Goal: Communication & Community: Answer question/provide support

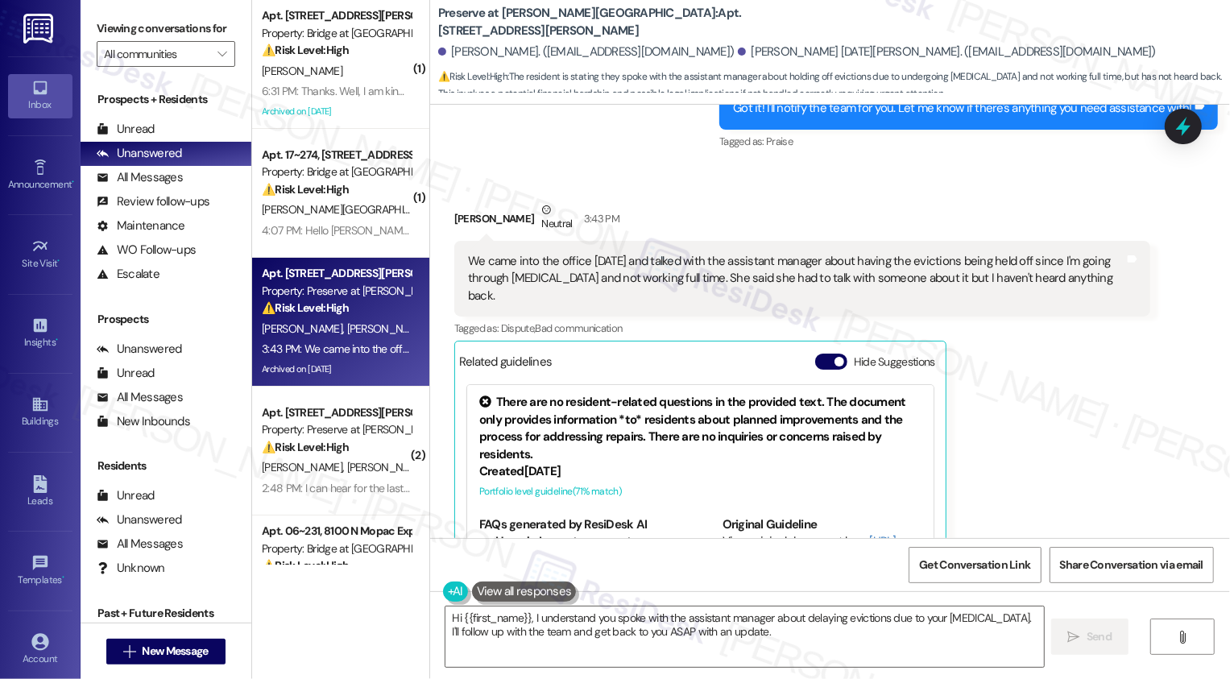
scroll to position [17991, 0]
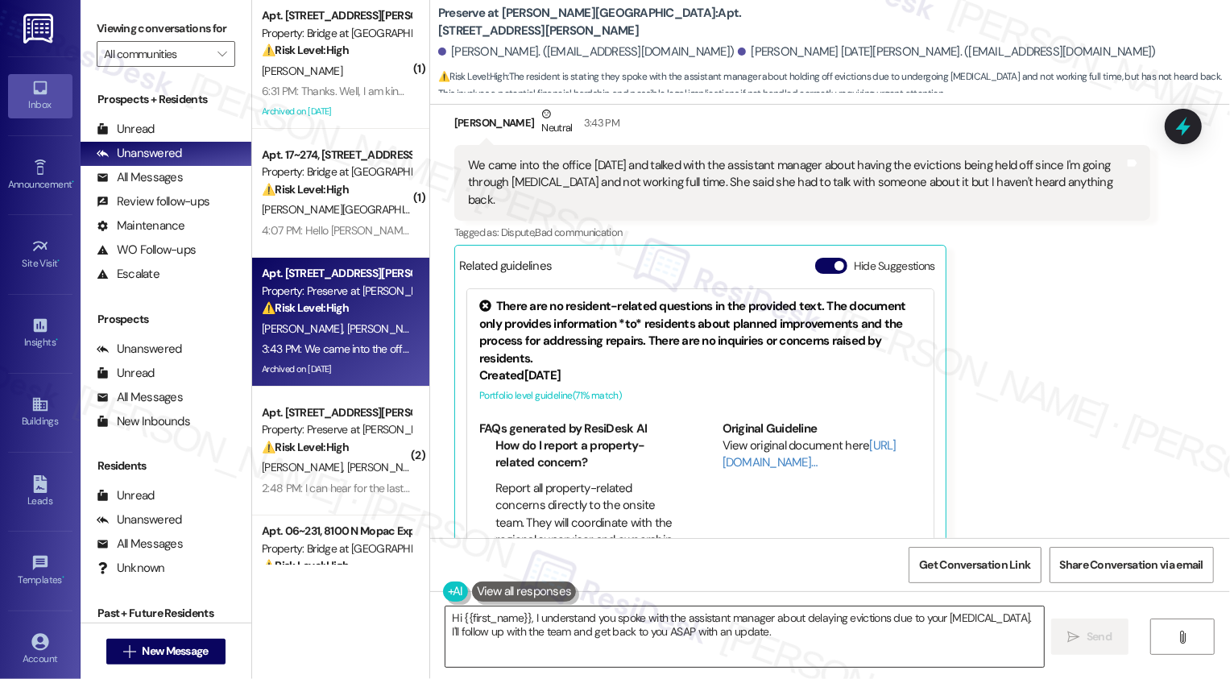
click at [505, 645] on textarea "Hi {{first_name}}, I understand you spoke with the assistant manager about dela…" at bounding box center [744, 637] width 599 height 60
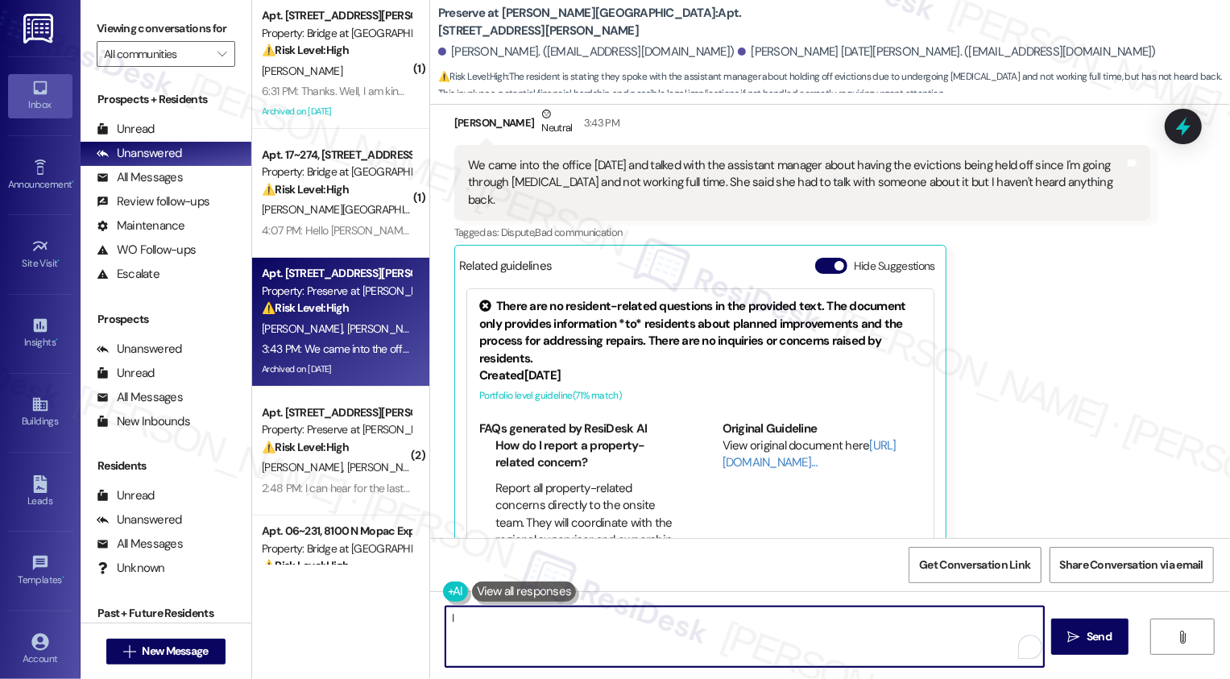
scroll to position [17515, 0]
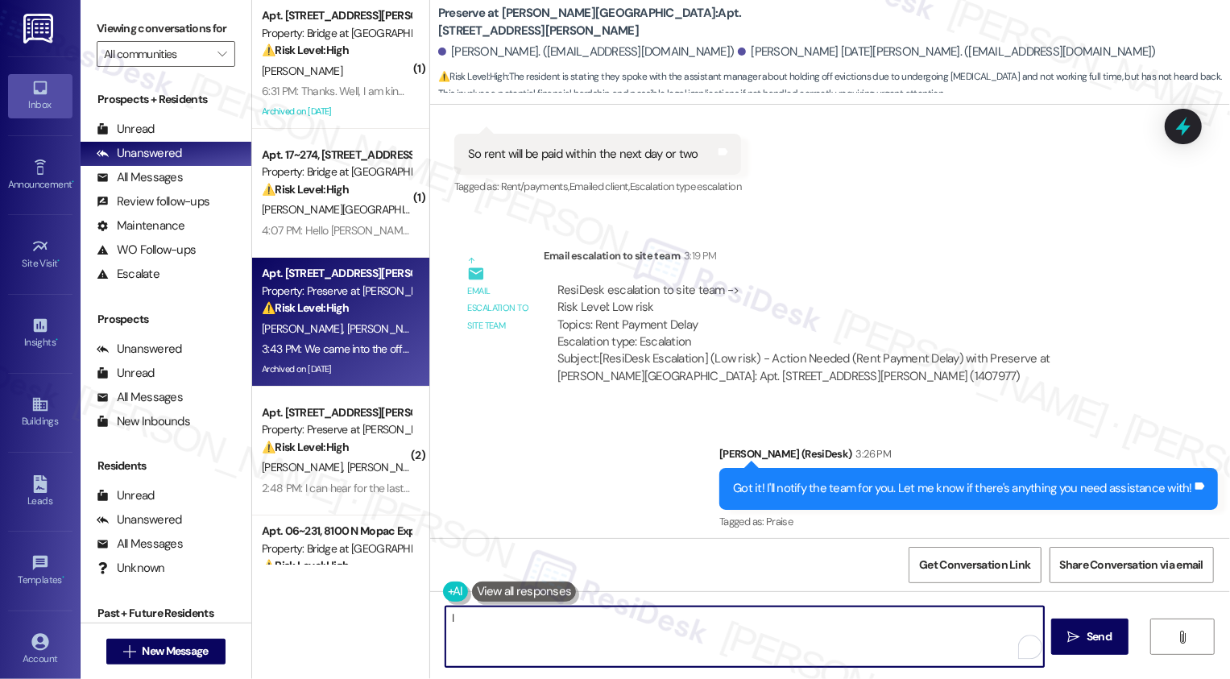
type textarea "I"
click at [512, 597] on button at bounding box center [524, 592] width 105 height 20
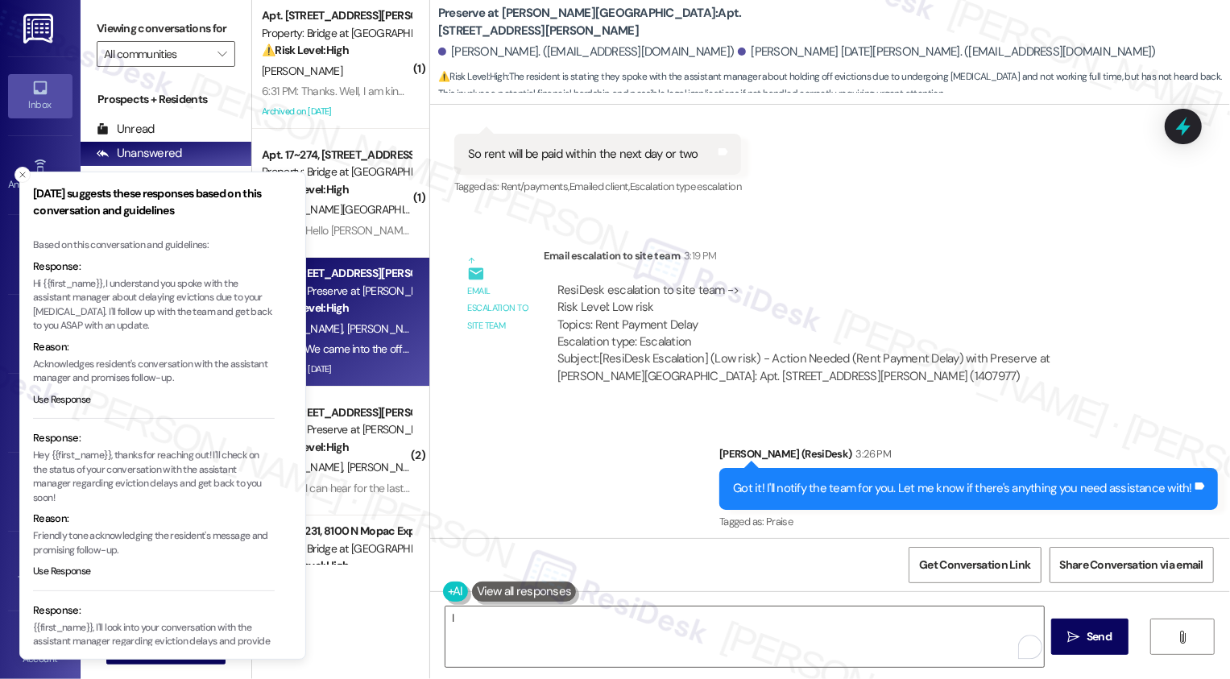
scroll to position [101, 0]
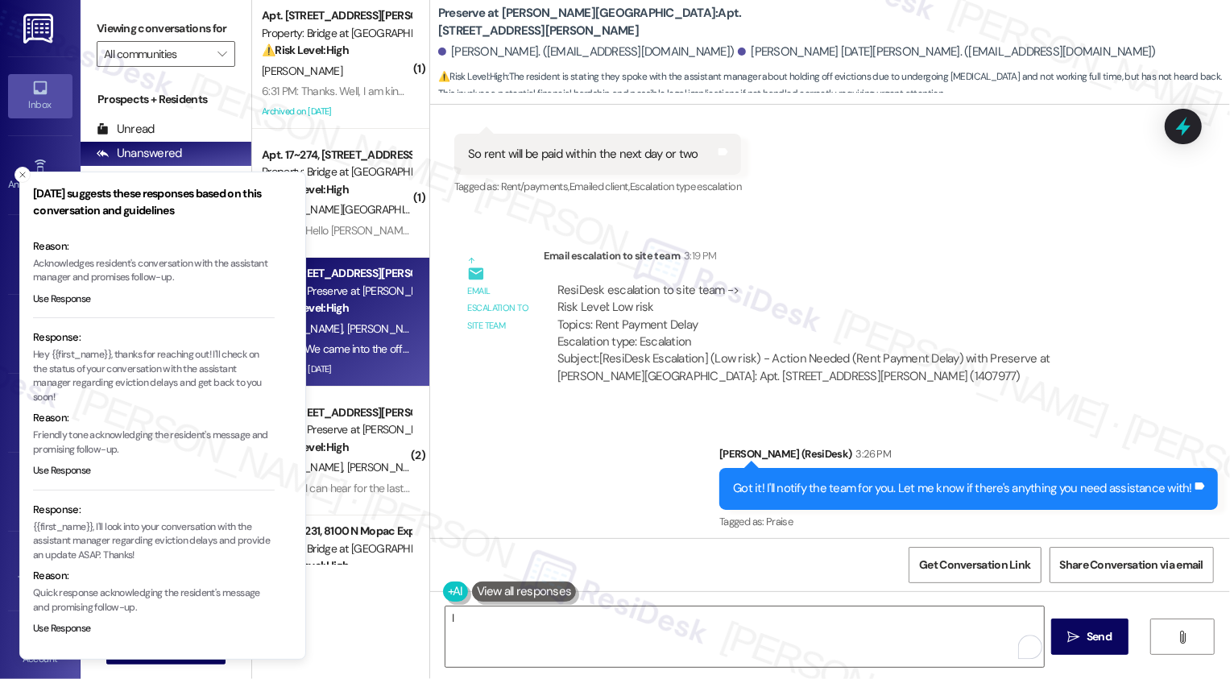
click at [656, 633] on div "We came into the office 2 months ago and talked with the assistant manager abou…" at bounding box center [796, 659] width 657 height 52
click at [23, 168] on button "Close toast" at bounding box center [23, 175] width 16 height 16
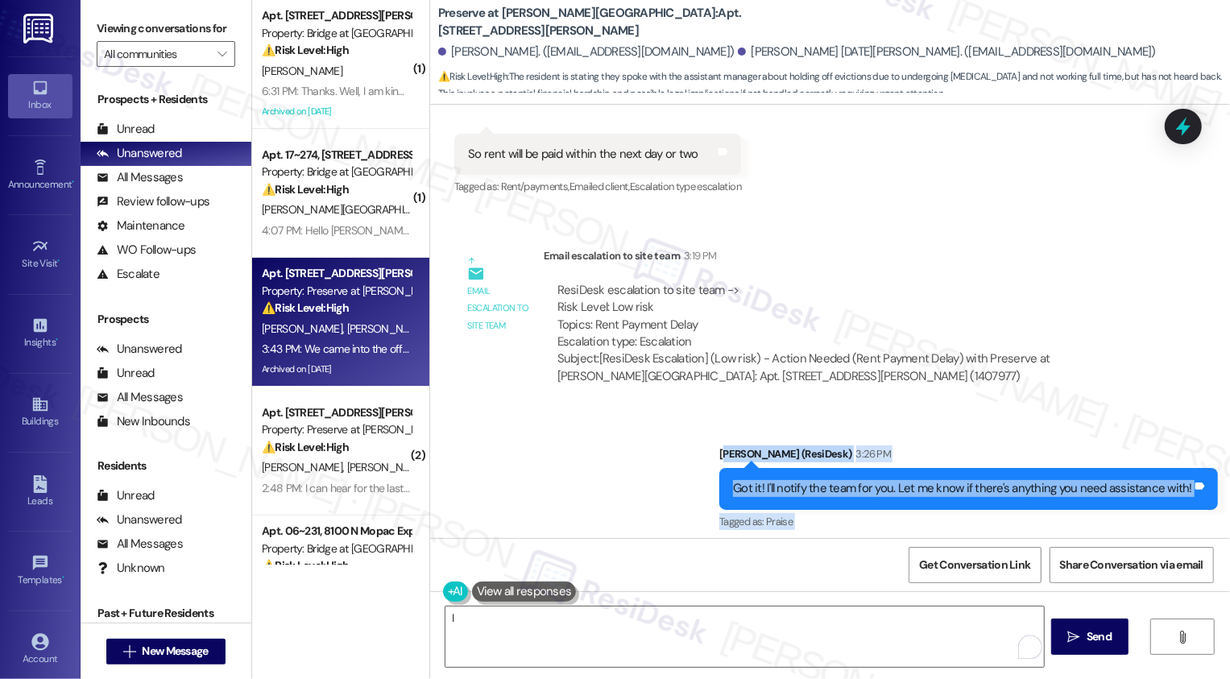
drag, startPoint x: 728, startPoint y: 289, endPoint x: 848, endPoint y: 516, distance: 256.9
click at [848, 516] on div "Lease started Feb 28, 2025 at 7:00 PM Survey, sent via SMS Residesk Automated S…" at bounding box center [830, 321] width 800 height 433
copy div "arah (ResiDesk) 3:26 PM Got it! I'll notify the team for you. Let me know if th…"
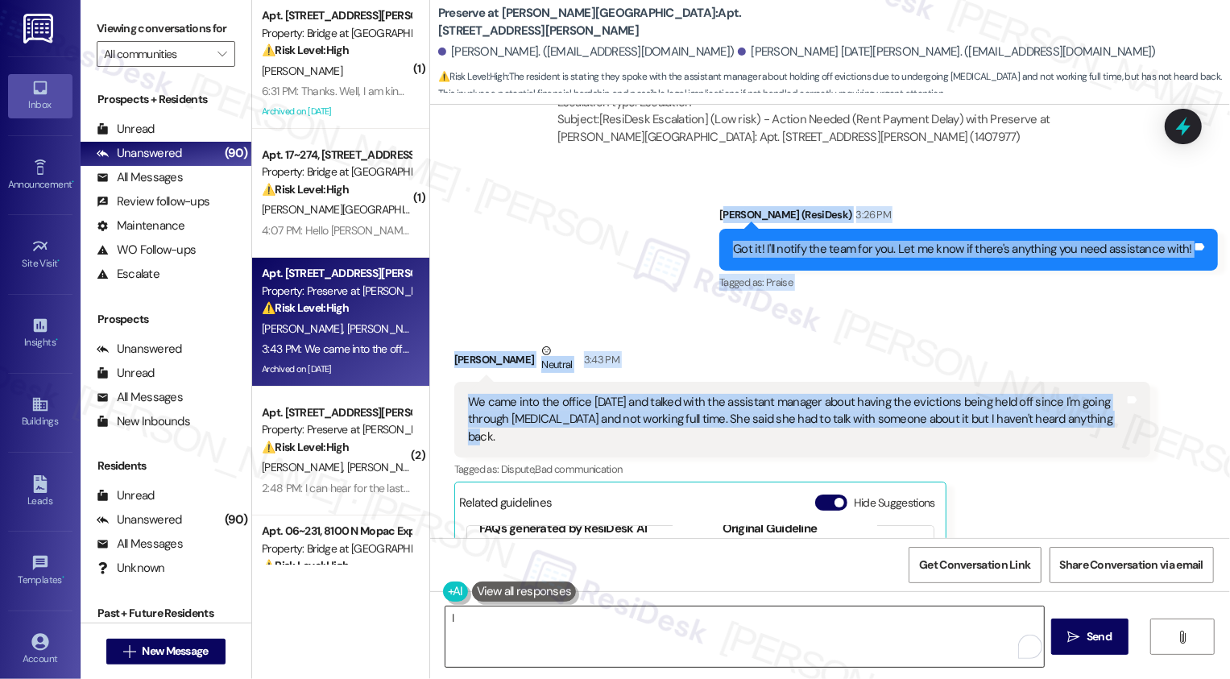
scroll to position [185, 0]
click at [568, 651] on textarea "I" at bounding box center [744, 637] width 599 height 60
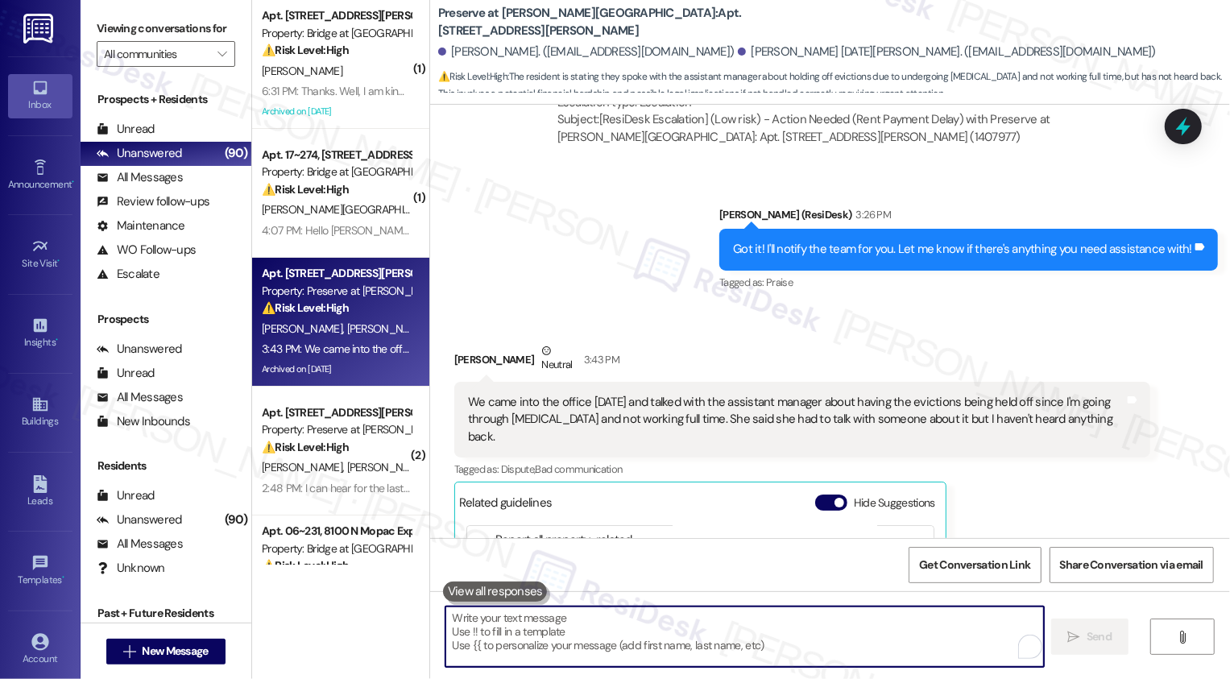
paste textarea "Hi Brian, thank you for sharing this with me."
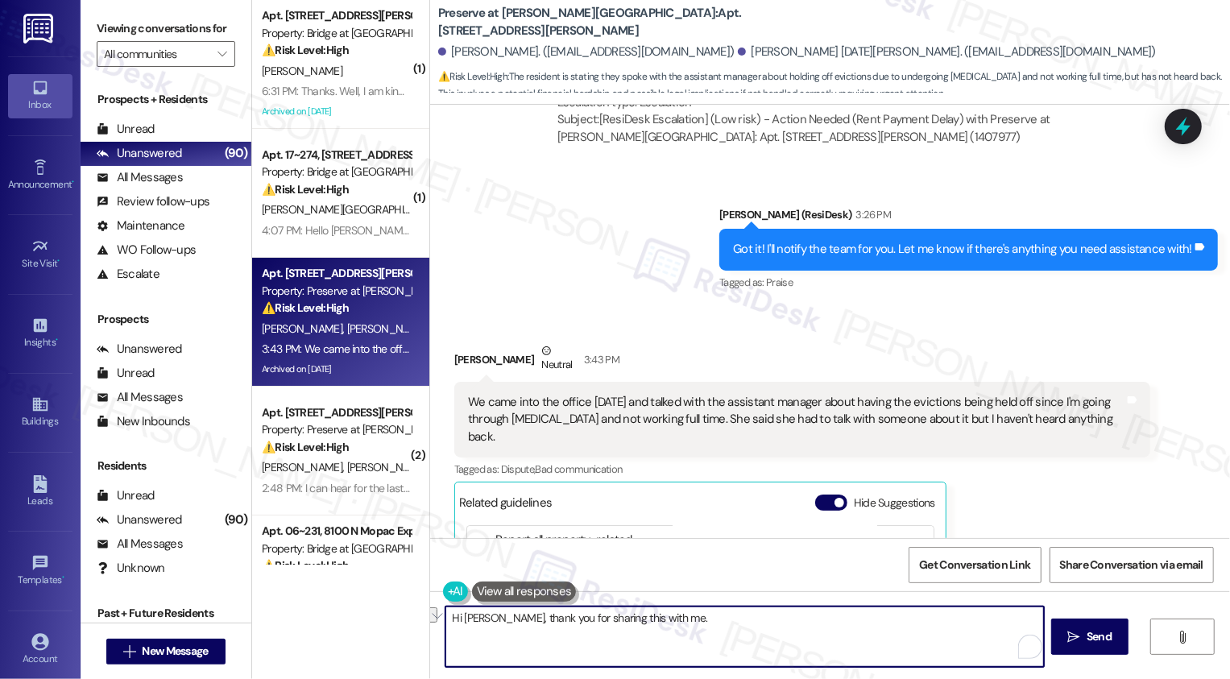
drag, startPoint x: 487, startPoint y: 619, endPoint x: 413, endPoint y: 617, distance: 74.2
click at [413, 618] on div "( 1 ) Apt. 1014, 11908 Anderson Mill Rd Property: Bridge at Volente ⚠️ Risk Lev…" at bounding box center [741, 339] width 978 height 679
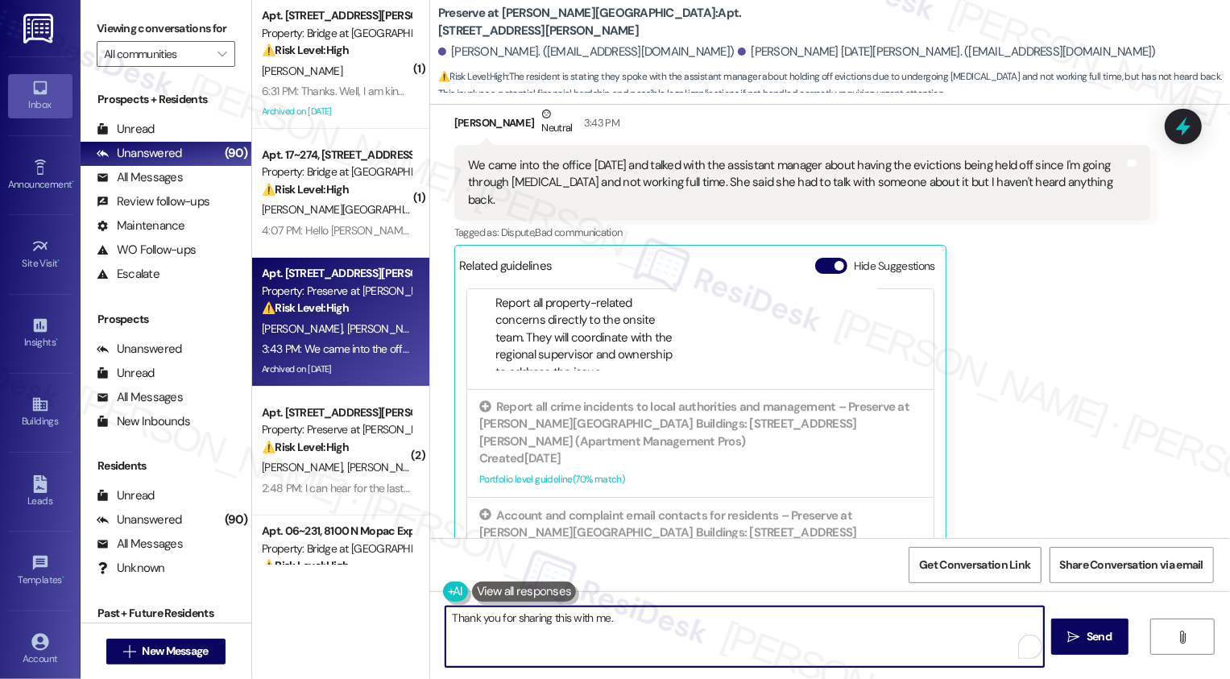
click at [681, 638] on textarea "Thank you for sharing this with me." at bounding box center [744, 637] width 599 height 60
drag, startPoint x: 605, startPoint y: 617, endPoint x: 786, endPoint y: 624, distance: 181.4
click at [786, 624] on textarea "Thank you for sharing this with me. I've made sure the team is aware and they u…" at bounding box center [744, 637] width 599 height 60
click at [828, 632] on textarea "Thank you for sharing this with me. The office updated me that" at bounding box center [744, 637] width 599 height 60
click at [634, 624] on textarea "Thank you for sharing this with me. The office updated me that you need stop by…" at bounding box center [744, 637] width 599 height 60
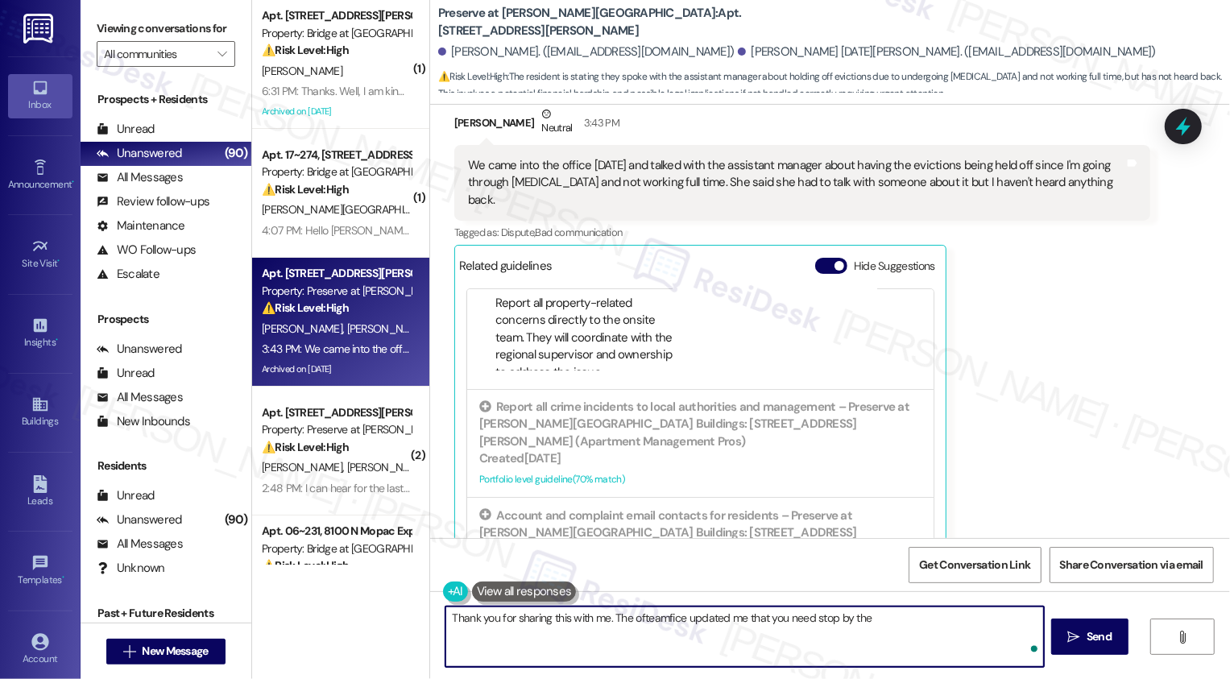
click at [657, 618] on textarea "Thank you for sharing this with me. The ofteamfice updated me that you need sto…" at bounding box center [744, 637] width 599 height 60
click at [780, 621] on textarea "Thank you for sharing this with me. The team updated me that you need stop by t…" at bounding box center [744, 637] width 599 height 60
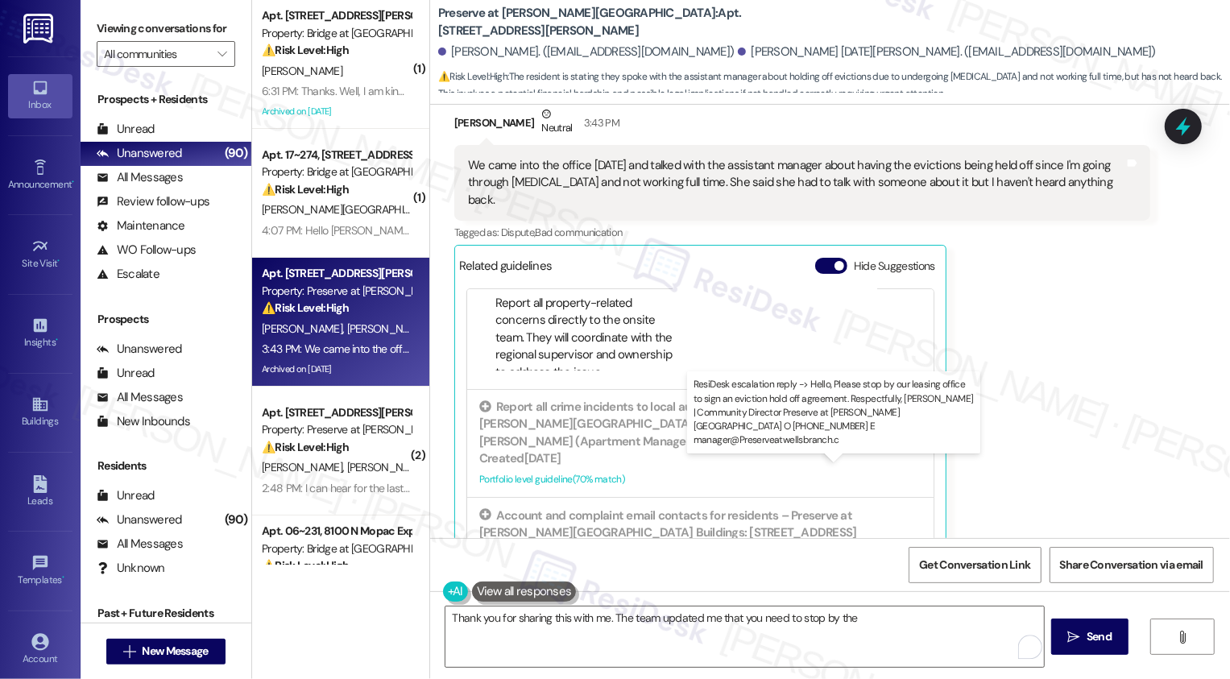
drag, startPoint x: 669, startPoint y: 489, endPoint x: 927, endPoint y: 488, distance: 257.8
click at [927, 640] on div "ResiDesk escalation reply -> Hello, Please stop by our leasing office to sign a…" at bounding box center [833, 674] width 553 height 68
drag, startPoint x: 668, startPoint y: 487, endPoint x: 927, endPoint y: 483, distance: 259.4
click at [927, 640] on div "ResiDesk escalation reply -> Hello, Please stop by our leasing office to sign a…" at bounding box center [833, 674] width 553 height 68
copy div "leasing office to sign an eviction hold off agreement"
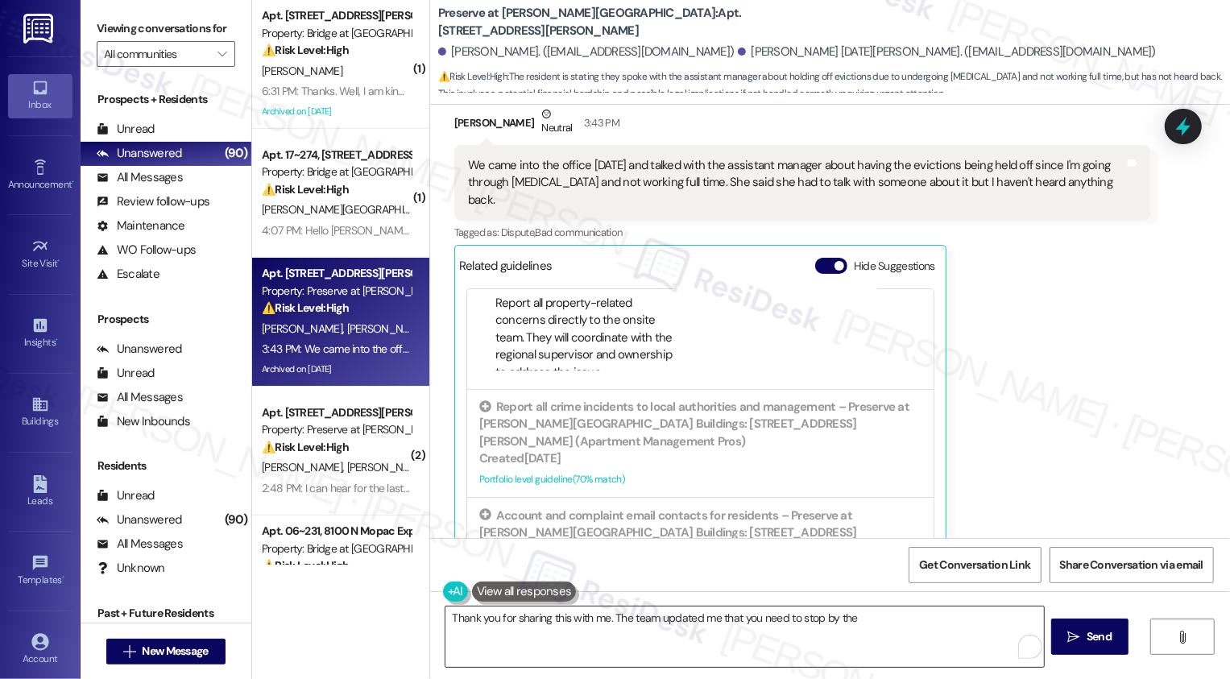
click at [905, 618] on textarea "Thank you for sharing this with me. The team updated me that you need to stop b…" at bounding box center [744, 637] width 599 height 60
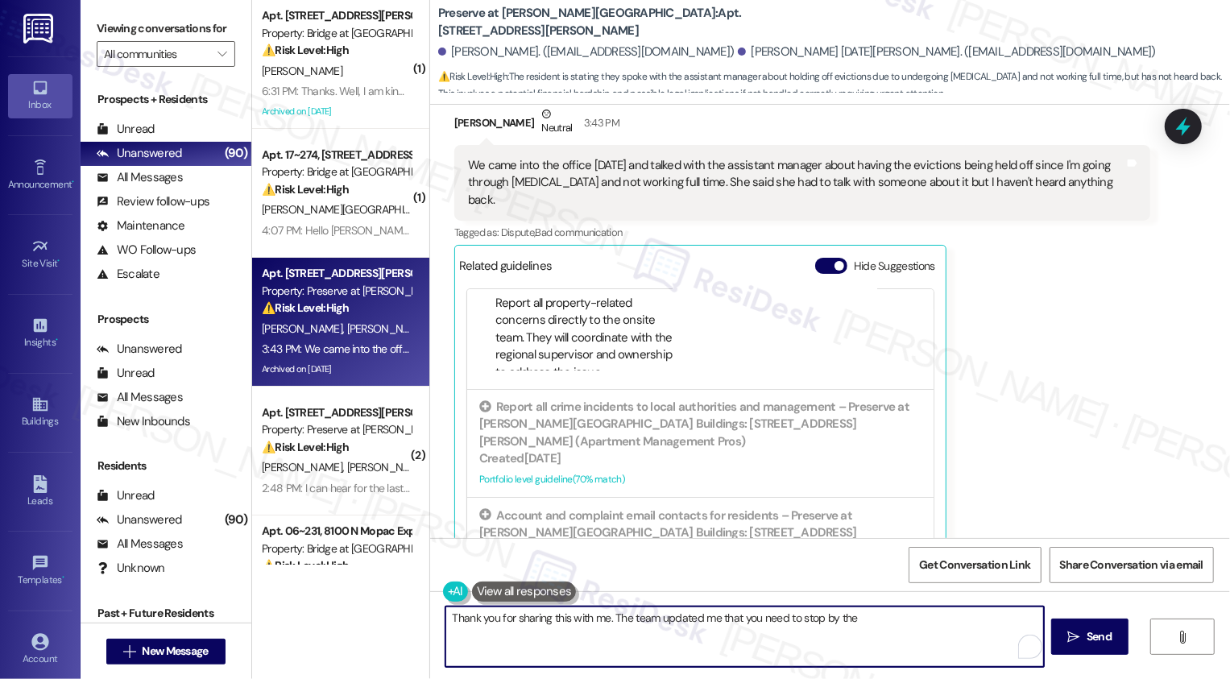
paste textarea "leasing office to sign an eviction hold off agreement"
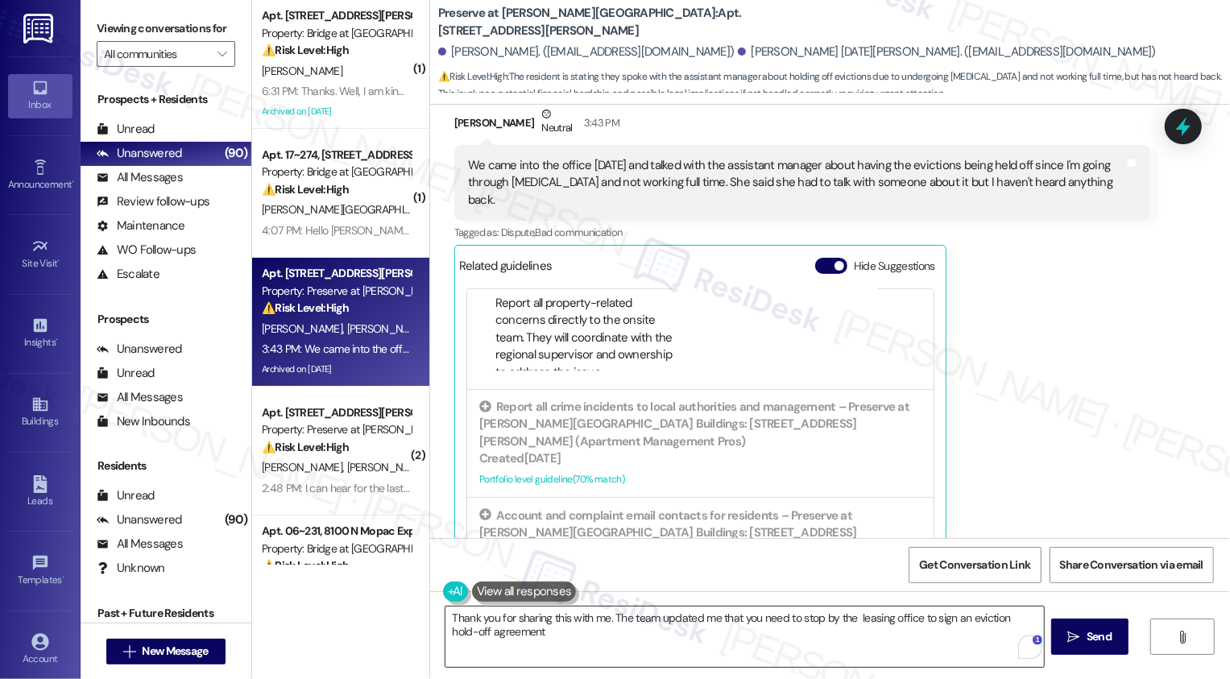
click at [810, 636] on textarea "Thank you for sharing this with me. The team updated me that you need to stop b…" at bounding box center [744, 637] width 599 height 60
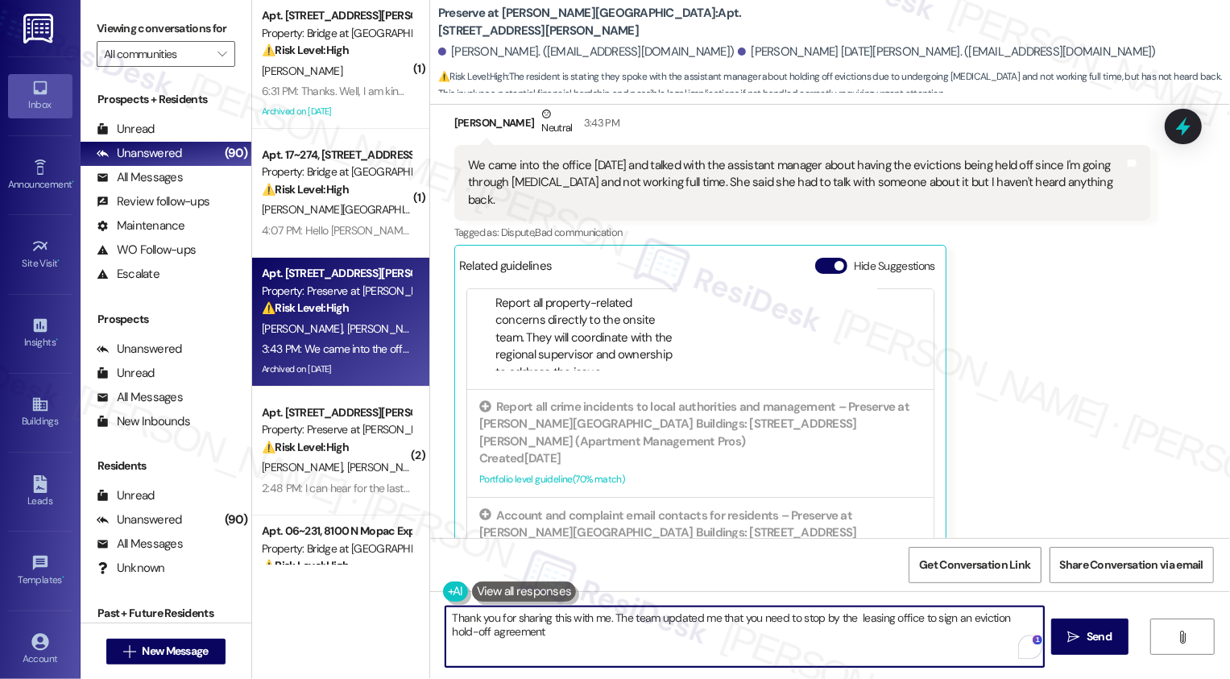
click at [850, 617] on textarea "Thank you for sharing this with me. The team updated me that you need to stop b…" at bounding box center [744, 637] width 599 height 60
click at [832, 636] on textarea "Thank you for sharing this with me. The team updated me that you need to stop b…" at bounding box center [744, 637] width 599 height 60
click at [604, 617] on textarea "Thank you for sharing this with me. The team updated me that you need to stop b…" at bounding box center [744, 637] width 599 height 60
type textarea "Thank you for sharing this with me. The team updated me that you need to stop b…"
click at [1088, 639] on span "Send" at bounding box center [1099, 636] width 25 height 17
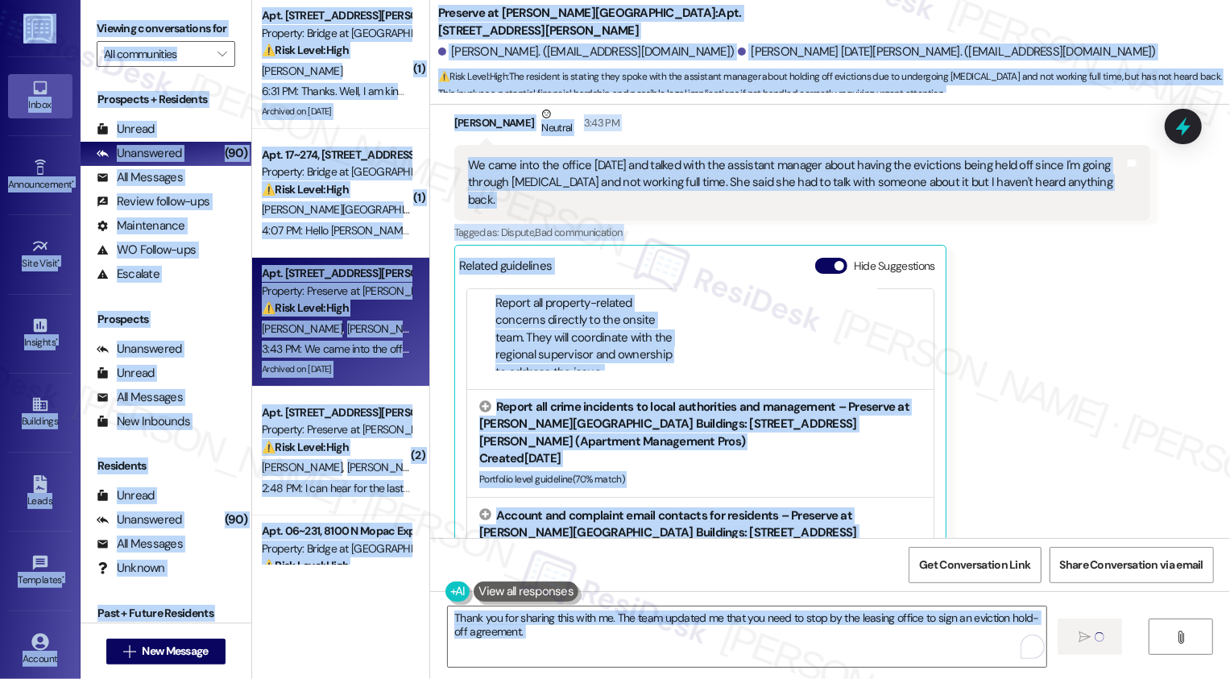
copy body "Inbox Go to Inbox Announcement • Send A Text Announcement Site Visit • Go to Si…"
click at [914, 619] on textarea "Thank you for sharing this with me. The team updated me that you need to stop b…" at bounding box center [747, 637] width 599 height 60
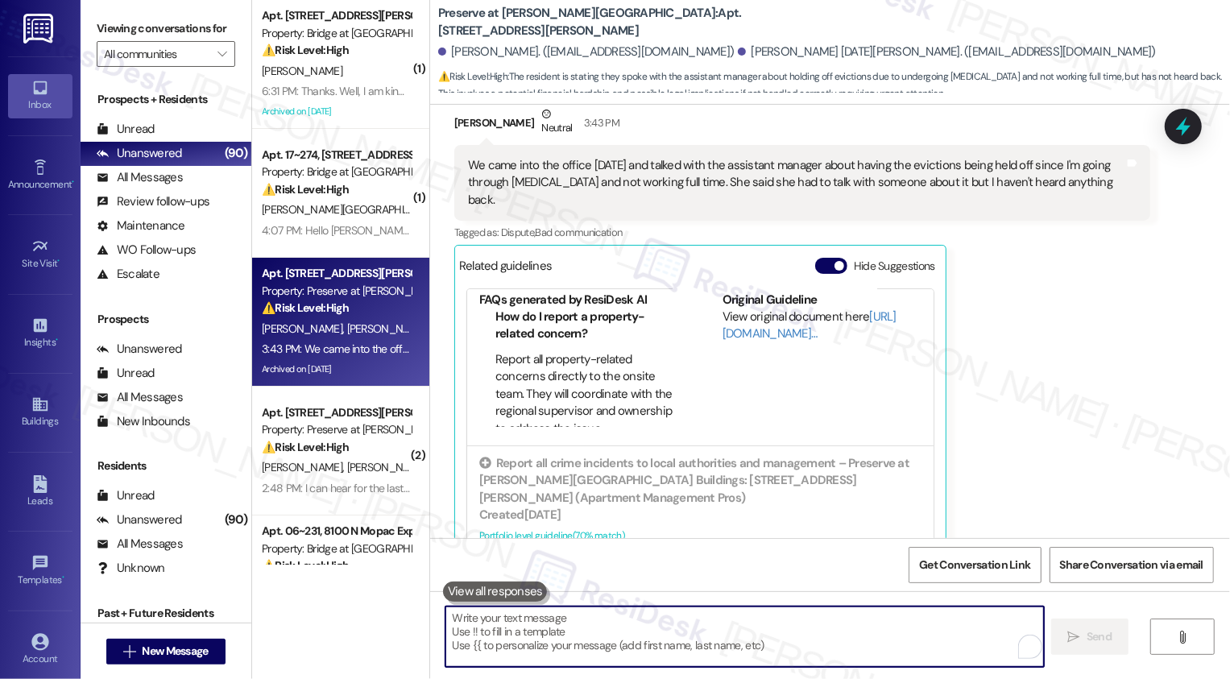
scroll to position [246, 0]
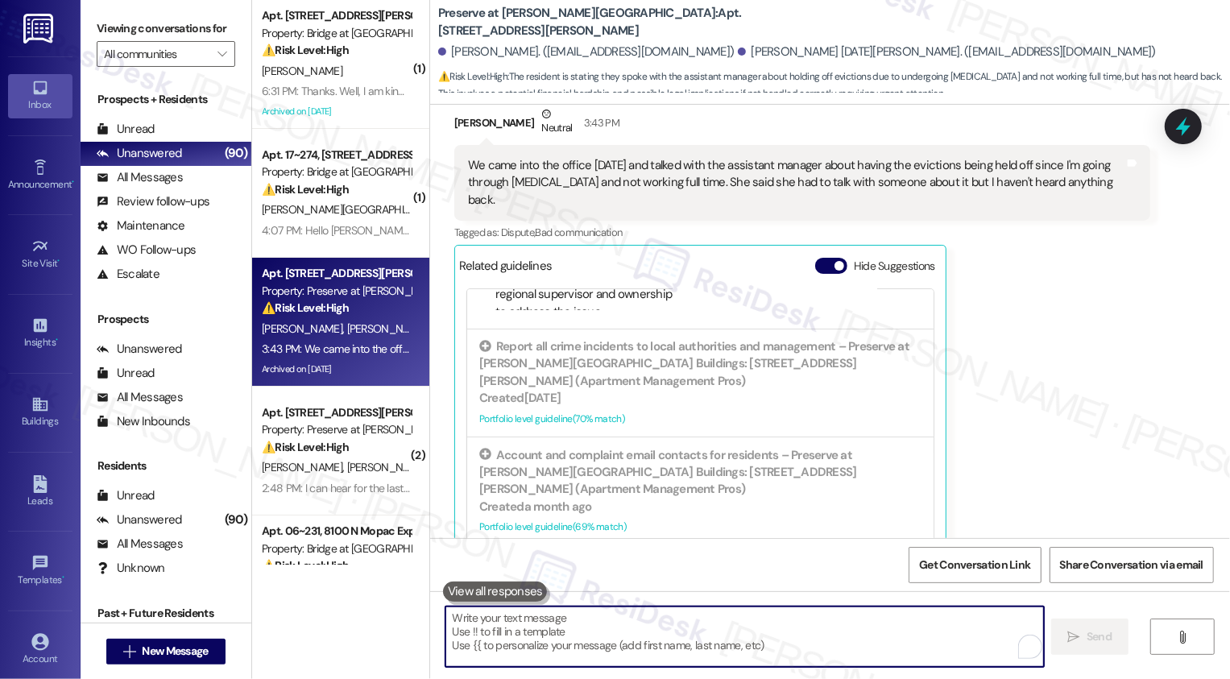
click at [790, 613] on textarea "To enrich screen reader interactions, please activate Accessibility in Grammarl…" at bounding box center [744, 637] width 599 height 60
paste textarea "ResiDesk Logo Inbox Announcement• Site Visit• Insights• Buildings Leads Templat…"
type textarea "ResiDesk Logo Inbox Announcement• Site Visit• Insights• Buildings Leads Templat…"
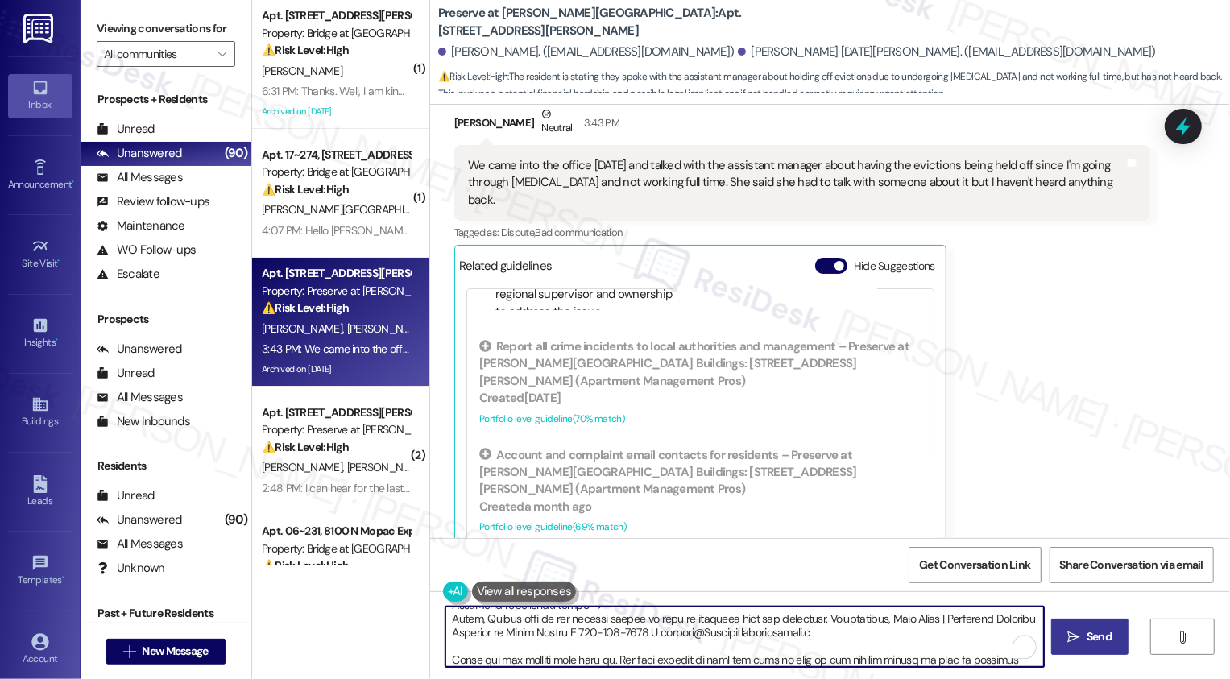
scroll to position [0, 0]
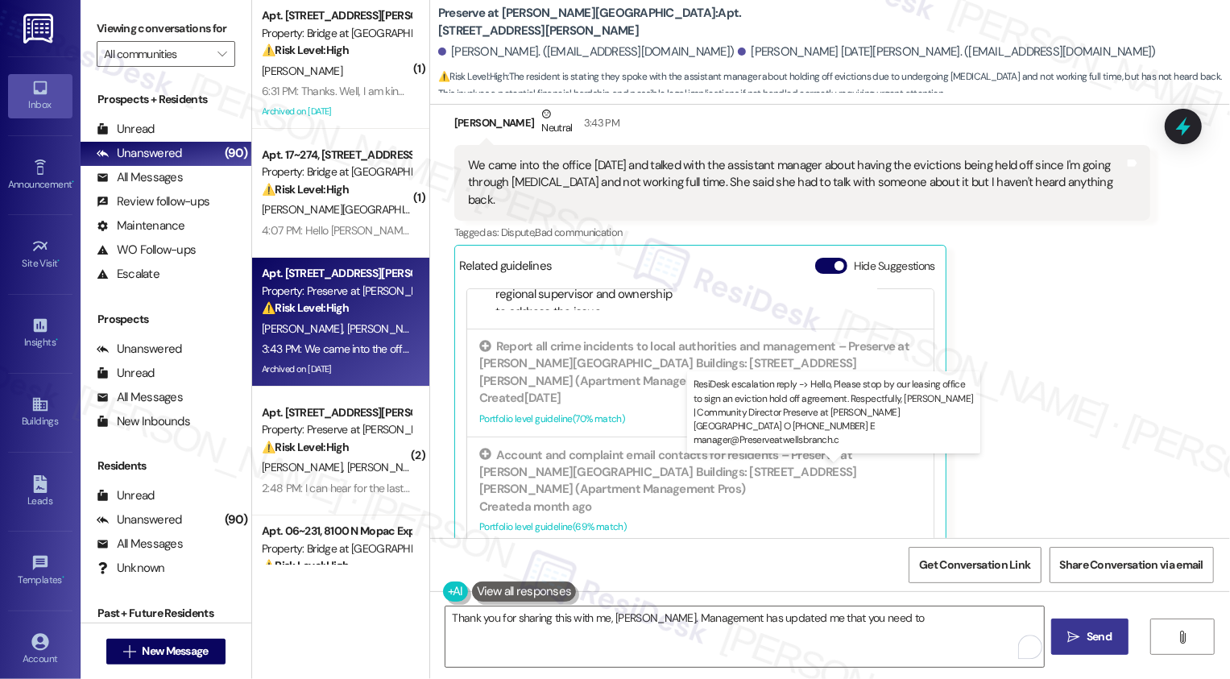
drag, startPoint x: 608, startPoint y: 487, endPoint x: 929, endPoint y: 487, distance: 320.6
click at [929, 640] on div "ResiDesk escalation reply -> Hello, Please stop by our leasing office to sign a…" at bounding box center [833, 674] width 553 height 68
copy div "stop by our leasing office to sign an eviction hold off agreement."
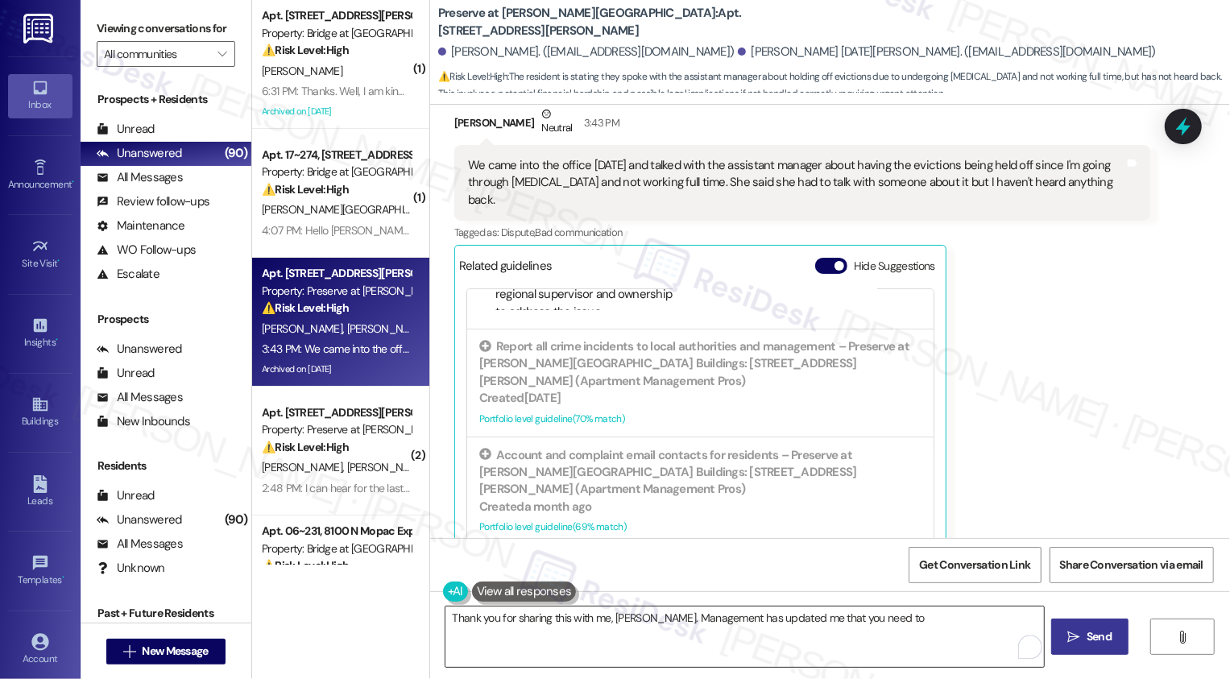
click at [909, 626] on textarea "Thank you for sharing this with me, Brian. Management has updated me that you n…" at bounding box center [744, 637] width 599 height 60
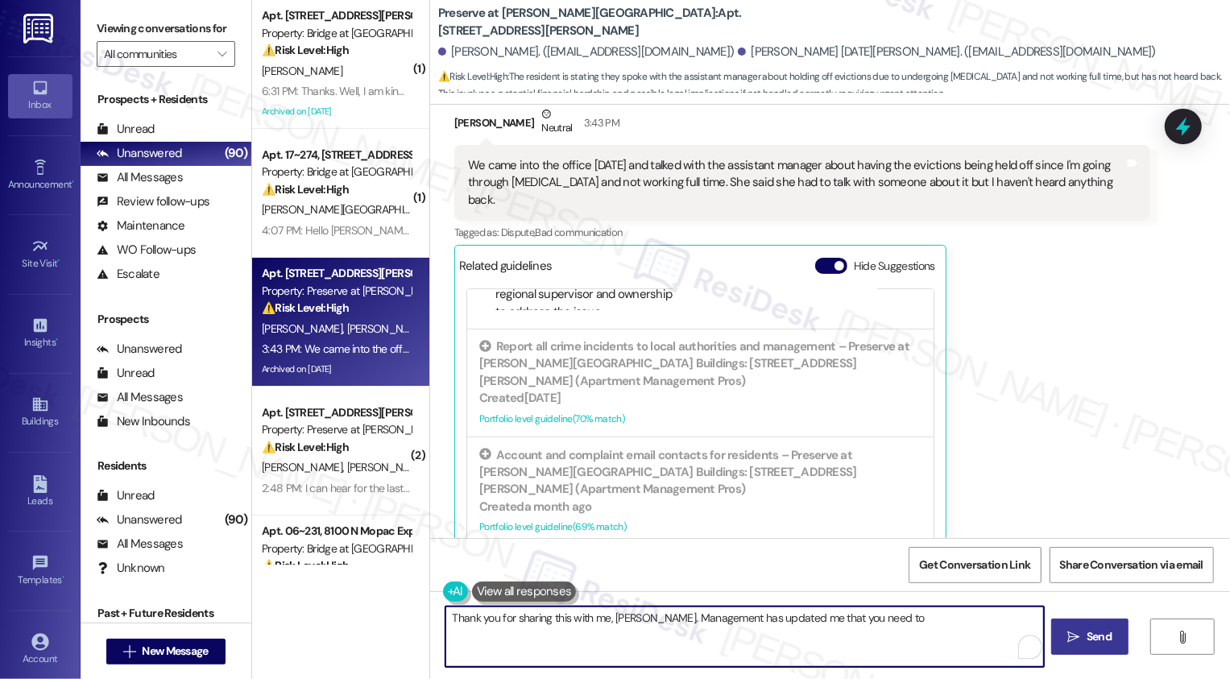
paste textarea "stop by our leasing office to sign an eviction hold off agreement."
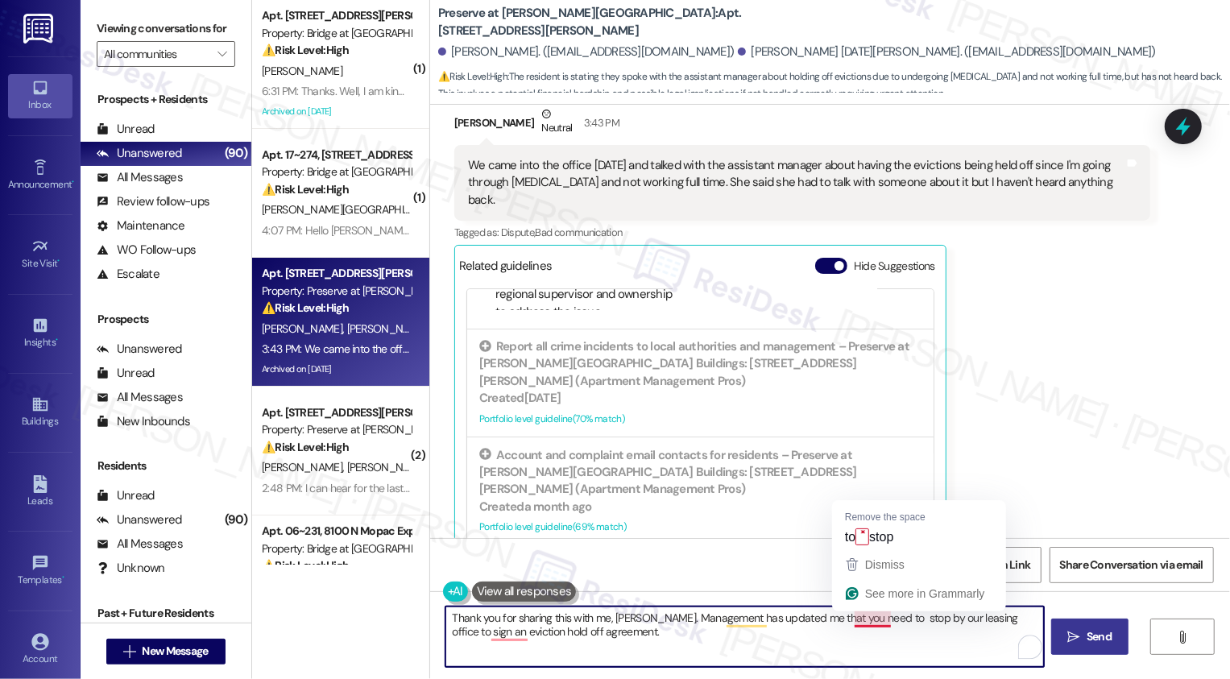
click at [855, 620] on textarea "Thank you for sharing this with me, Brian. Management has updated me that you n…" at bounding box center [744, 637] width 599 height 60
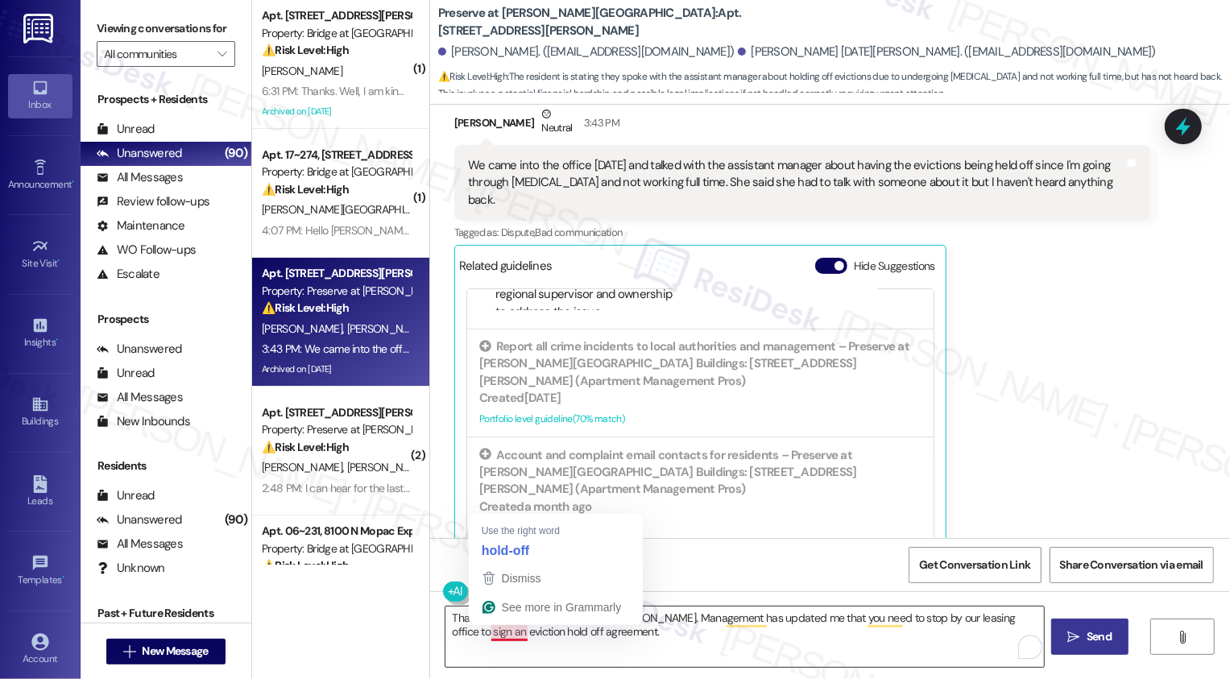
click at [498, 634] on textarea "Thank you for sharing this with me, Brian. Management has updated me that you n…" at bounding box center [744, 637] width 599 height 60
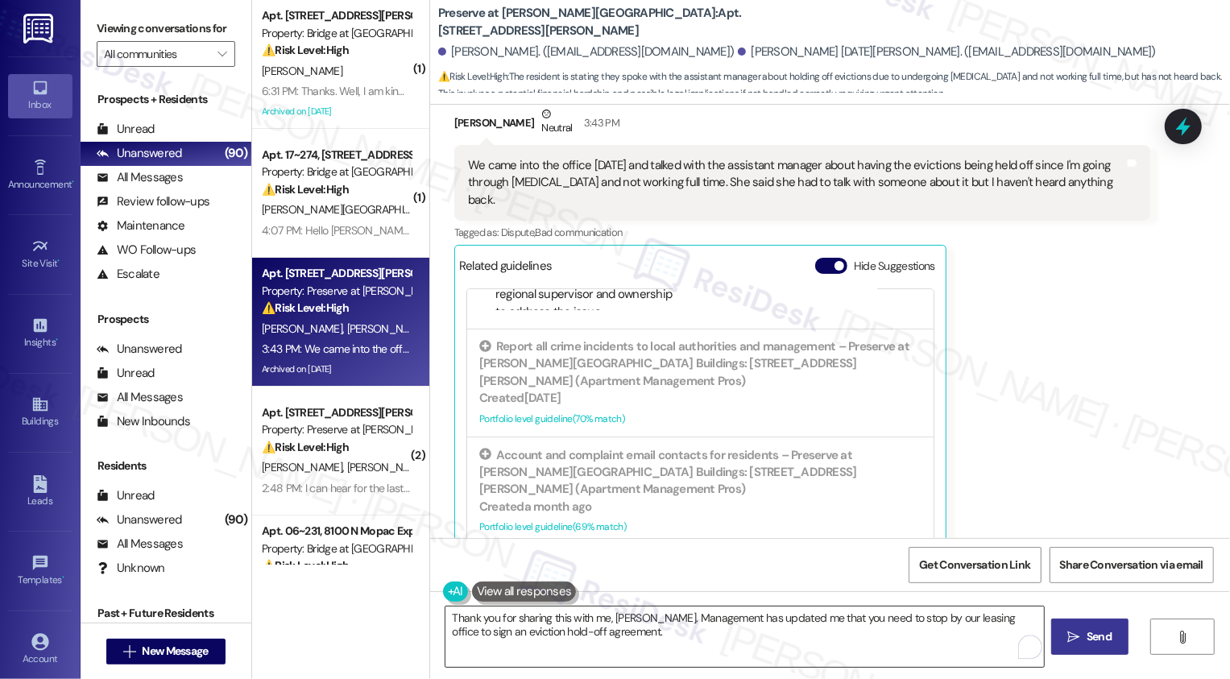
click at [604, 641] on textarea "Thank you for sharing this with me, Brian. Management has updated me that you n…" at bounding box center [744, 637] width 599 height 60
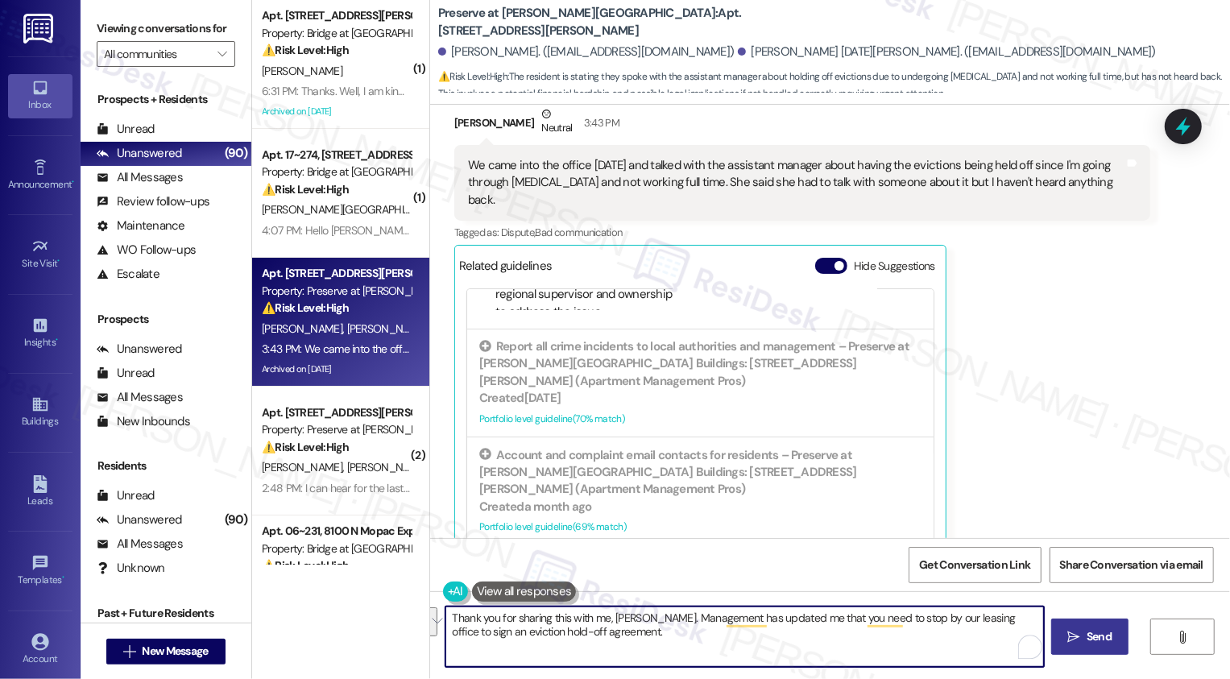
click at [700, 623] on textarea "Thank you for sharing this with me, Brian. Management has updated me that you n…" at bounding box center [744, 637] width 599 height 60
click at [665, 628] on textarea "Thank you for sharing this with me, Brian. Management updated me that you need …" at bounding box center [744, 637] width 599 height 60
click at [656, 629] on textarea "Thank you for sharing this with me, Brian. Management updated me that you need …" at bounding box center [744, 637] width 599 height 60
click at [696, 619] on textarea "Thank you for sharing this with me, Brian. Management updated me that you need …" at bounding box center [744, 637] width 599 height 60
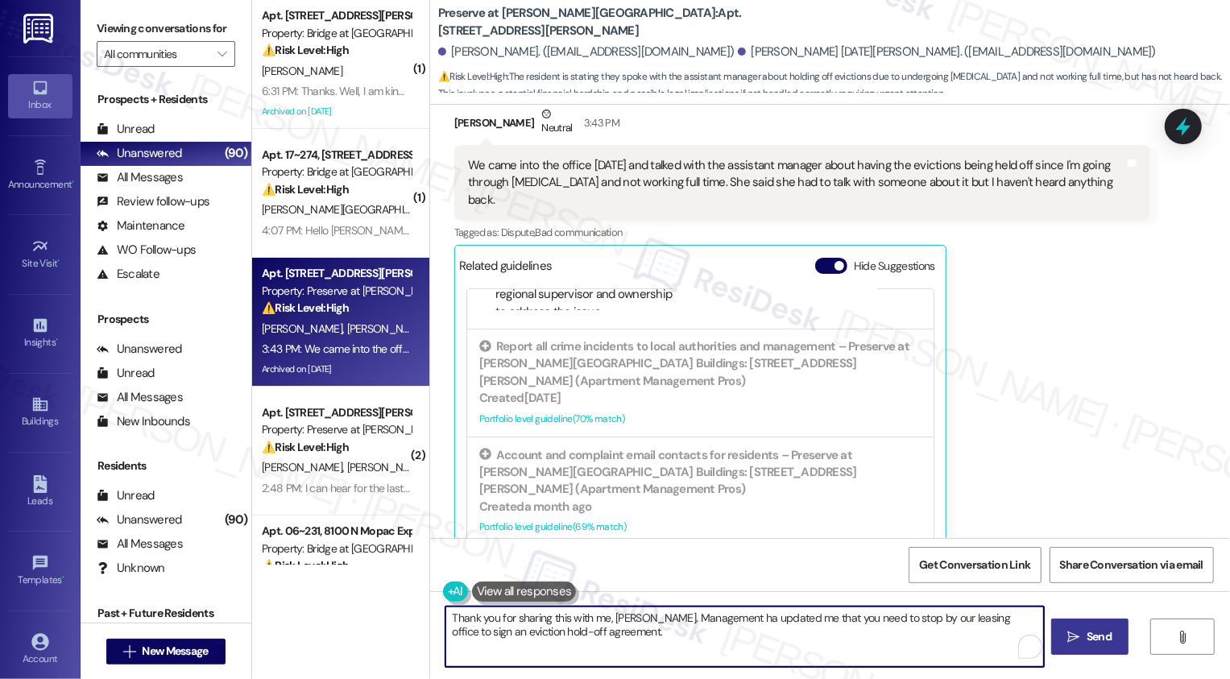
type textarea "Thank you for sharing this with me, Brian. Management has updated me that you n…"
click at [830, 648] on textarea "Thank you for sharing this with me, Brian. Management has updated me that you n…" at bounding box center [744, 637] width 599 height 60
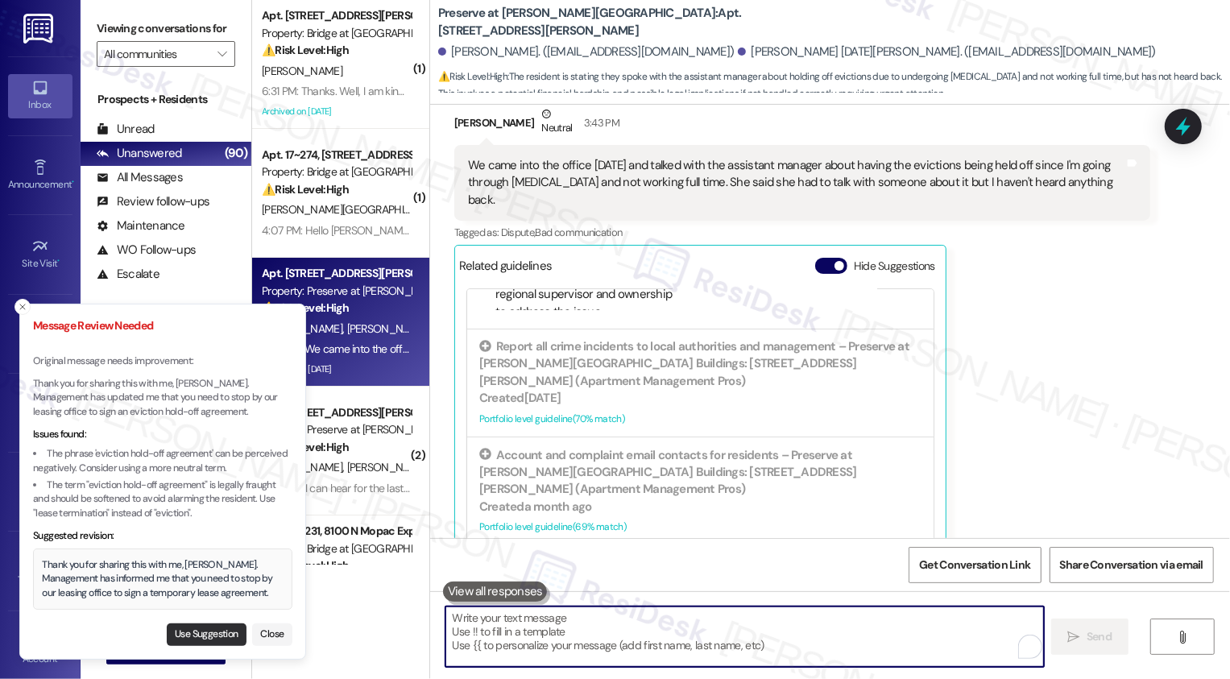
click at [207, 633] on button "Use Suggestion" at bounding box center [207, 635] width 80 height 23
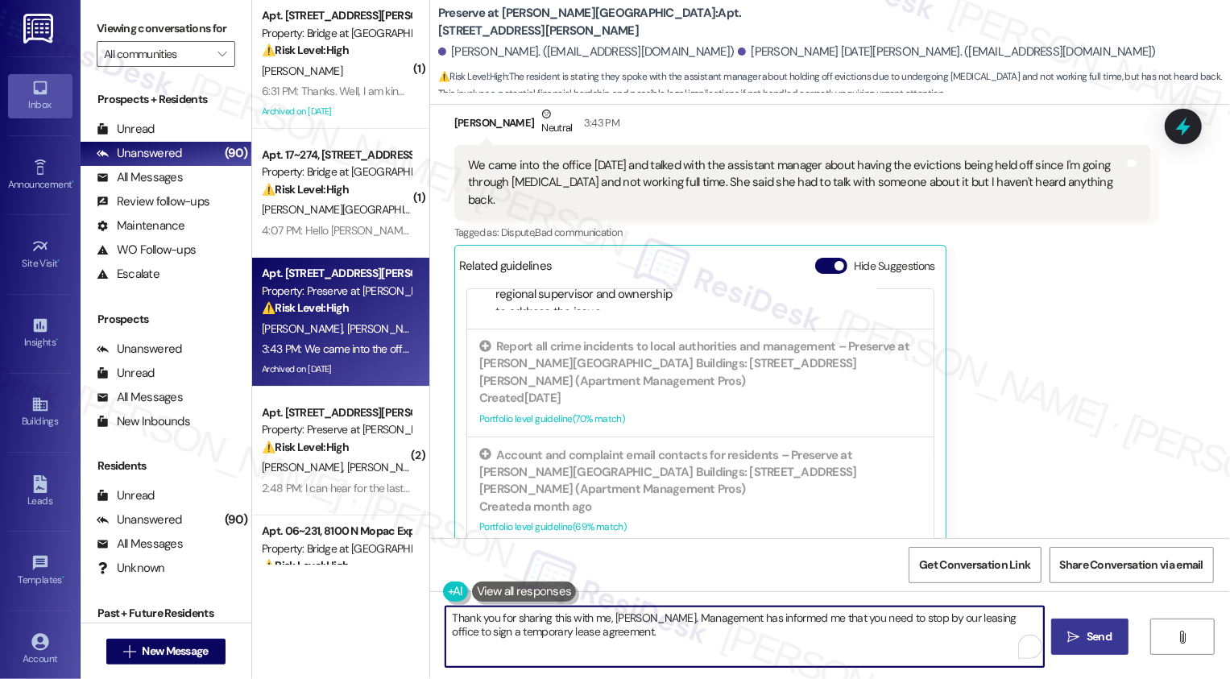
click at [481, 635] on textarea "Thank you for sharing this with me, Brian. Management has informed me that you …" at bounding box center [744, 637] width 599 height 60
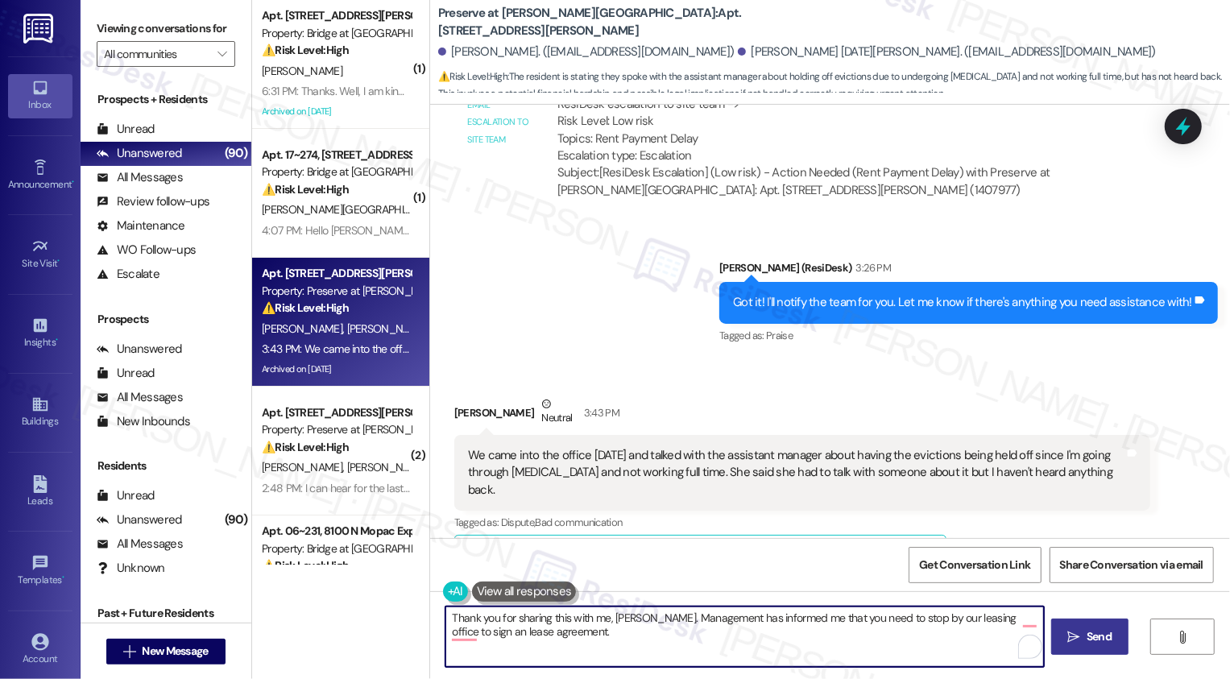
scroll to position [147, 0]
drag, startPoint x: 1015, startPoint y: 617, endPoint x: 1017, endPoint y: 630, distance: 13.1
click at [1017, 630] on textarea "Thank you for sharing this with me, Brian. Management has informed me that you …" at bounding box center [744, 637] width 599 height 60
click at [445, 629] on textarea "Thank you for sharing this with me, Brian. Management has informed me that you …" at bounding box center [744, 637] width 599 height 60
type textarea "Thank you for sharing this with me, Brian. Management has informed me that you …"
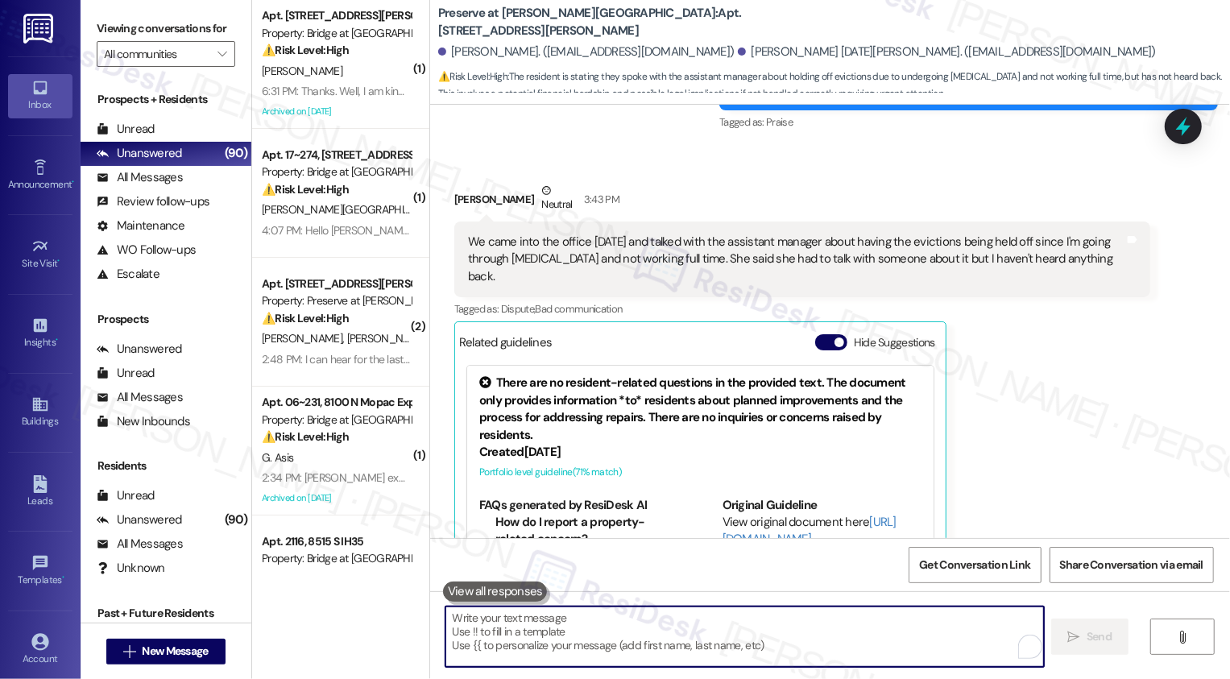
scroll to position [18121, 0]
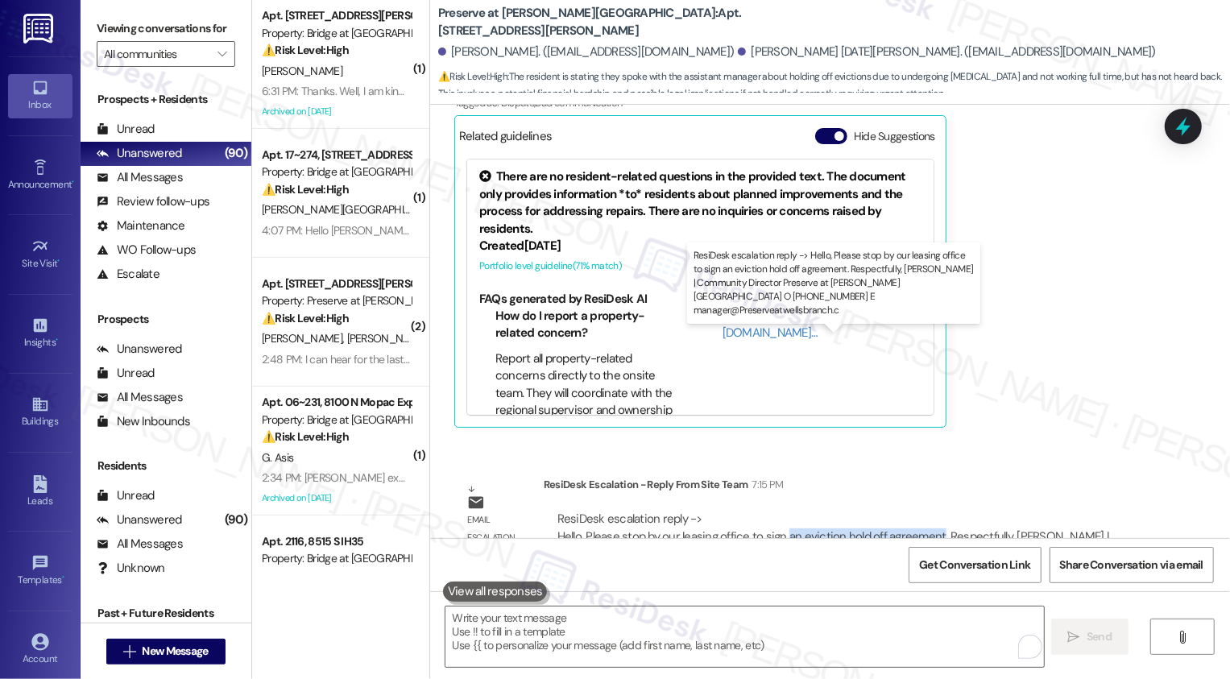
drag, startPoint x: 776, startPoint y: 358, endPoint x: 928, endPoint y: 358, distance: 152.3
click at [928, 511] on div "ResiDesk escalation reply -> Hello, Please stop by our leasing office to sign a…" at bounding box center [833, 545] width 553 height 68
copy div "an eviction hold off agreement"
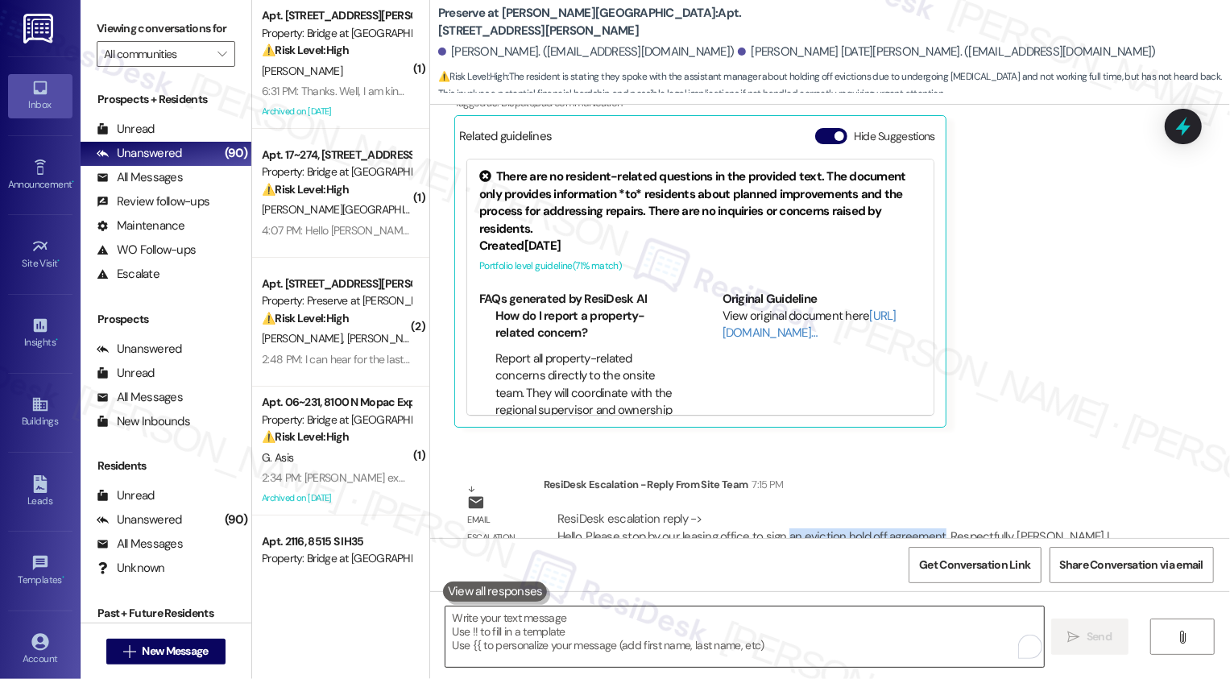
click at [645, 615] on textarea "To enrich screen reader interactions, please activate Accessibility in Grammarl…" at bounding box center [744, 637] width 599 height 60
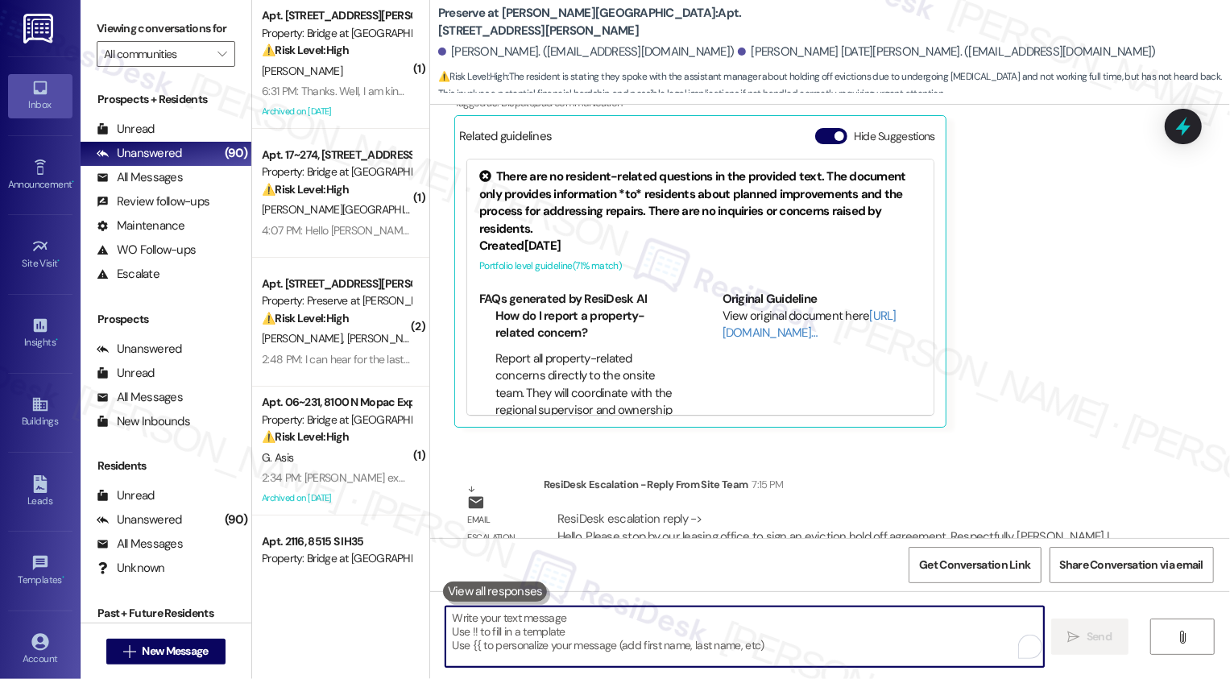
paste textarea "an eviction hold off agreement"
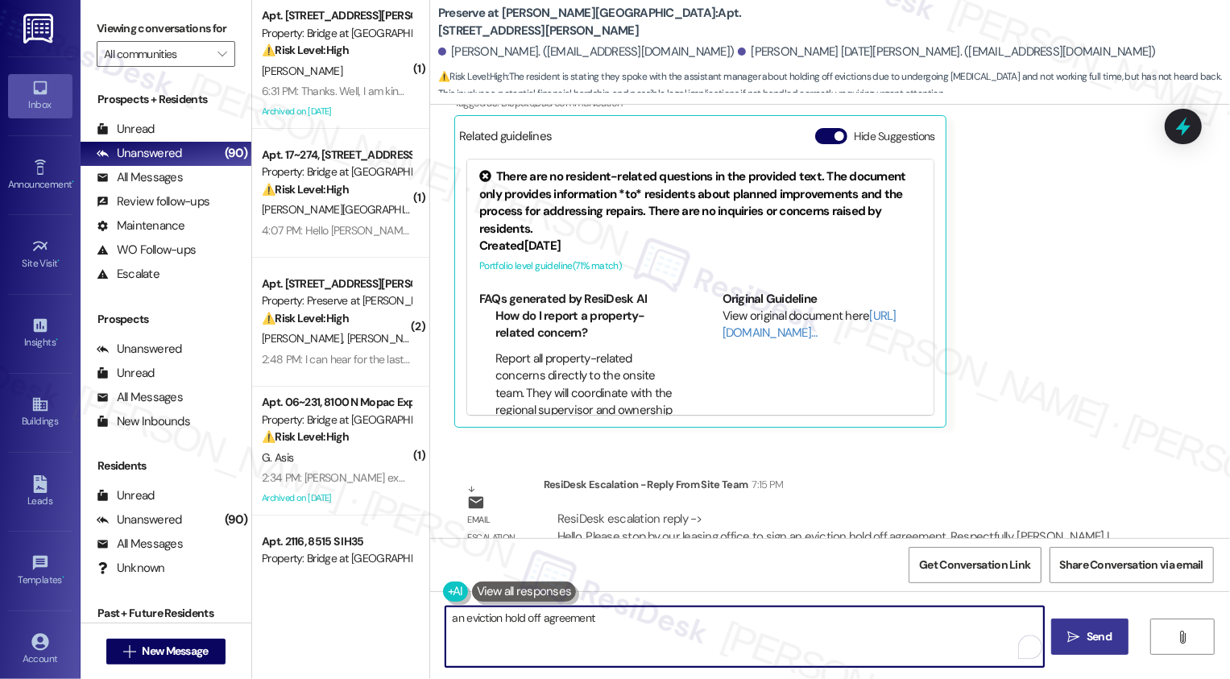
click at [445, 618] on textarea "an eviction hold off agreement" at bounding box center [744, 637] width 599 height 60
click at [530, 617] on textarea "It's an eviction hold off agreement" at bounding box center [744, 637] width 599 height 60
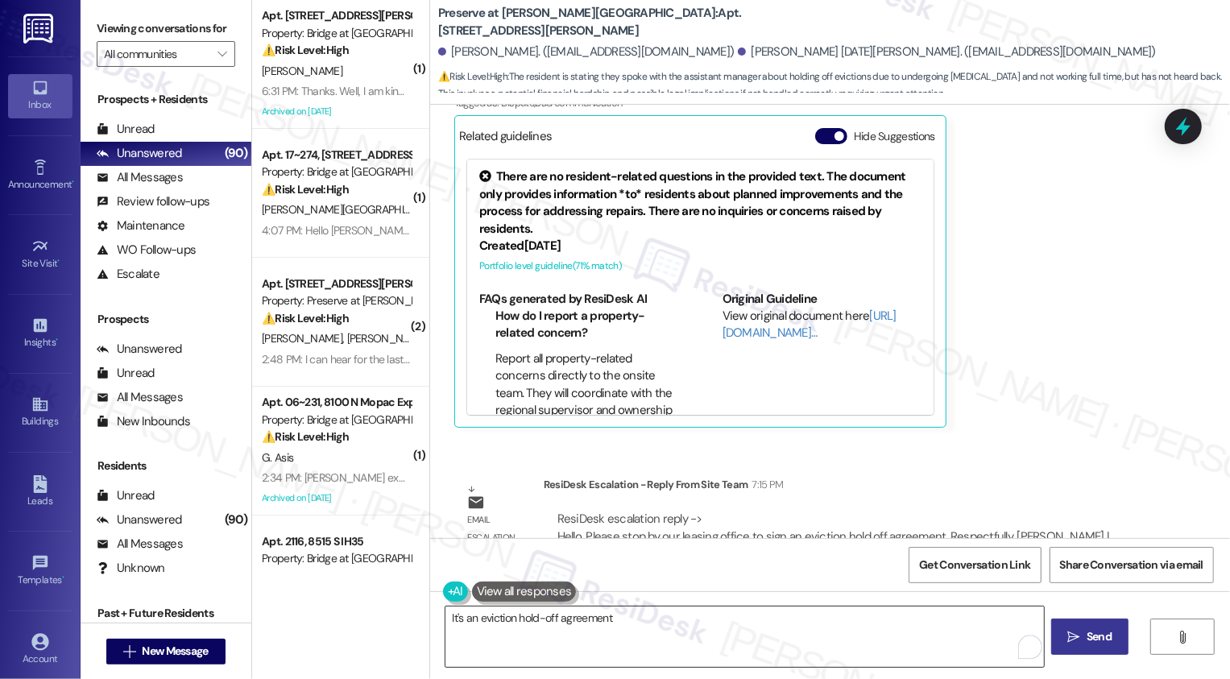
click at [636, 622] on textarea "It's an eviction hold-off agreement" at bounding box center [744, 637] width 599 height 60
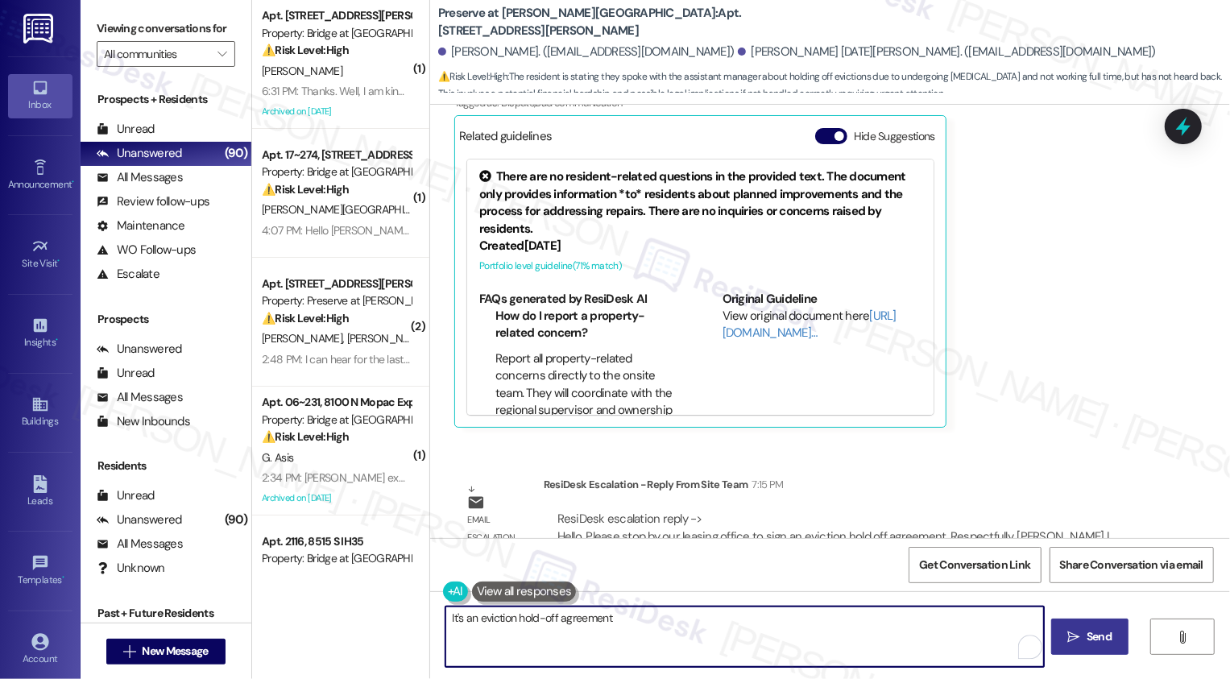
type textarea "It's an eviction hold-off agreement."
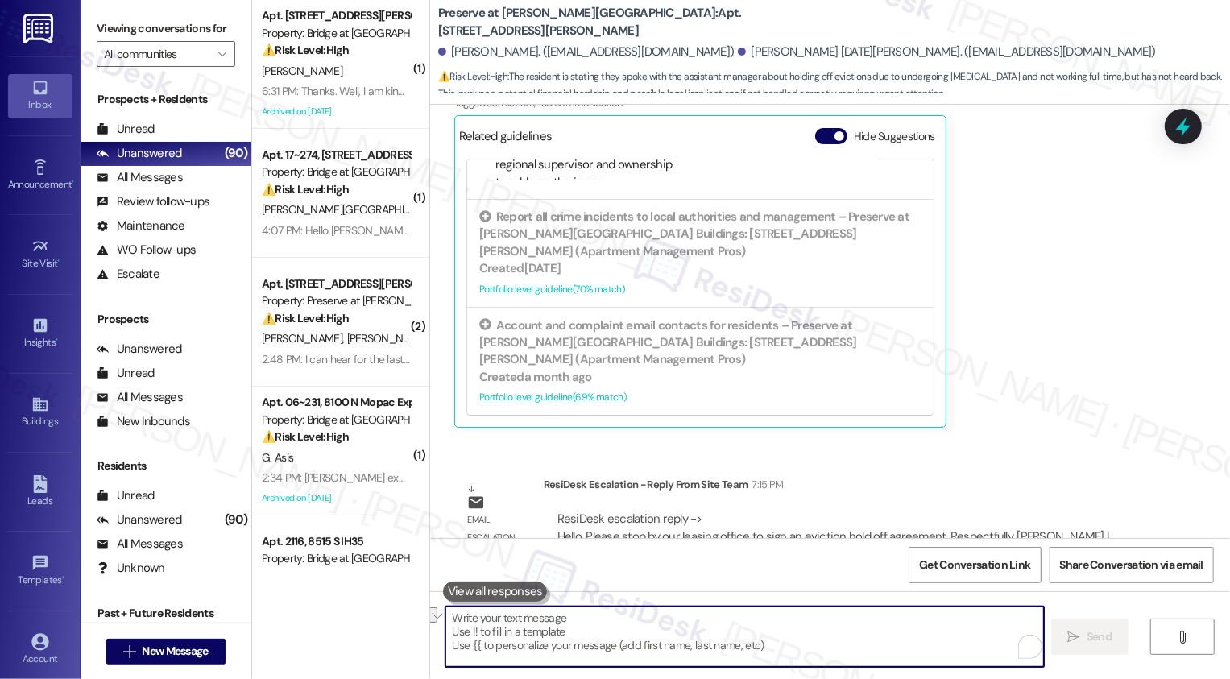
click at [755, 637] on textarea "To enrich screen reader interactions, please activate Accessibility in Grammarl…" at bounding box center [744, 637] width 599 height 60
paste textarea "It's an eviction hold-off agreement."
type textarea "It's an eviction hold-off agreement."
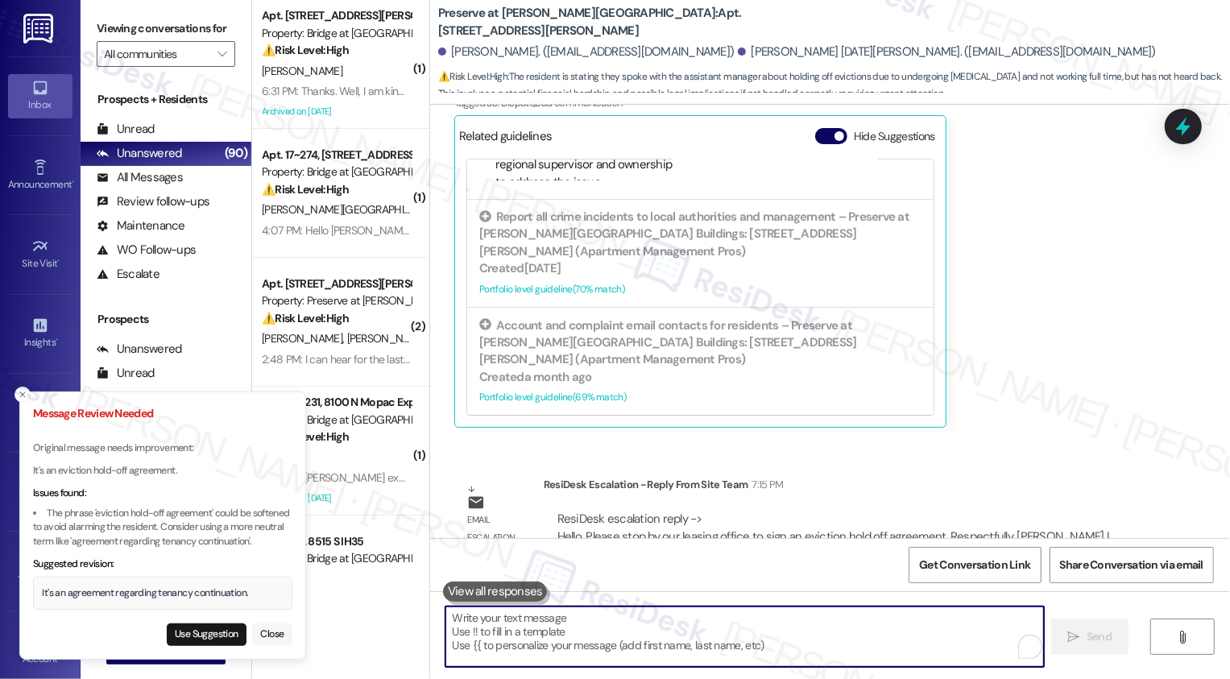
click at [265, 630] on button "Close" at bounding box center [272, 635] width 40 height 23
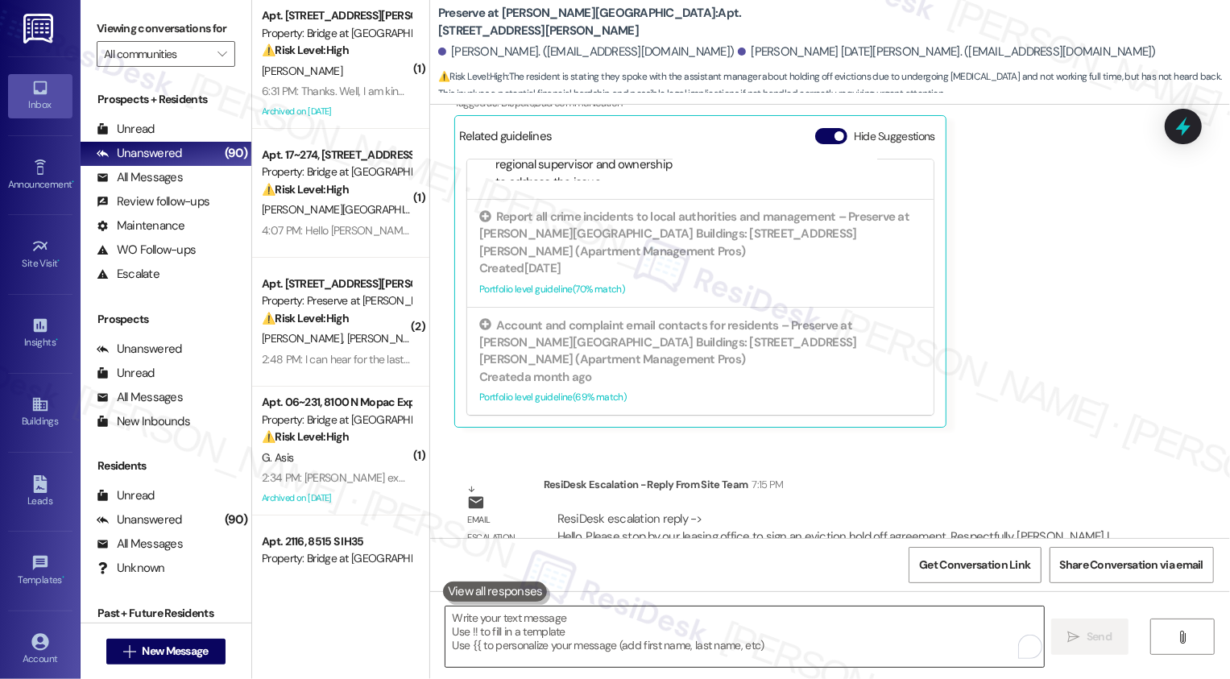
click at [478, 633] on textarea "To enrich screen reader interactions, please activate Accessibility in Grammarl…" at bounding box center [744, 637] width 599 height 60
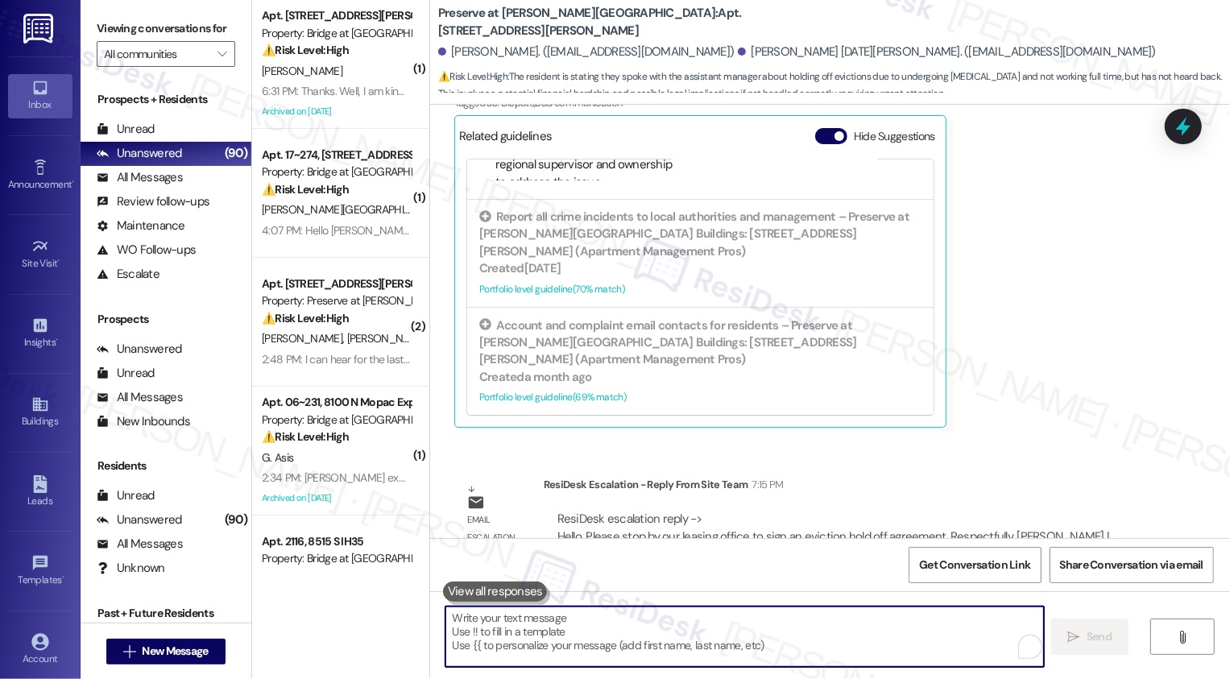
paste textarea "It's an eviction hold-off agreement."
type textarea "It's an eviction hold-off agreement."
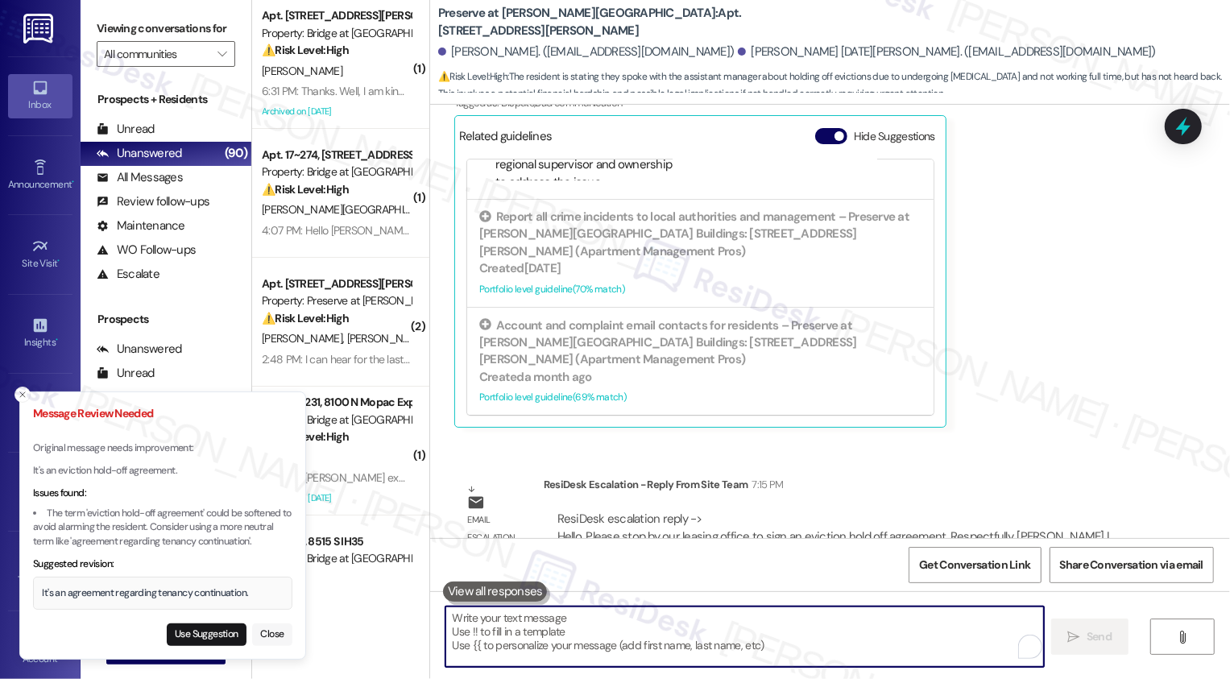
click at [283, 636] on button "Close" at bounding box center [272, 635] width 40 height 23
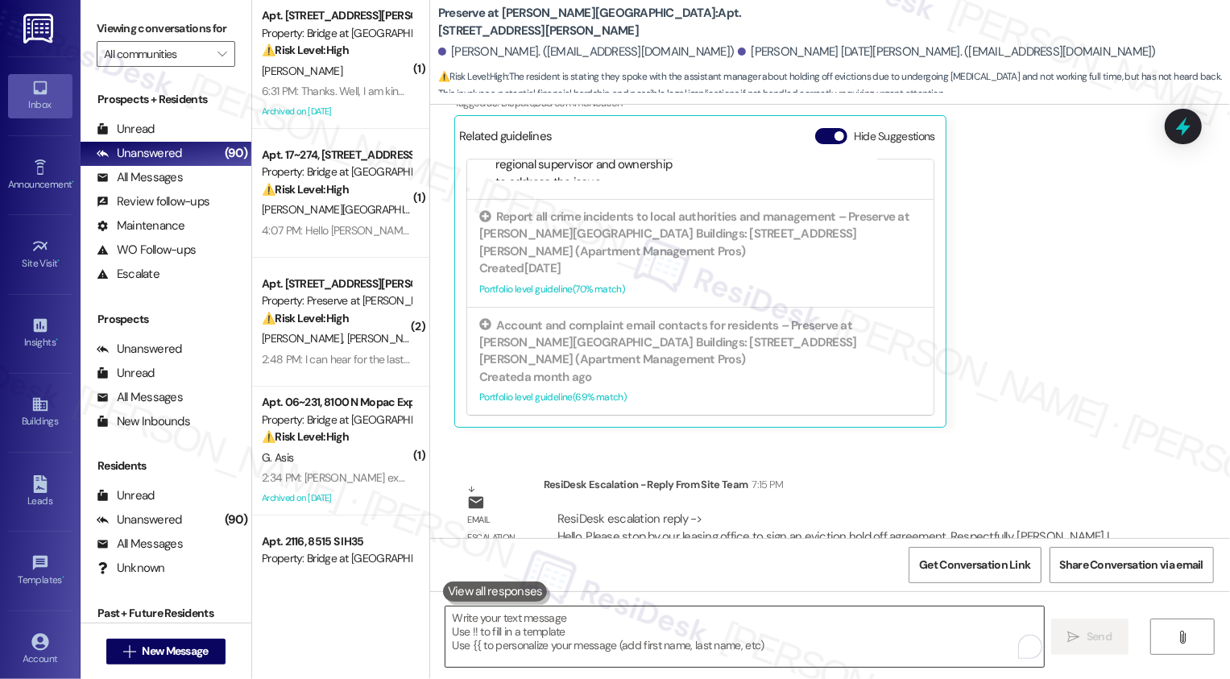
click at [507, 640] on textarea "To enrich screen reader interactions, please activate Accessibility in Grammarl…" at bounding box center [744, 637] width 599 height 60
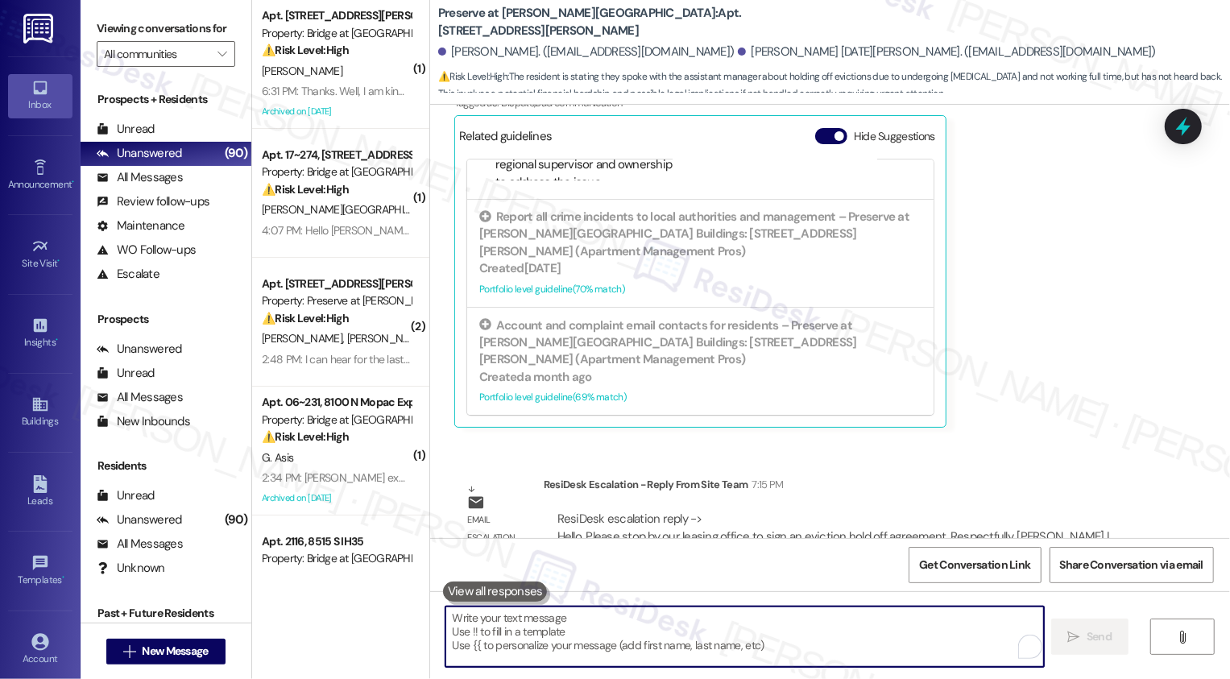
paste textarea "It's an eviction hold-off agreement."
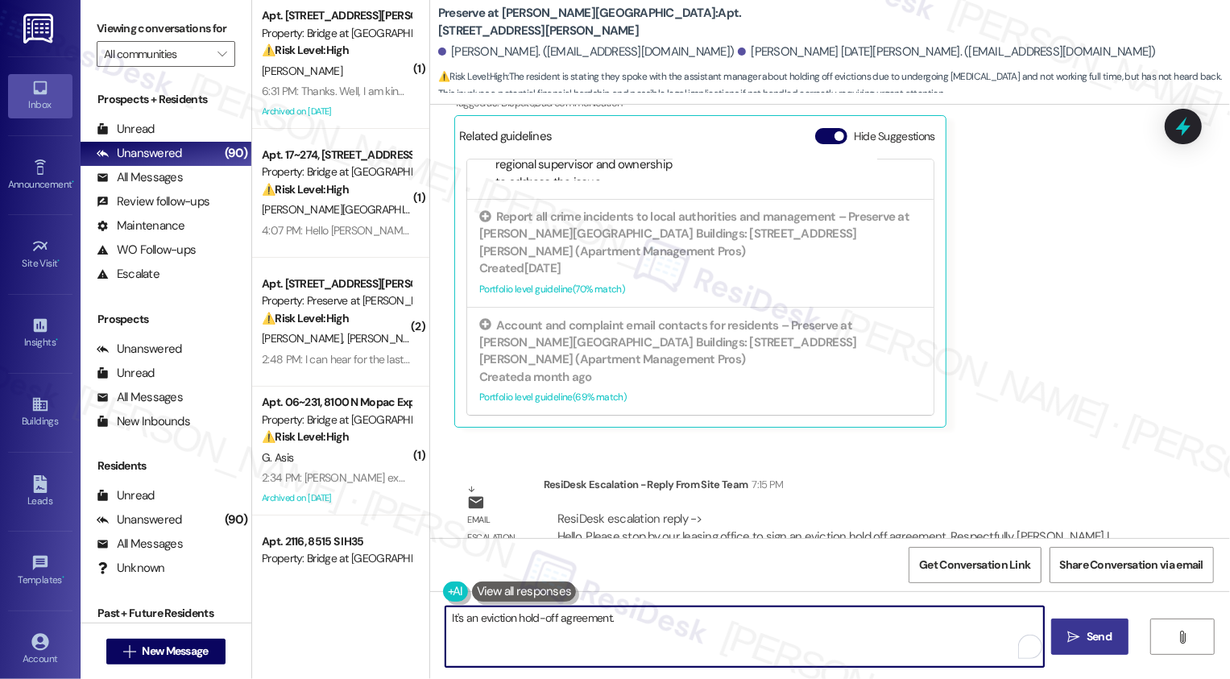
type textarea "It's an eviction hold-off agreement."
click at [155, 653] on span "New Message" at bounding box center [175, 651] width 66 height 17
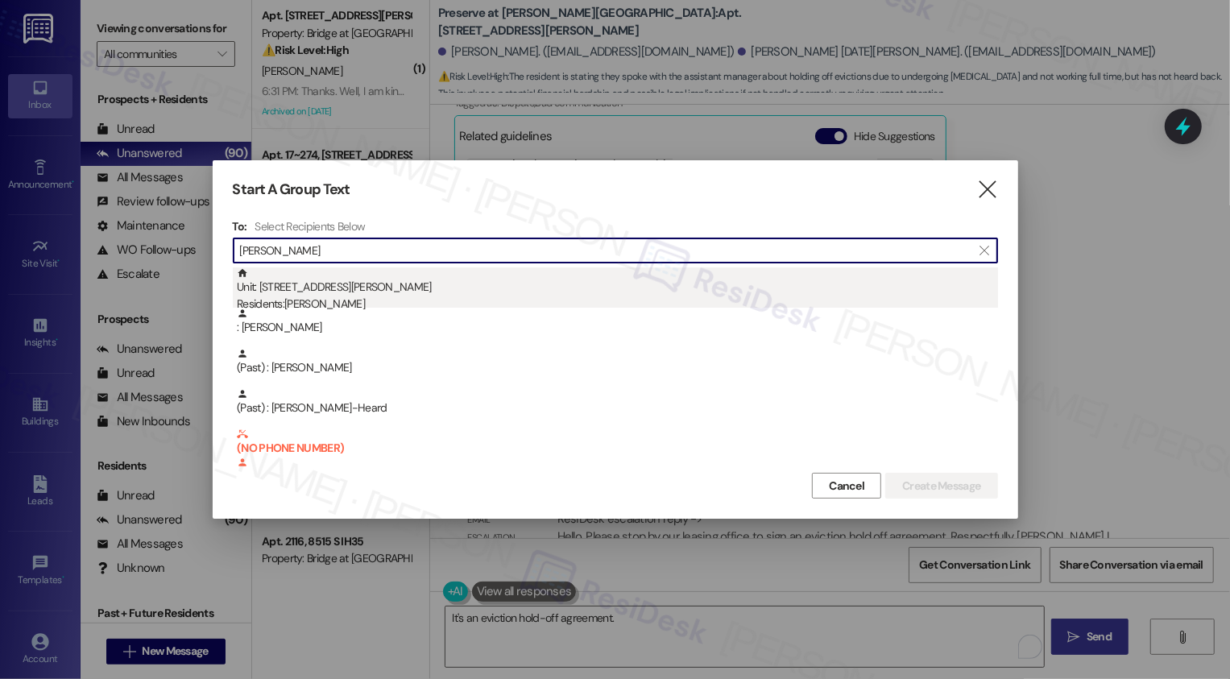
type input "Shea"
click at [318, 298] on div "Residents: Jackson Shea" at bounding box center [617, 304] width 761 height 17
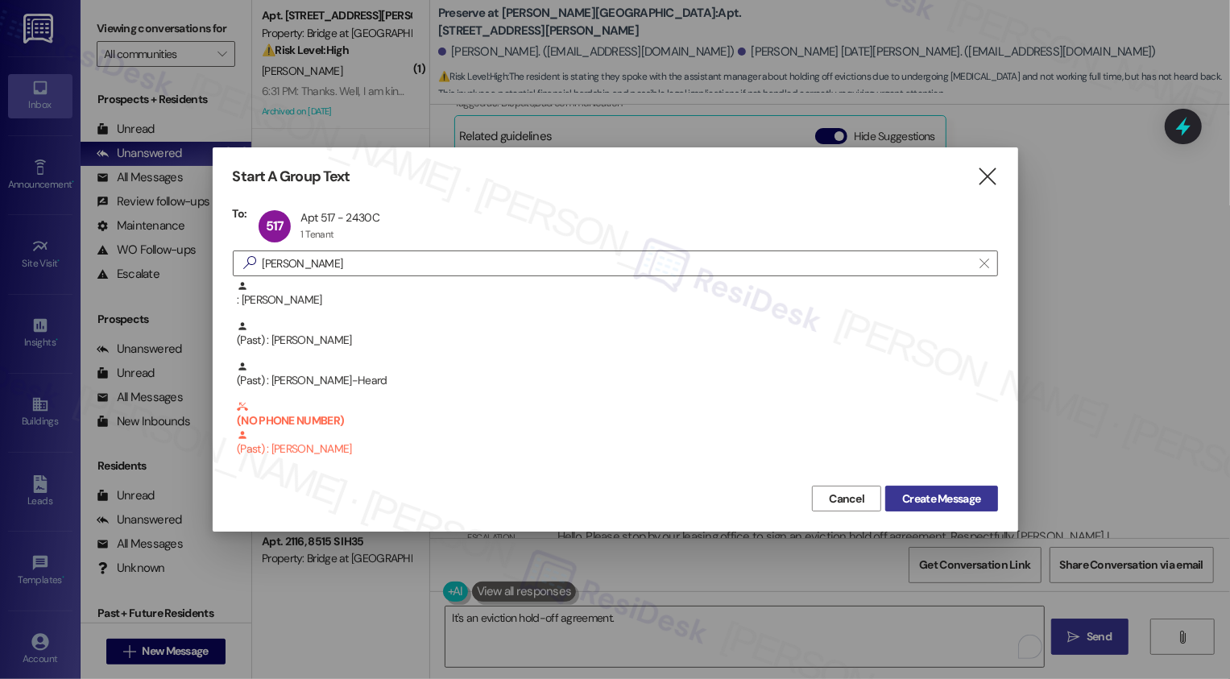
click at [930, 499] on span "Create Message" at bounding box center [941, 499] width 78 height 17
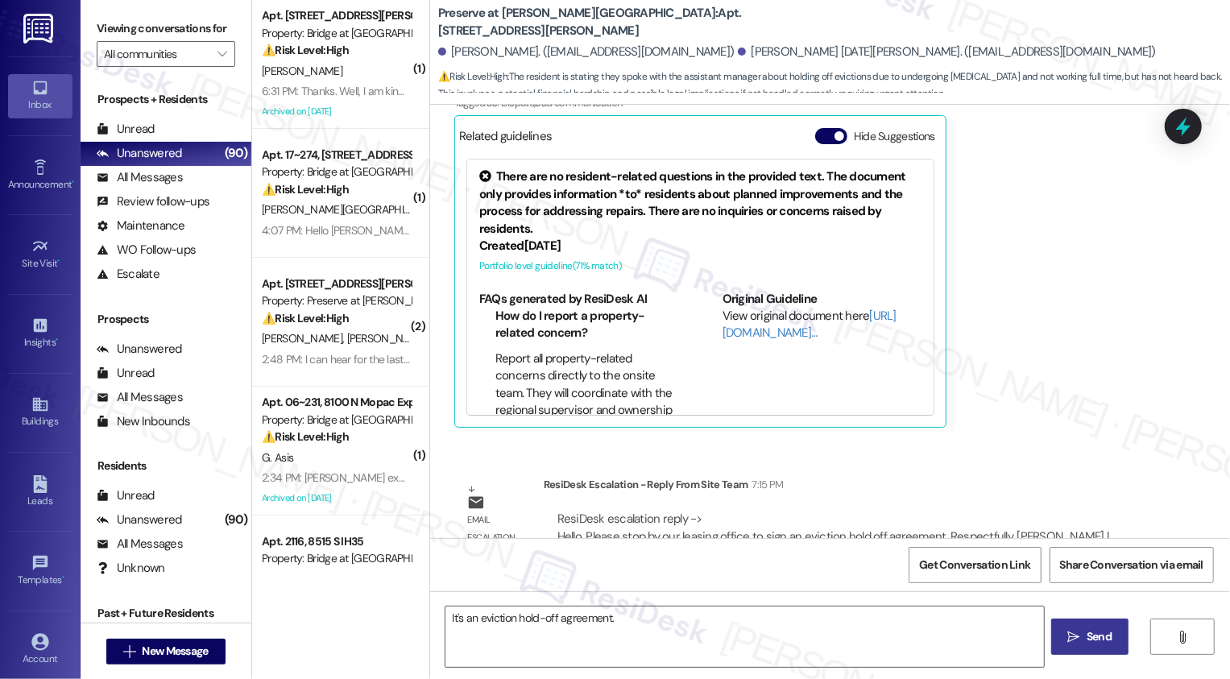
type textarea "Fetching suggested responses. Please feel free to read through the conversation…"
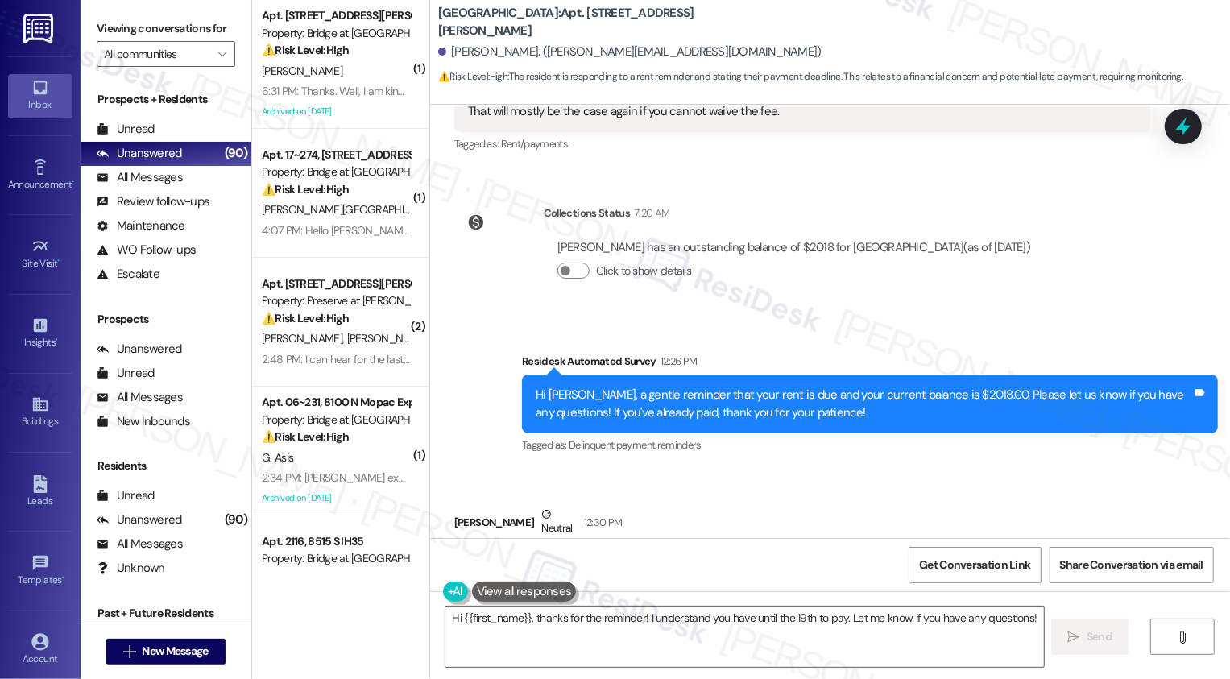
scroll to position [2300, 0]
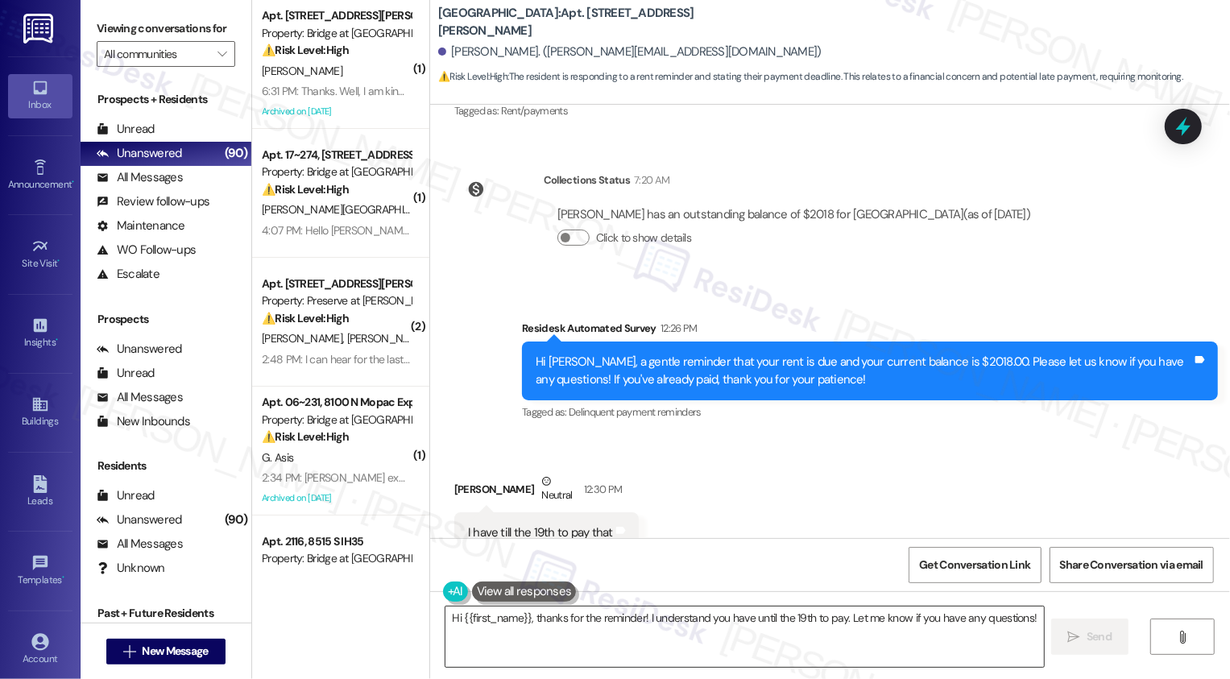
click at [610, 615] on textarea "Hi {{first_name}}, thanks for the reminder! I understand you have until the 19t…" at bounding box center [744, 637] width 599 height 60
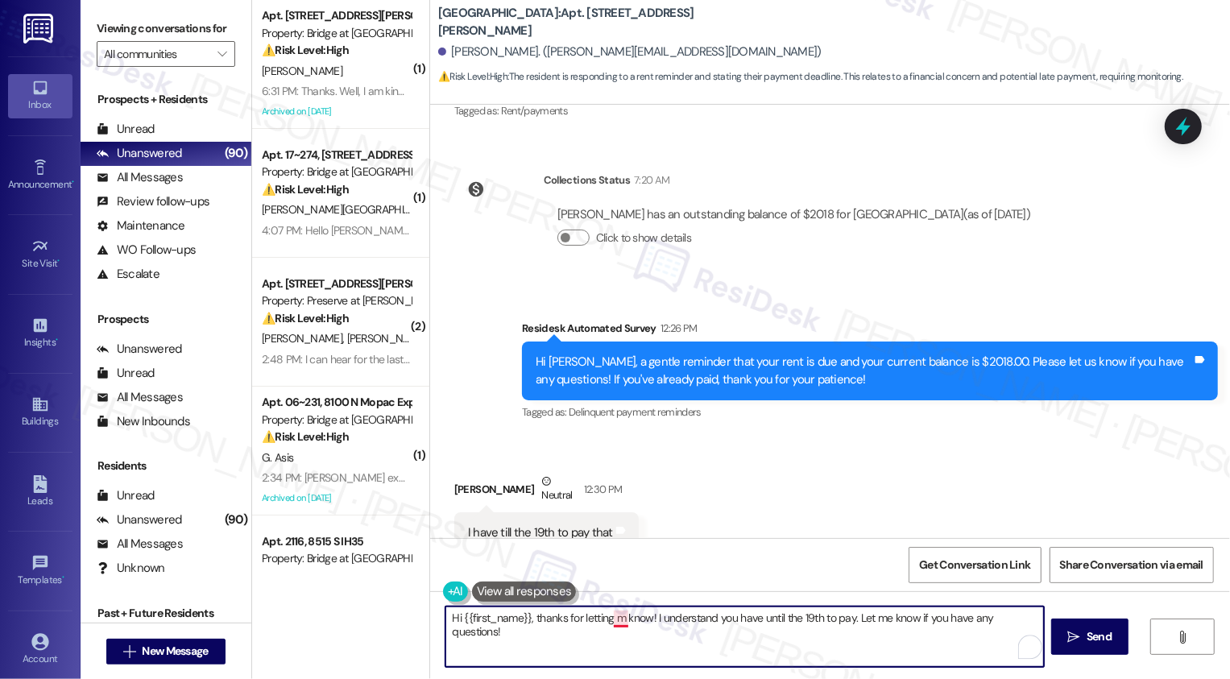
click at [614, 616] on textarea "Hi {{first_name}}, thanks for letting m know! I understand you have until the 1…" at bounding box center [744, 637] width 599 height 60
drag, startPoint x: 657, startPoint y: 616, endPoint x: 686, endPoint y: 639, distance: 37.4
click at [686, 639] on textarea "Hi {{first_name}}, thanks for letting me know! I understand you have until the …" at bounding box center [744, 637] width 599 height 60
click at [684, 625] on textarea "Hi {{first_name}}, thanks for letting me know! I will take note of it and coord…" at bounding box center [744, 637] width 599 height 60
click at [867, 632] on textarea "Hi {{first_name}}, thanks for letting me know! I will take note of it and coord…" at bounding box center [744, 637] width 599 height 60
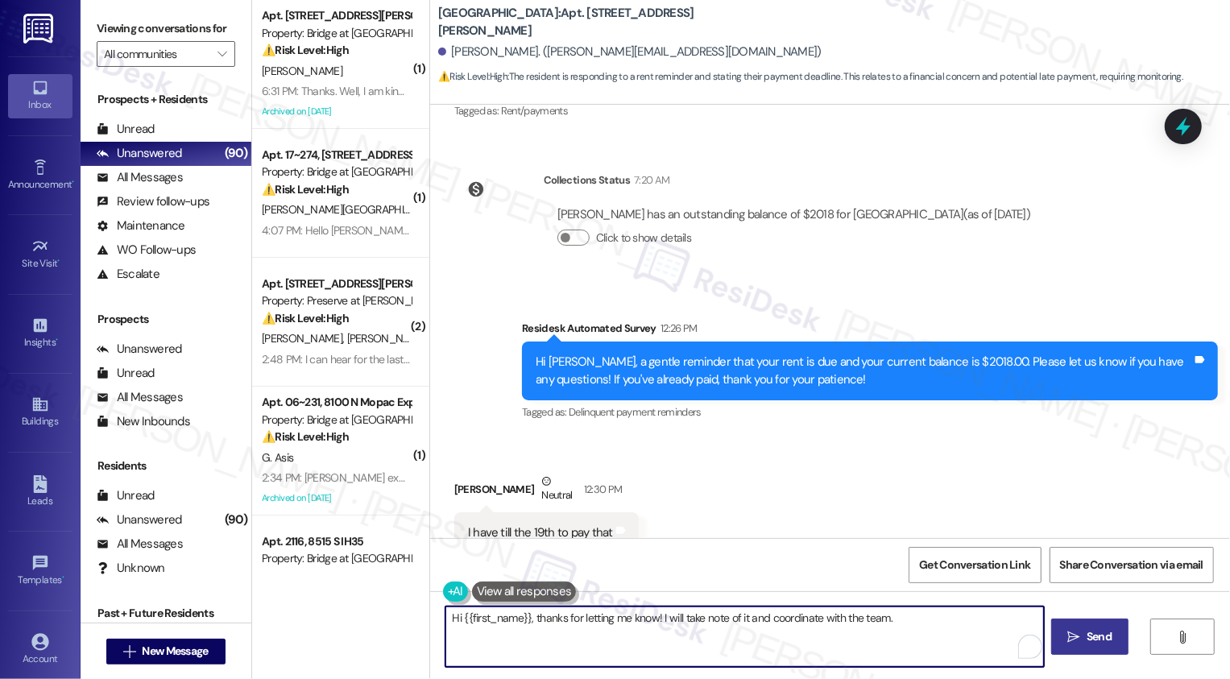
type textarea "Hi {{first_name}}, thanks for letting me know! I will take note of it and coord…"
click at [1068, 646] on button " Send" at bounding box center [1090, 637] width 78 height 36
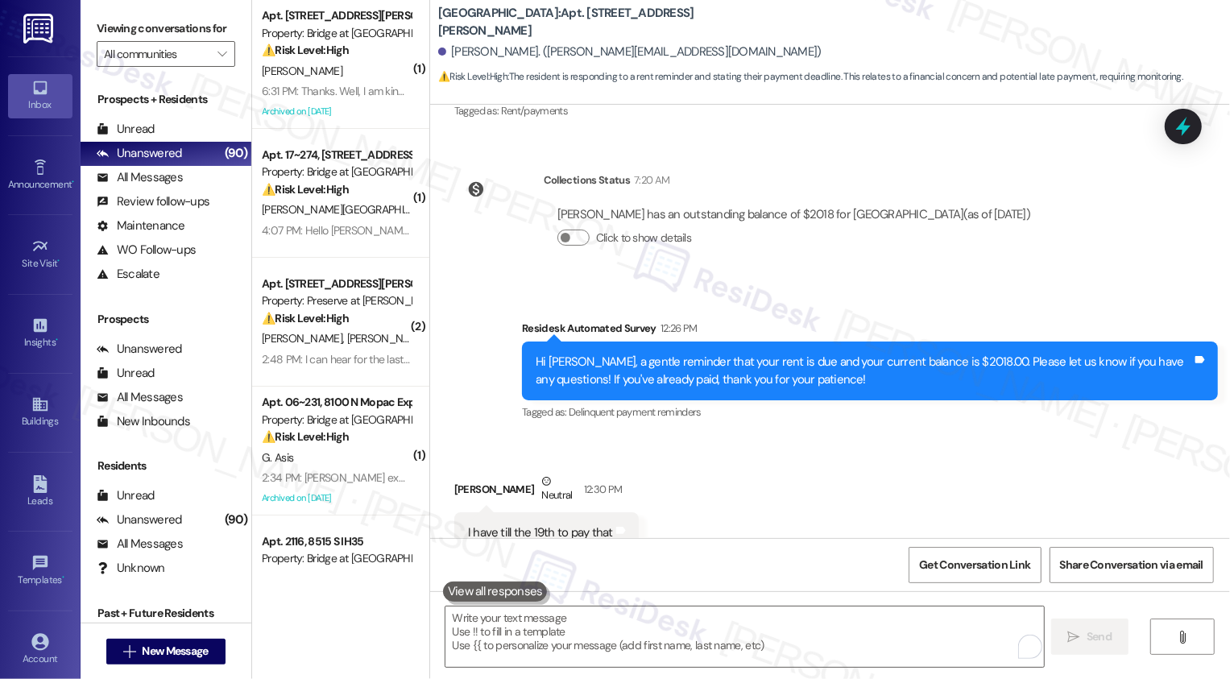
scroll to position [2298, 0]
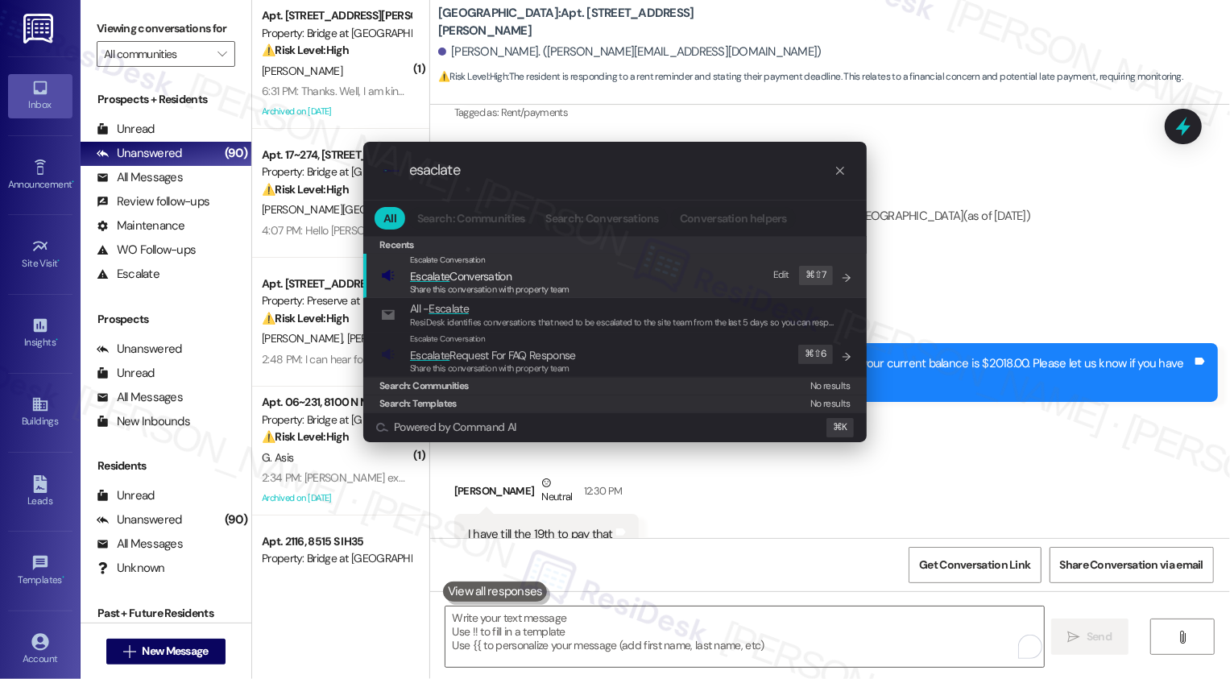
type input "esaclate"
click at [508, 280] on span "Escalate Conversation" at bounding box center [461, 276] width 102 height 15
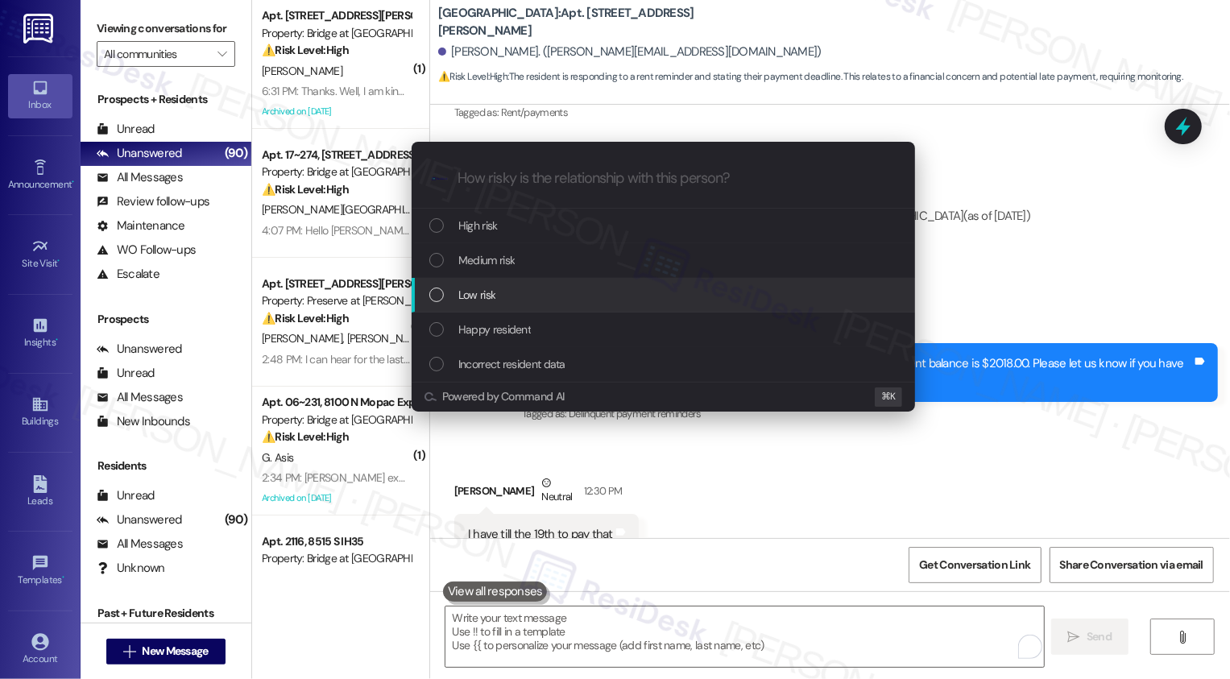
click at [505, 300] on div "Low risk" at bounding box center [664, 295] width 471 height 18
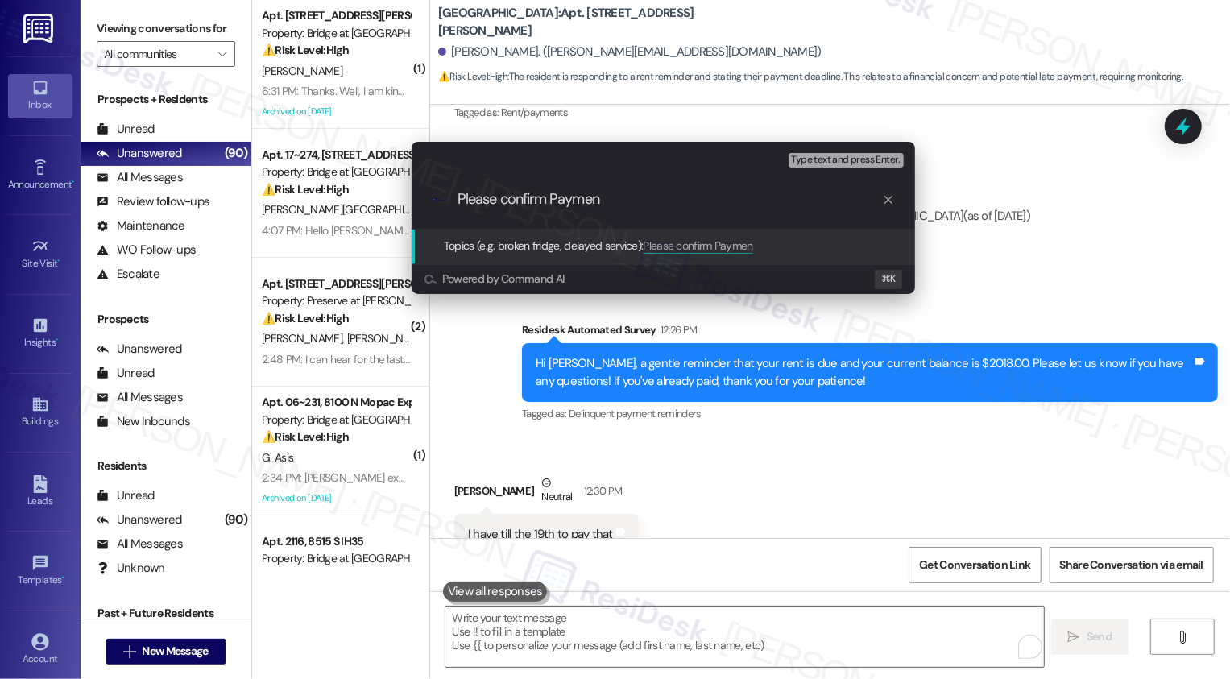
type input "Please confirm Paymen"
click at [611, 436] on div "Escalate Conversation Low risk Topics (e.g. broken fridge, delayed service) Any…" at bounding box center [615, 339] width 1230 height 679
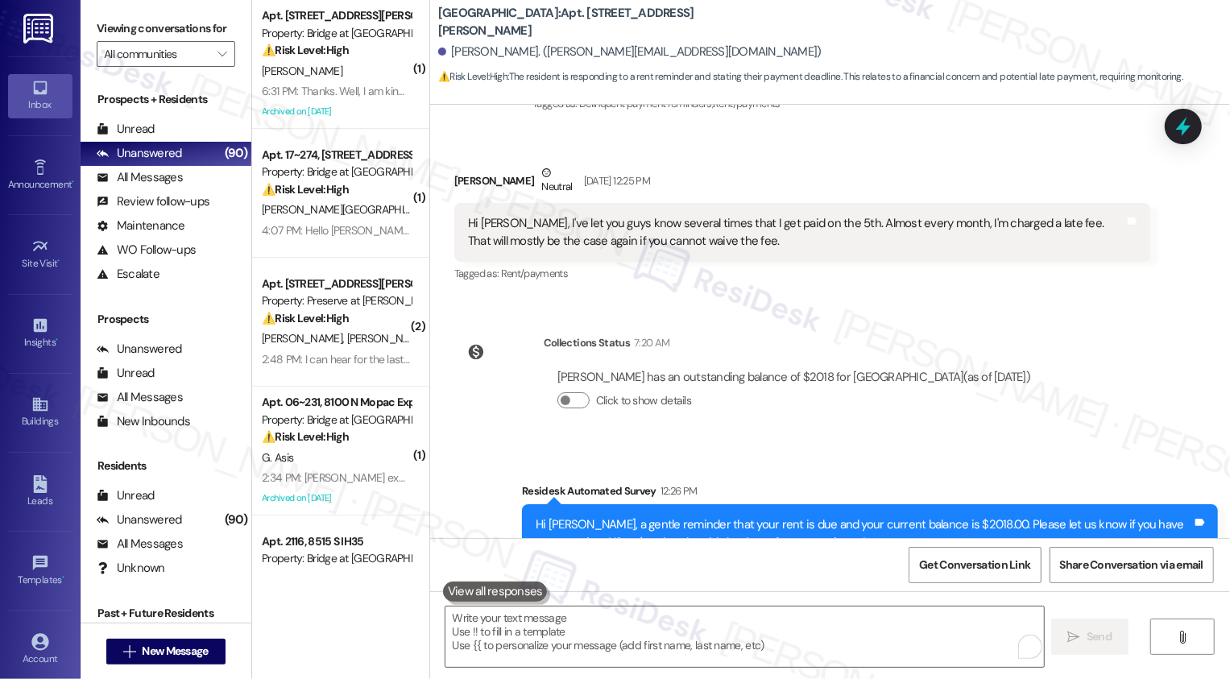
scroll to position [2412, 0]
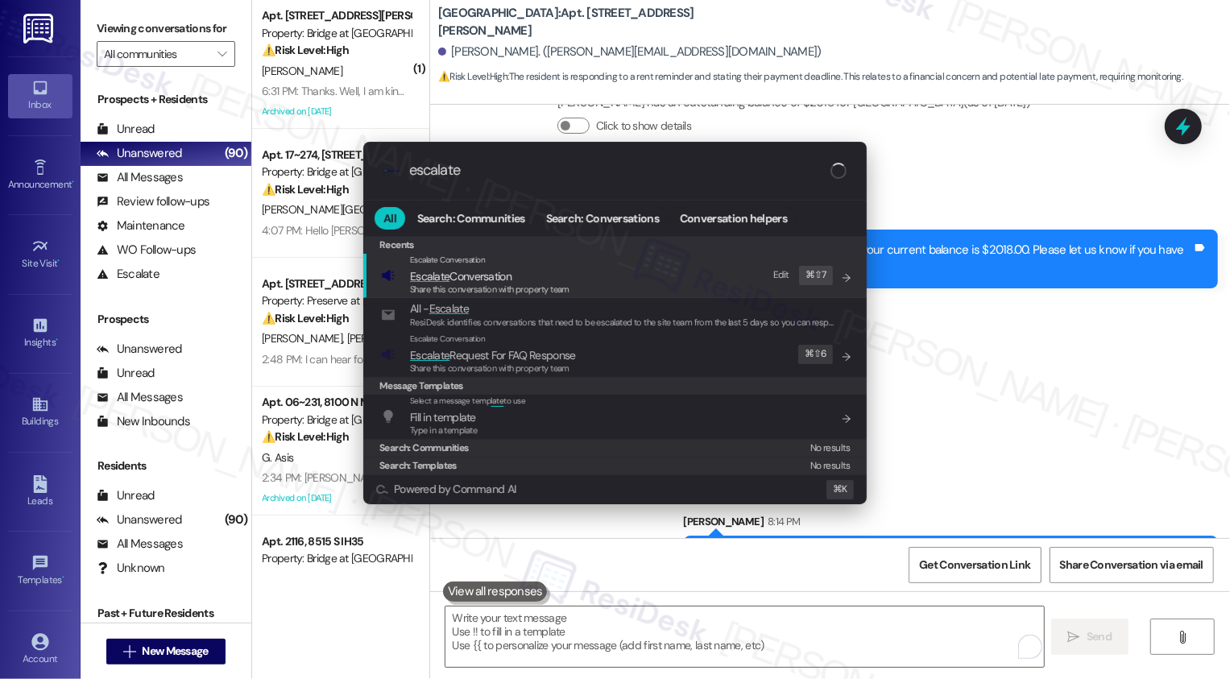
type input "escalate"
click at [497, 264] on div "Escalate Conversation" at bounding box center [490, 260] width 160 height 13
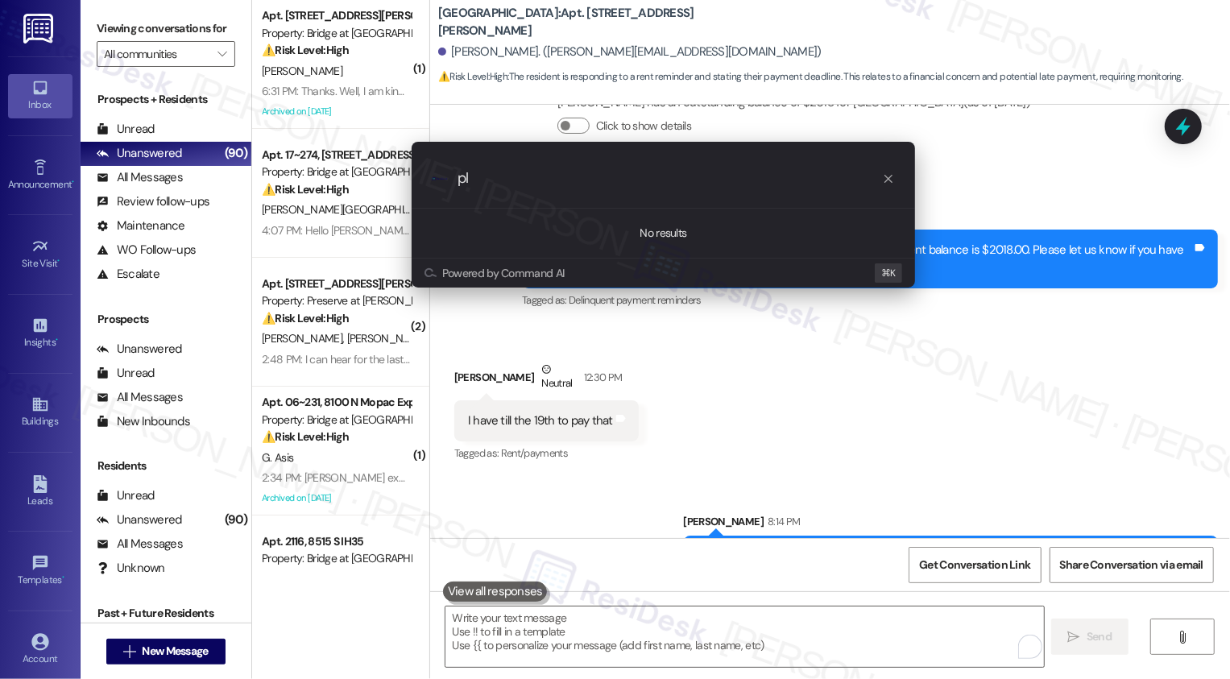
type input "p"
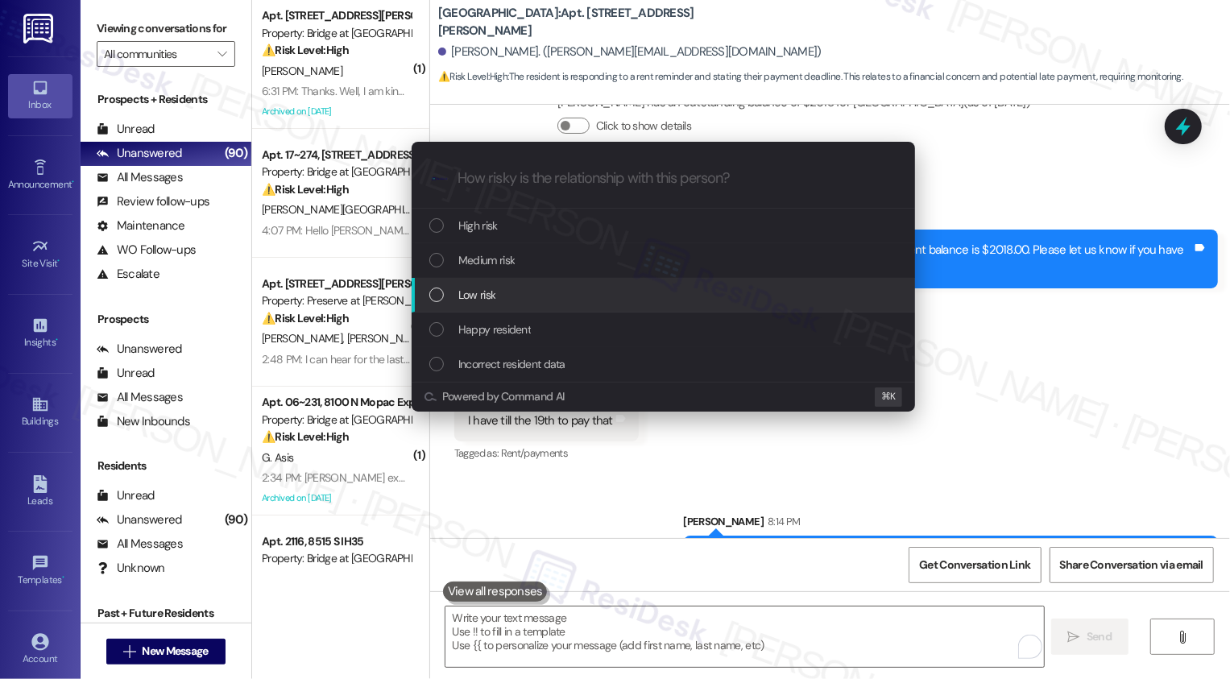
click at [437, 288] on div "List of options" at bounding box center [436, 295] width 15 height 15
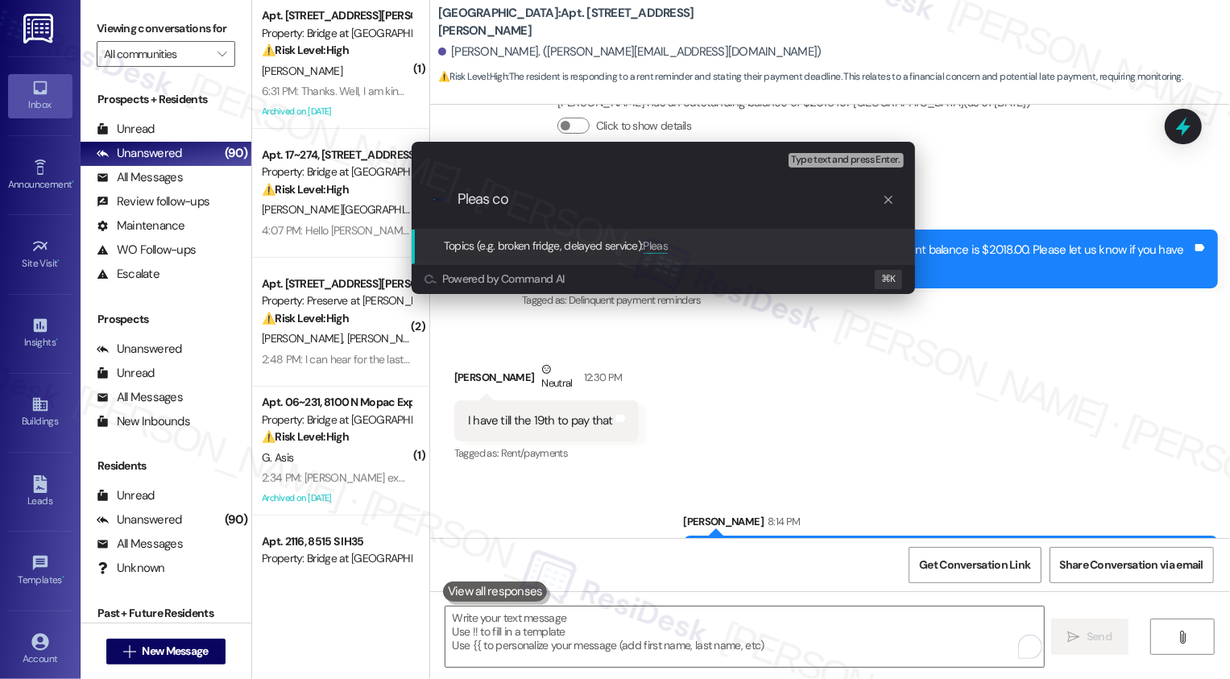
type input "Pleas con"
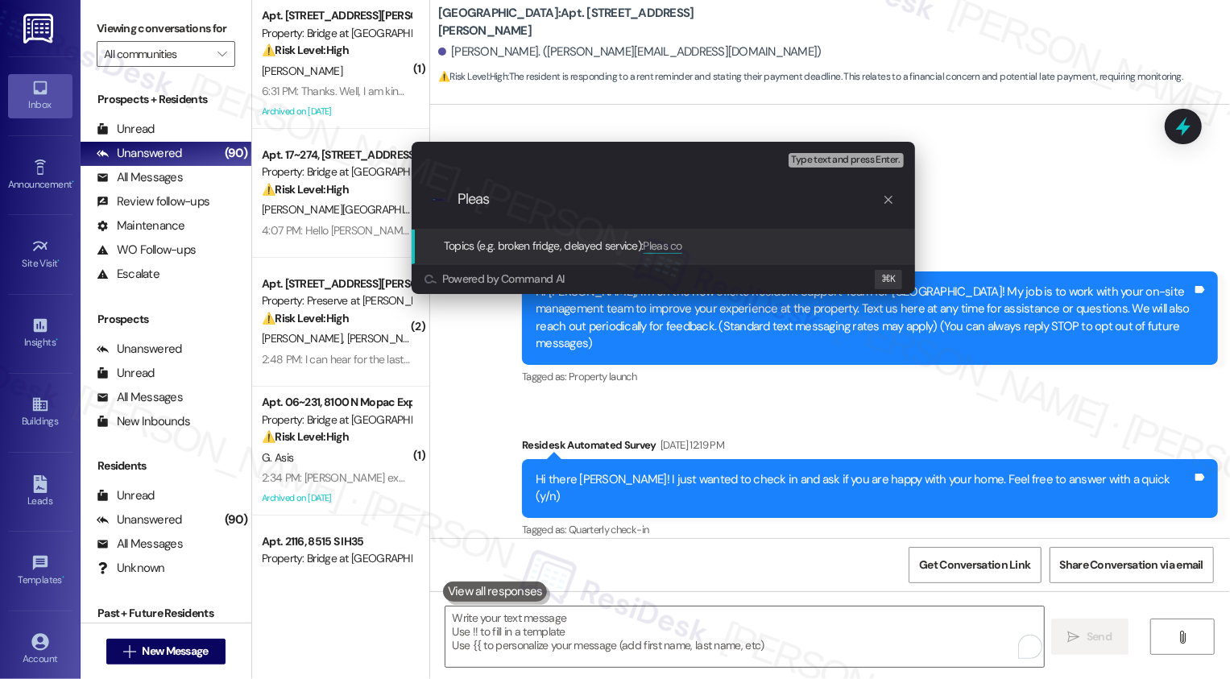
scroll to position [2412, 0]
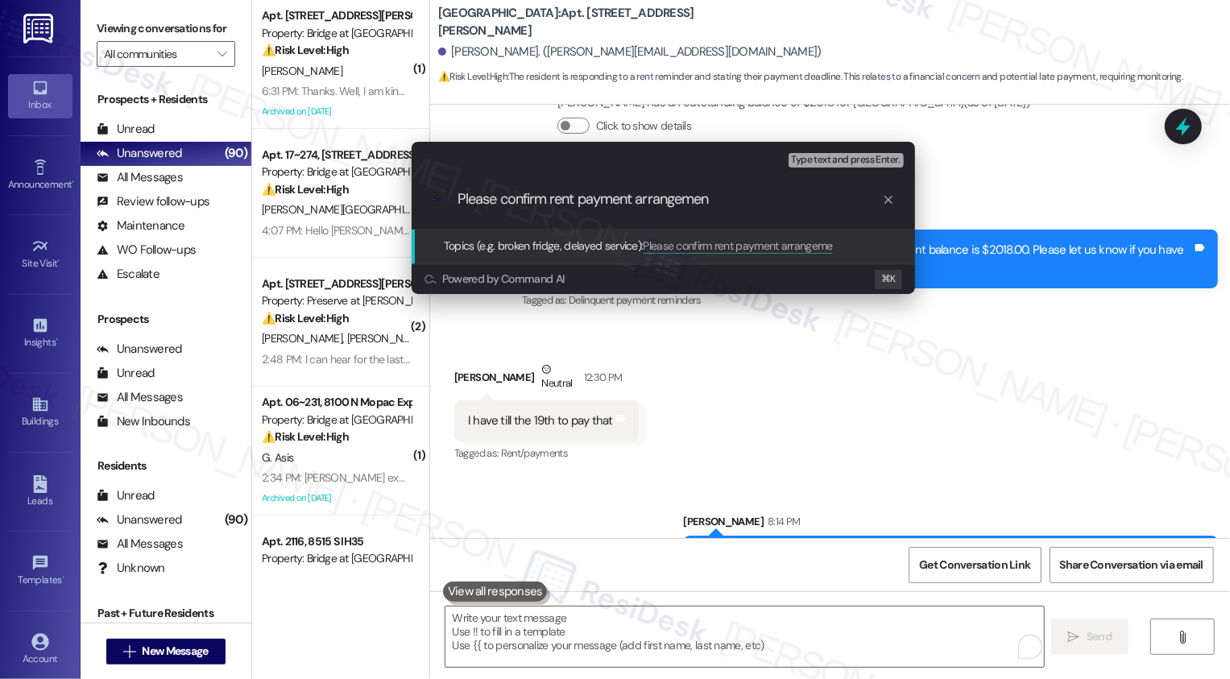
type input "Please confirm rent payment arrangement"
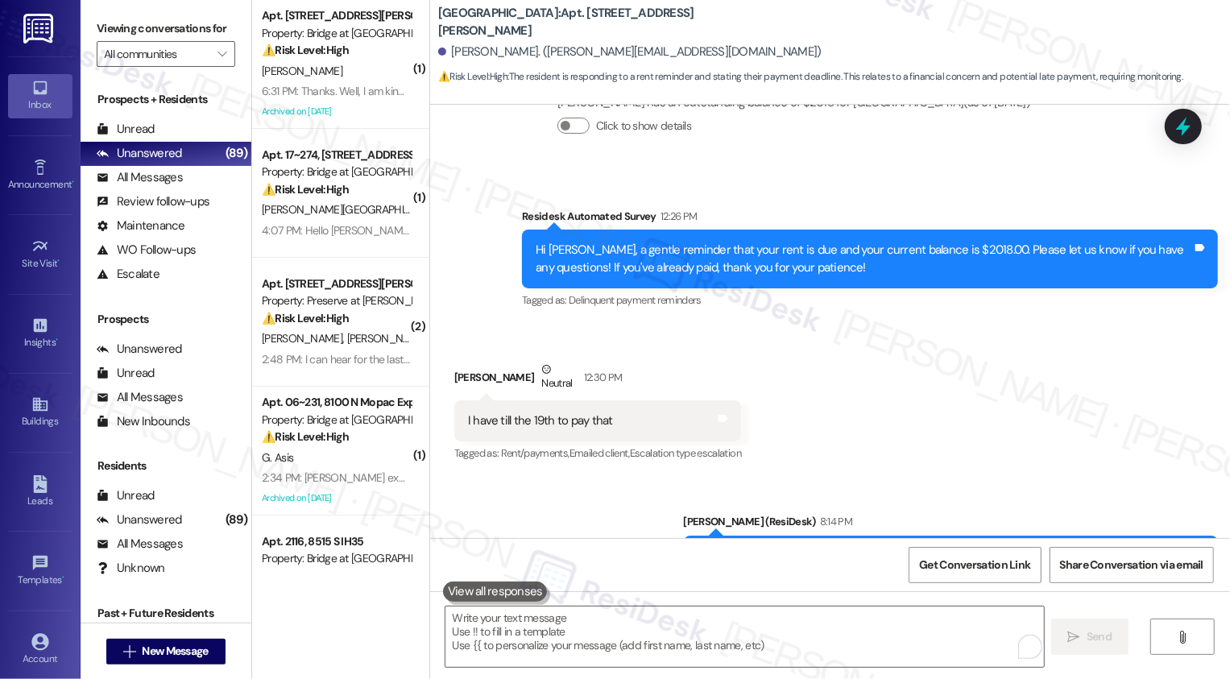
scroll to position [2298, 0]
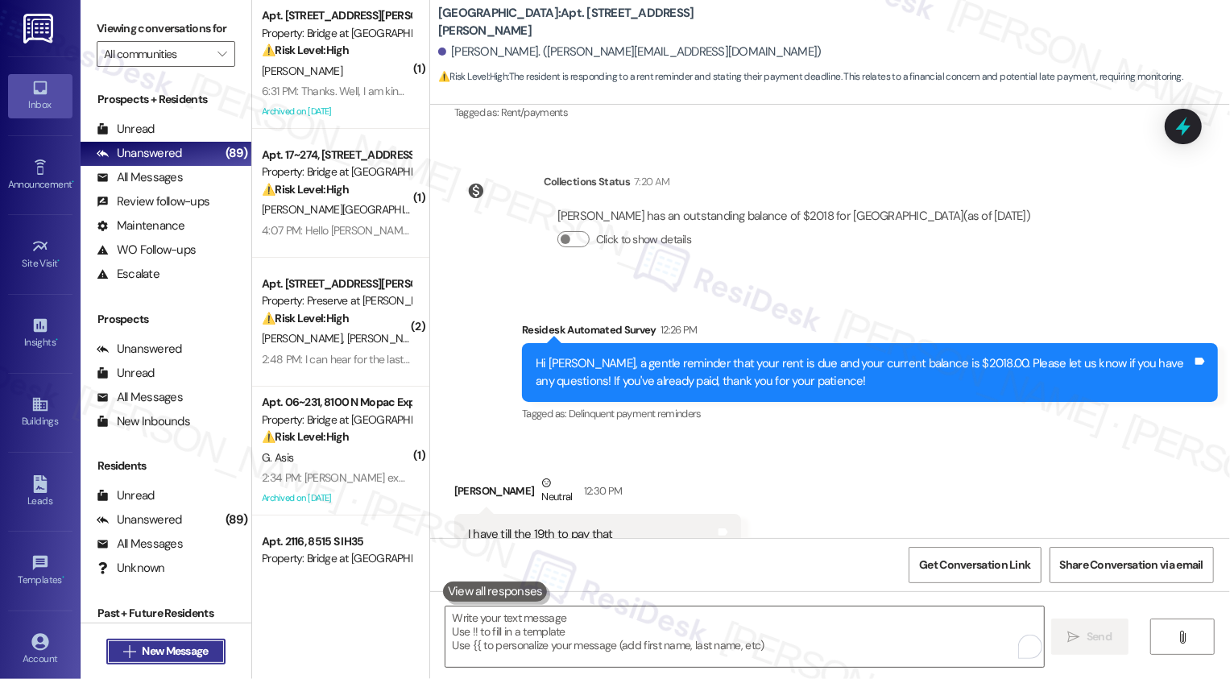
click at [204, 641] on button " New Message" at bounding box center [165, 652] width 119 height 26
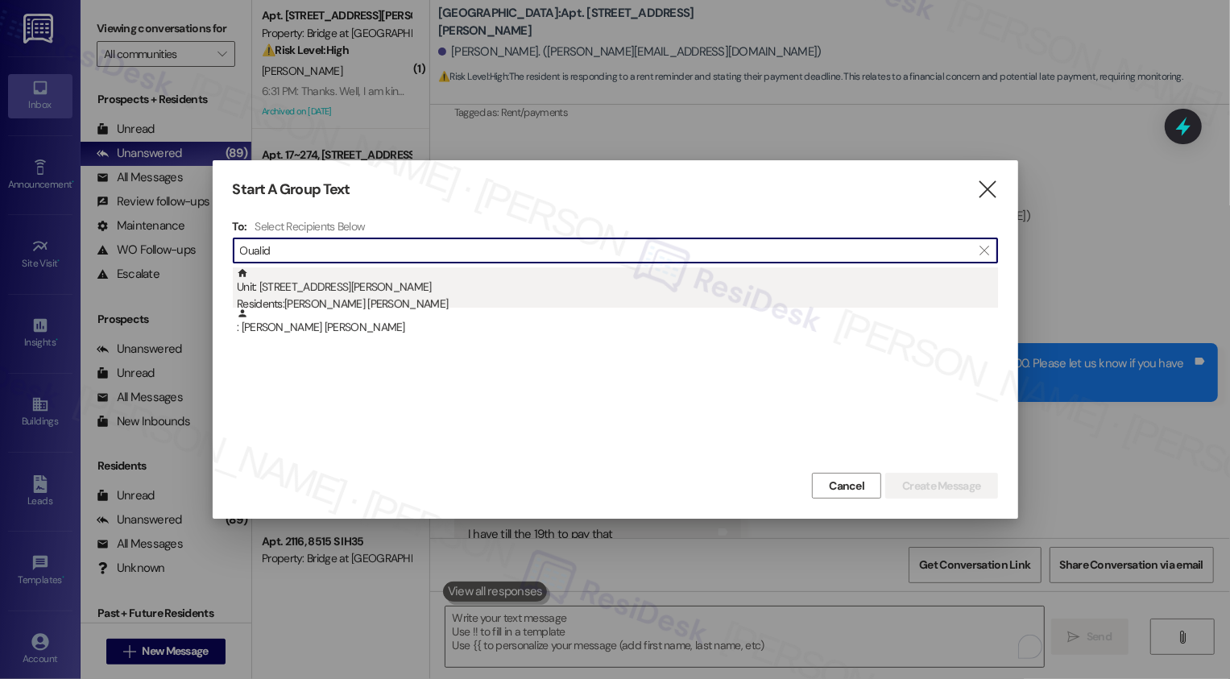
type input "Oualid"
click at [450, 296] on div "Residents: Mohamed Oualid Saoud" at bounding box center [617, 304] width 761 height 17
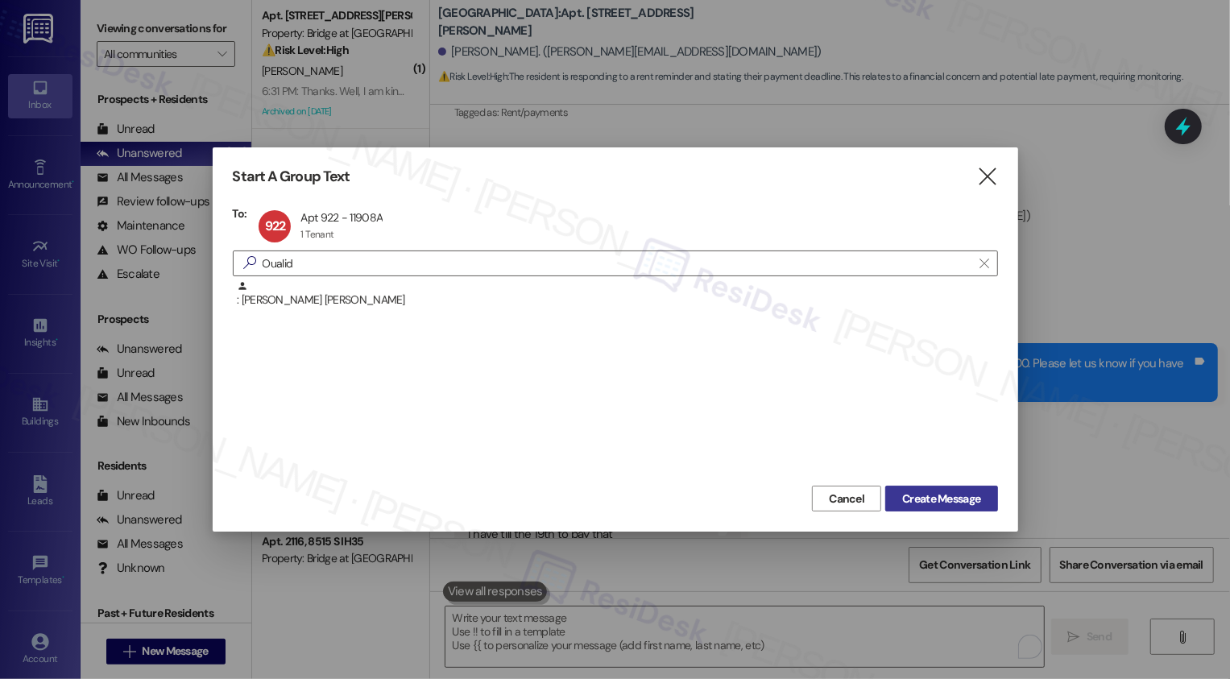
click at [959, 500] on span "Create Message" at bounding box center [941, 499] width 78 height 17
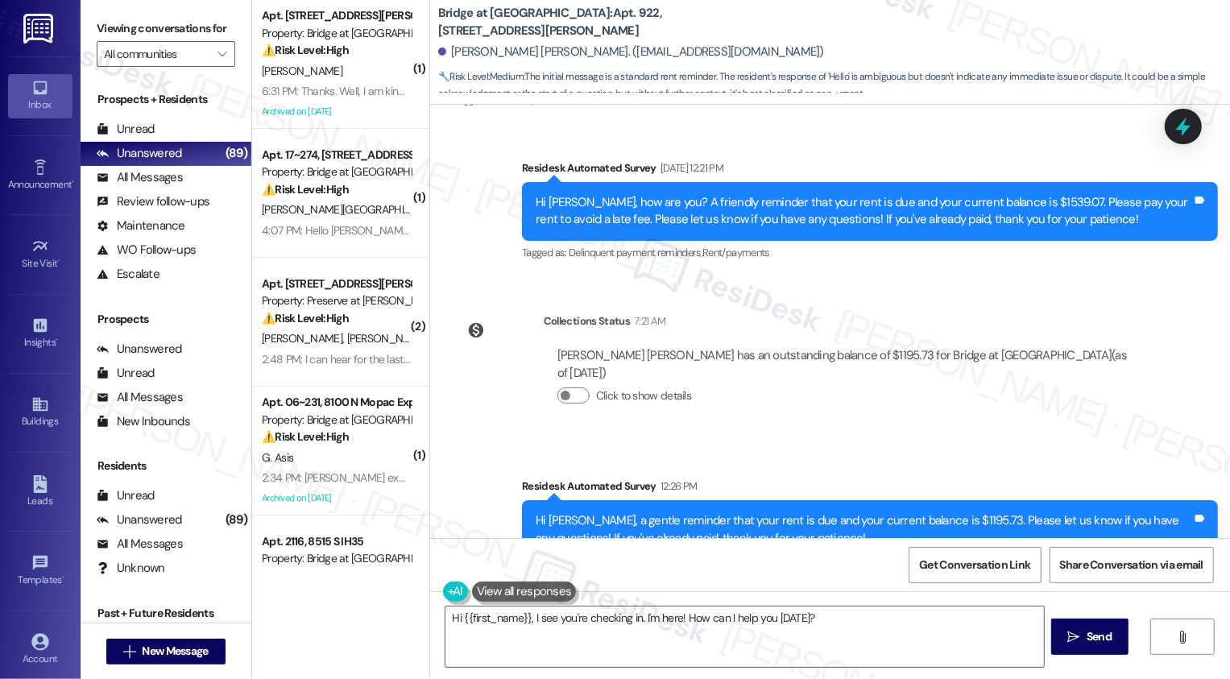
scroll to position [4697, 0]
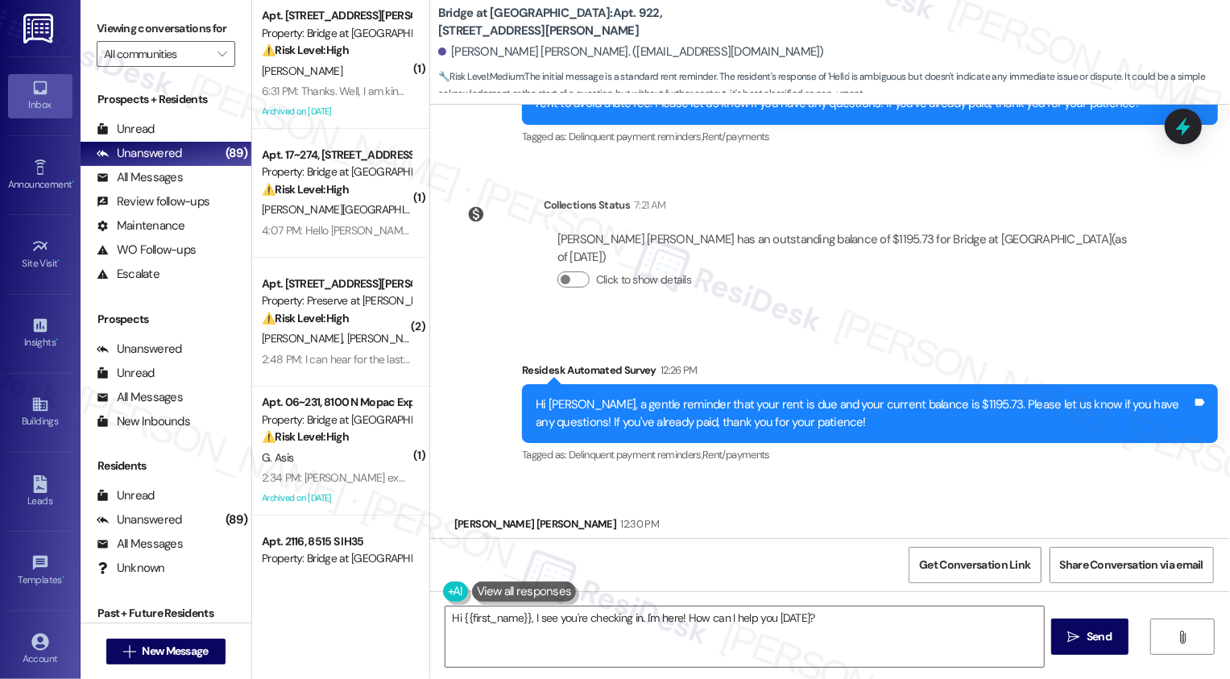
click at [454, 516] on div "Mohamed Oualid Saoud 12:30 PM" at bounding box center [556, 527] width 205 height 23
click at [542, 624] on textarea "Hi {{first_name}}, I see you're checking in. I'm here! How can I help you today?" at bounding box center [744, 637] width 599 height 60
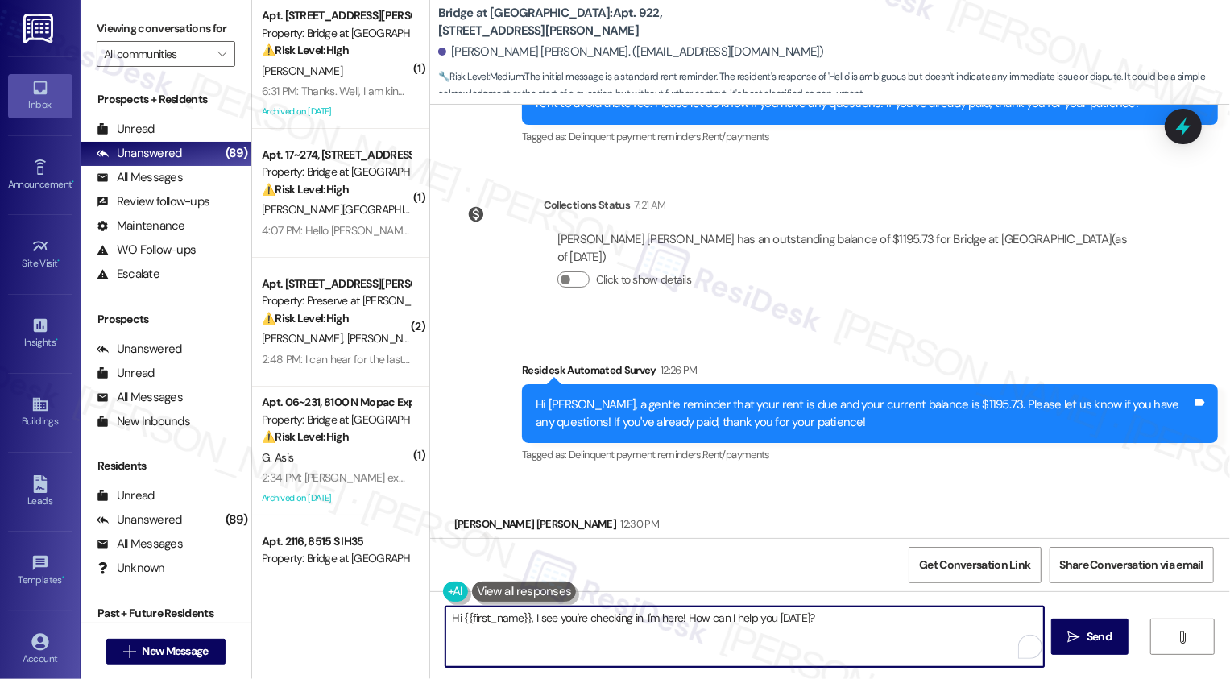
click at [473, 516] on div "Mohamed Oualid Saoud 12:30 PM" at bounding box center [556, 527] width 205 height 23
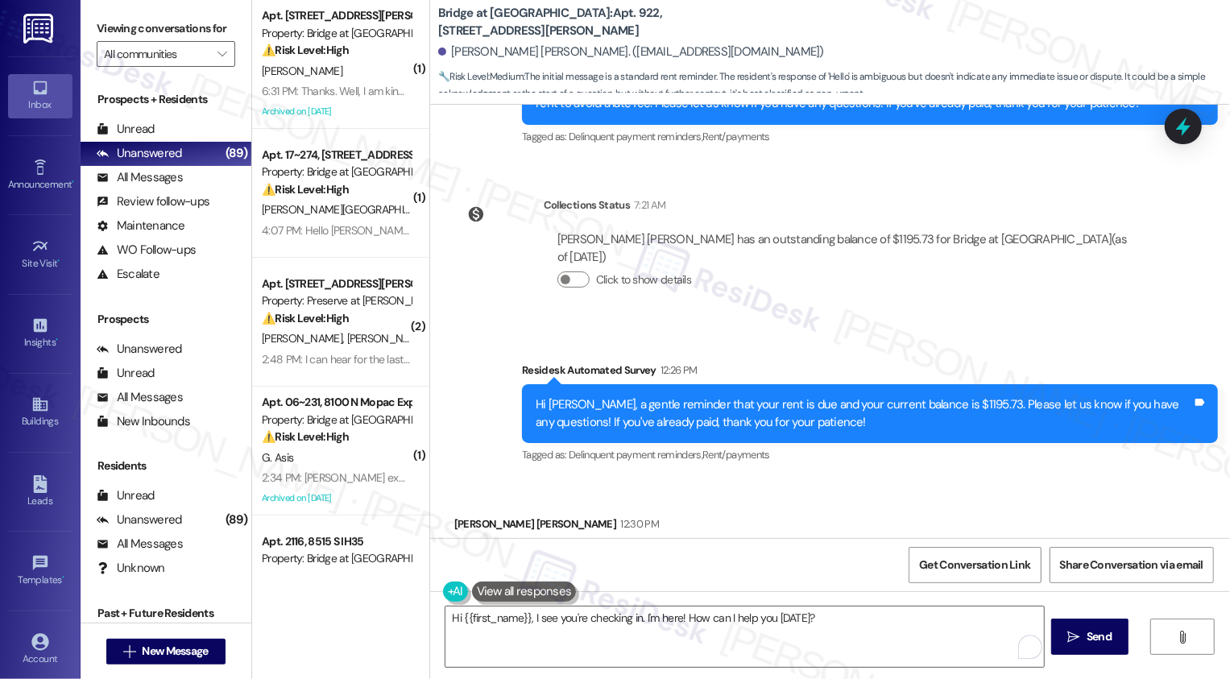
click at [470, 516] on div "Mohamed Oualid Saoud 12:30 PM" at bounding box center [556, 527] width 205 height 23
click at [474, 516] on div "Mohamed Oualid Saoud 12:30 PM" at bounding box center [556, 527] width 205 height 23
copy div "Mohamed"
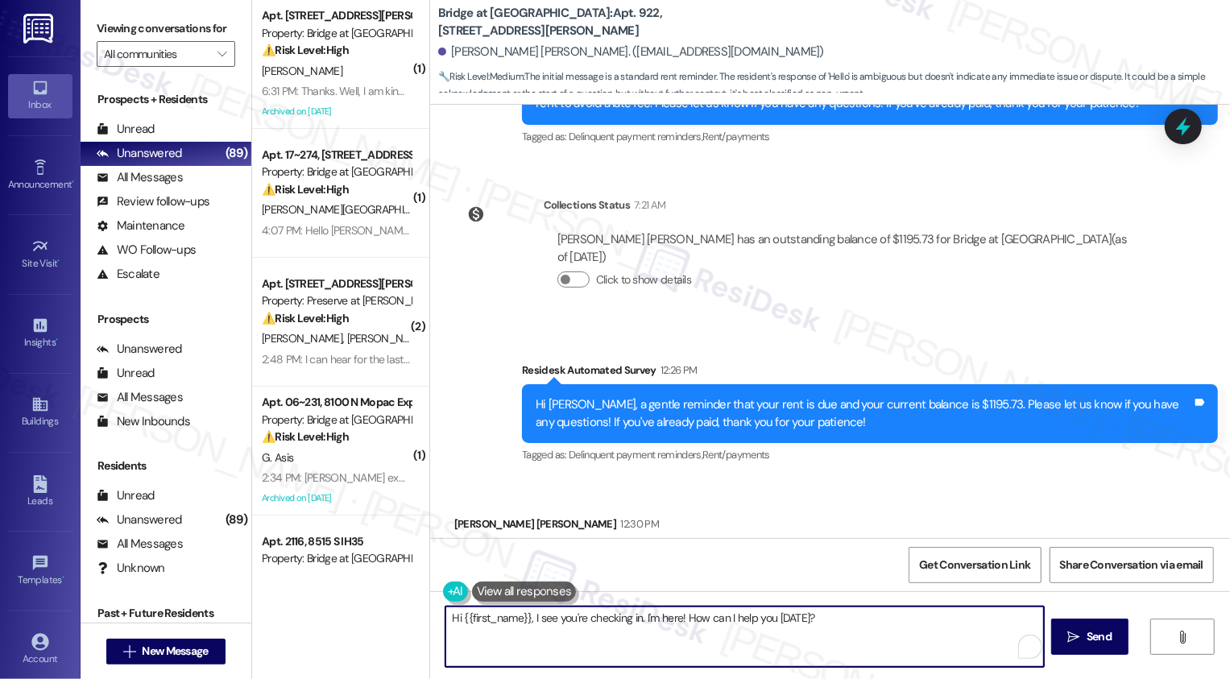
drag, startPoint x: 530, startPoint y: 618, endPoint x: 773, endPoint y: 665, distance: 247.9
click at [774, 665] on textarea "Hi {{first_name}}, I see you're checking in. I'm here! How can I help you today?" at bounding box center [744, 637] width 599 height 60
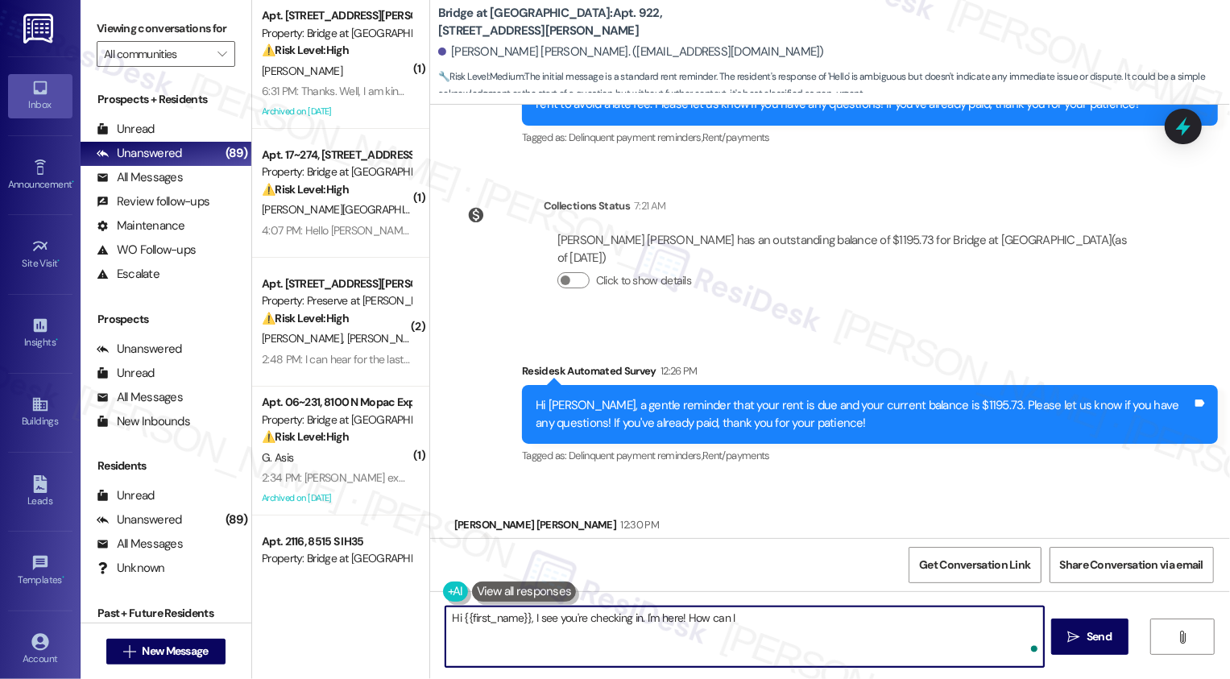
scroll to position [4809, 0]
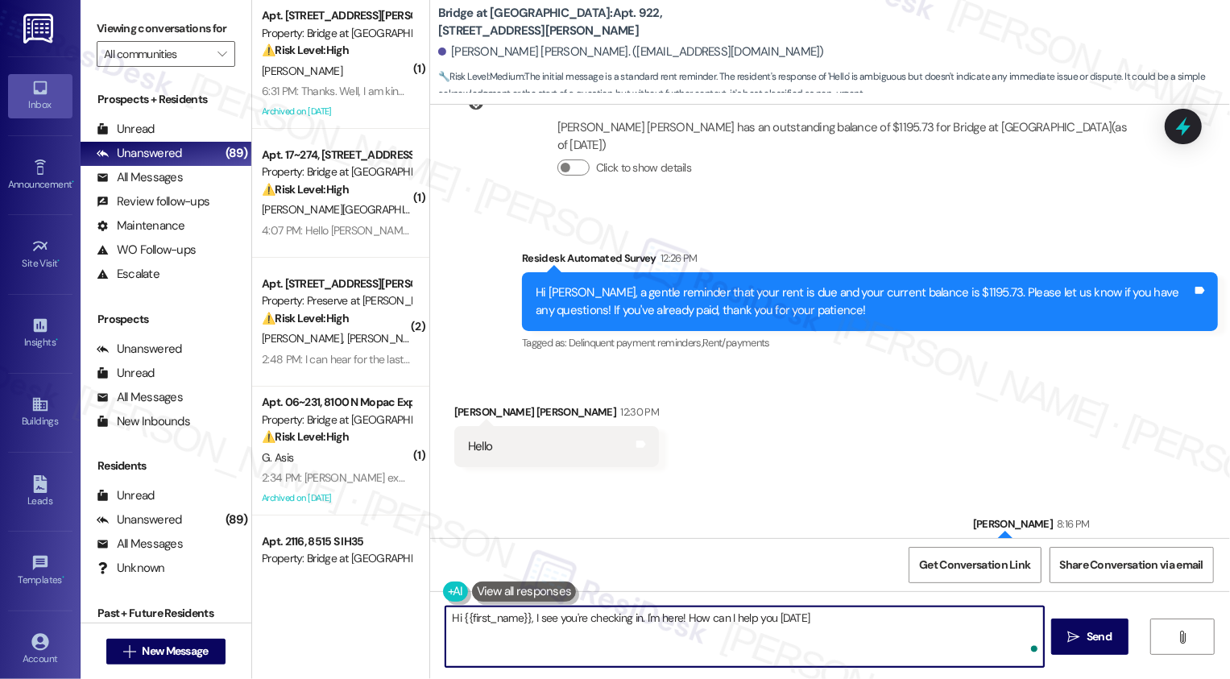
type textarea "Hi {{first_name}}, I see you're checking in. I'm here! How can I help you today?"
click at [168, 647] on span "New Message" at bounding box center [175, 651] width 66 height 17
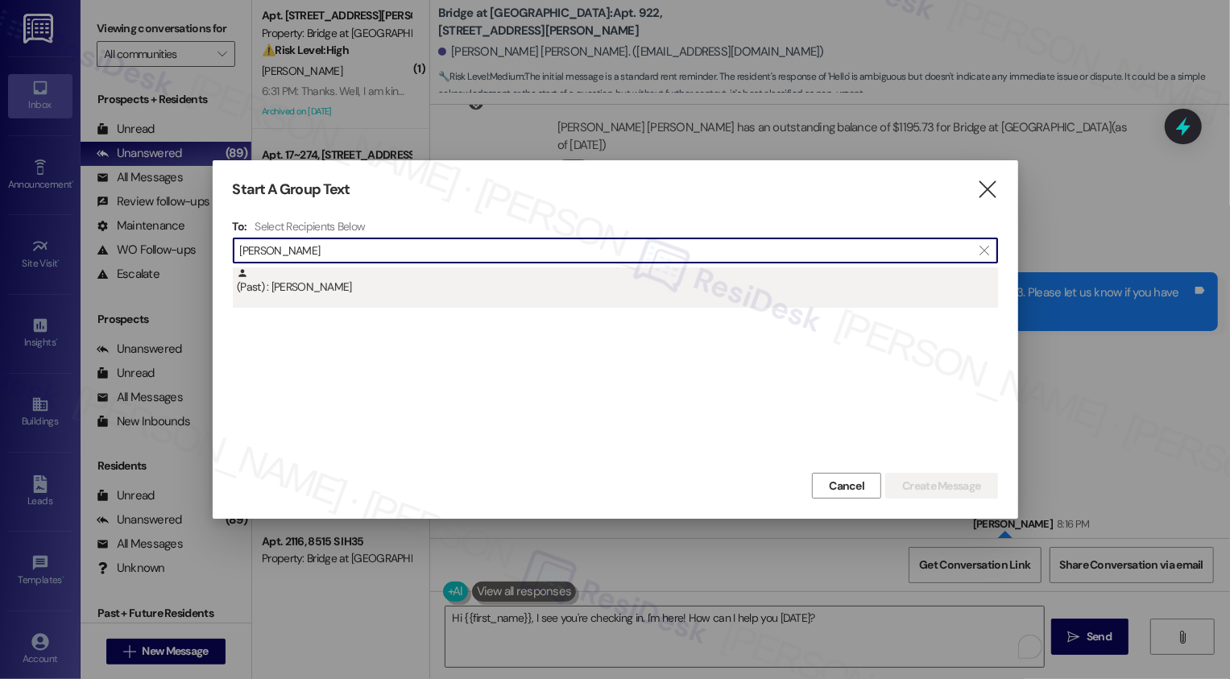
type input "Mcfadden"
click at [388, 277] on div "(Past) : Lashanna Mcfadden" at bounding box center [617, 281] width 761 height 28
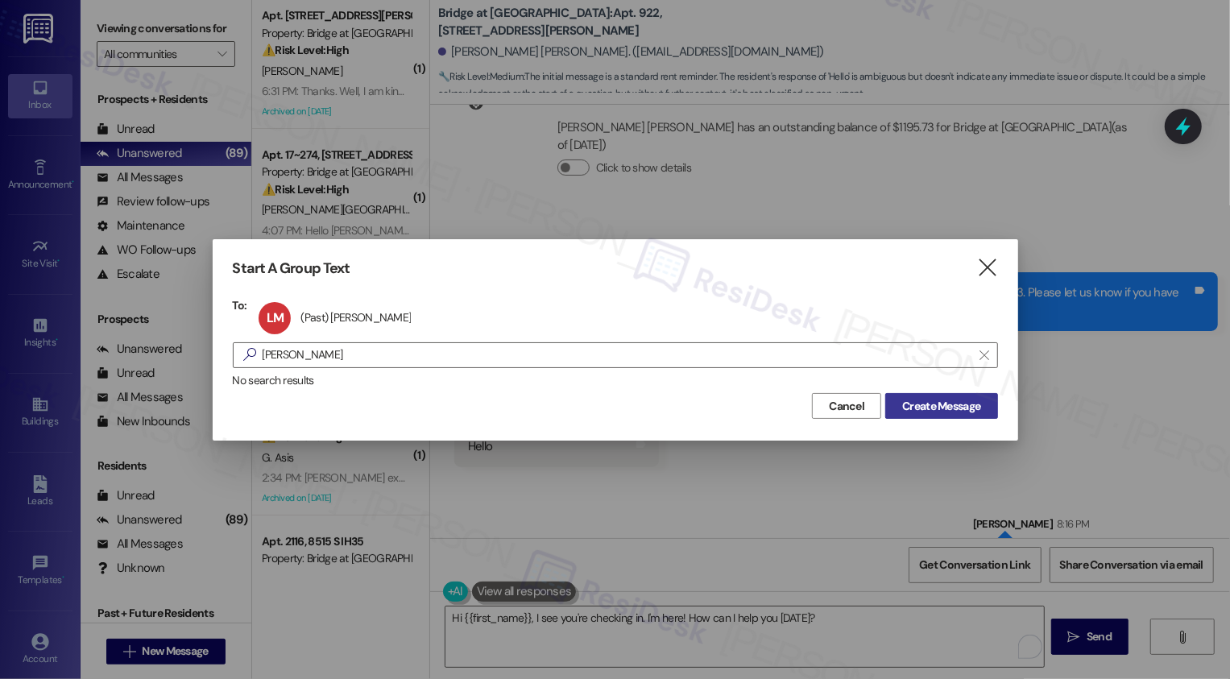
click at [929, 399] on span "Create Message" at bounding box center [941, 406] width 78 height 17
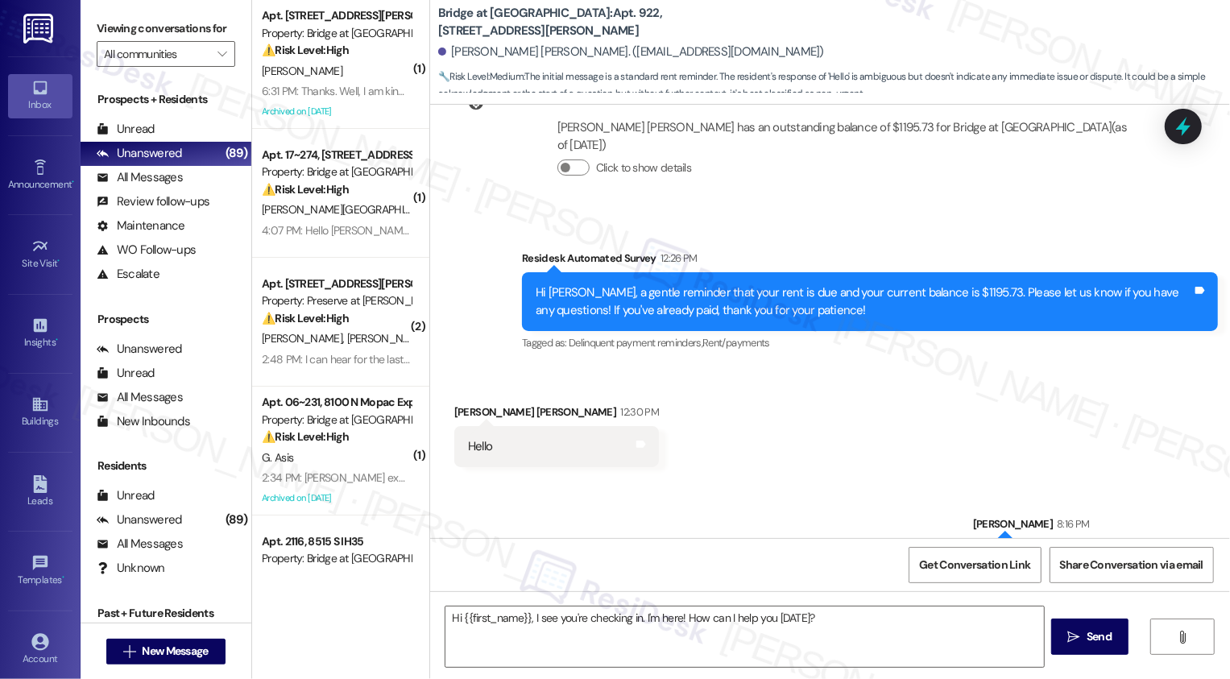
type textarea "Fetching suggested responses. Please feel free to read through the conversation…"
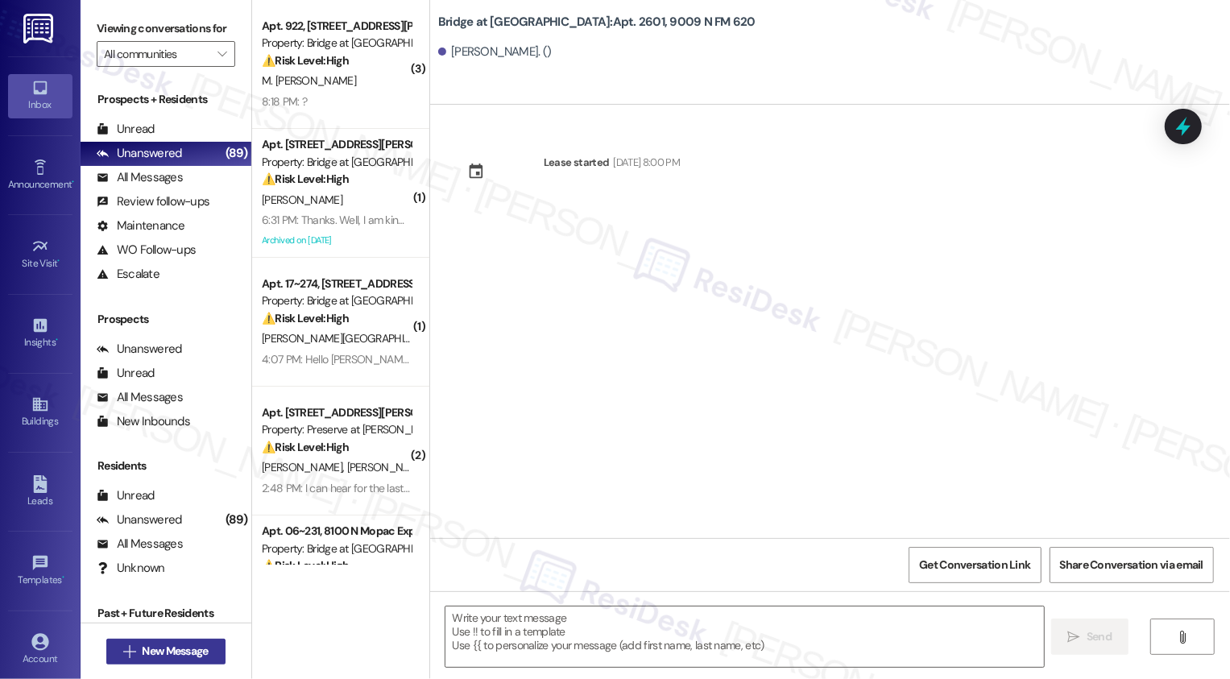
click at [197, 653] on span "New Message" at bounding box center [175, 651] width 66 height 17
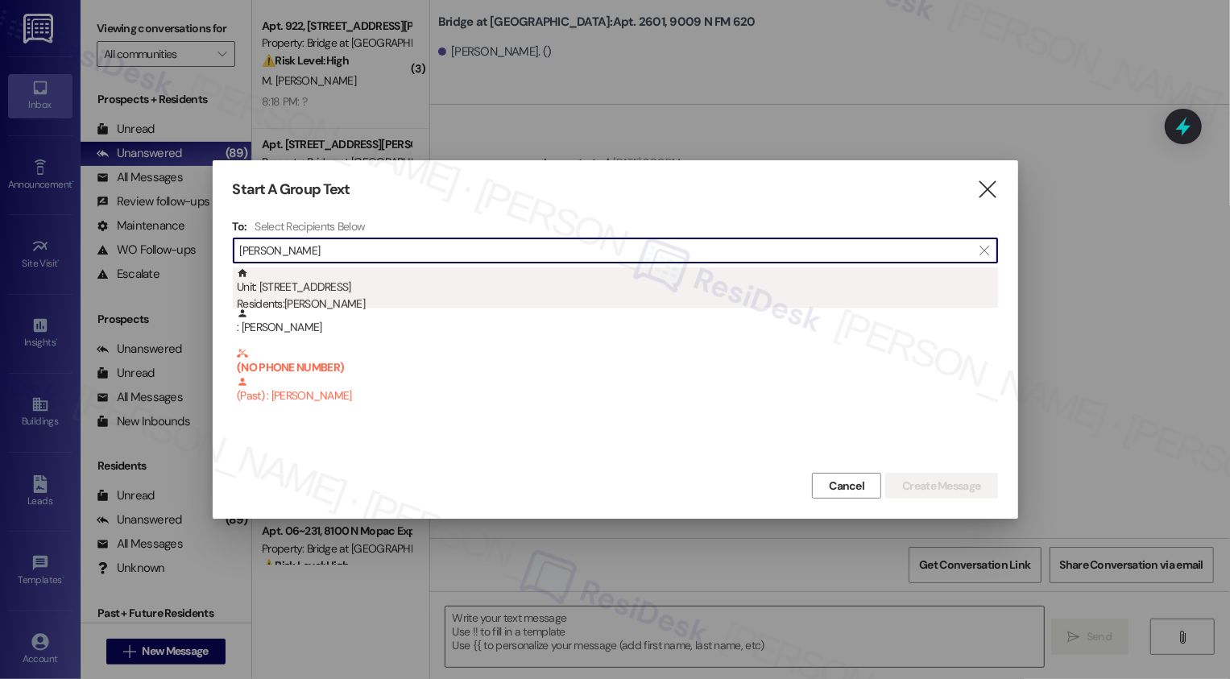
type input "Ledezma"
click at [362, 296] on div "Residents: Diana Ledezma" at bounding box center [617, 304] width 761 height 17
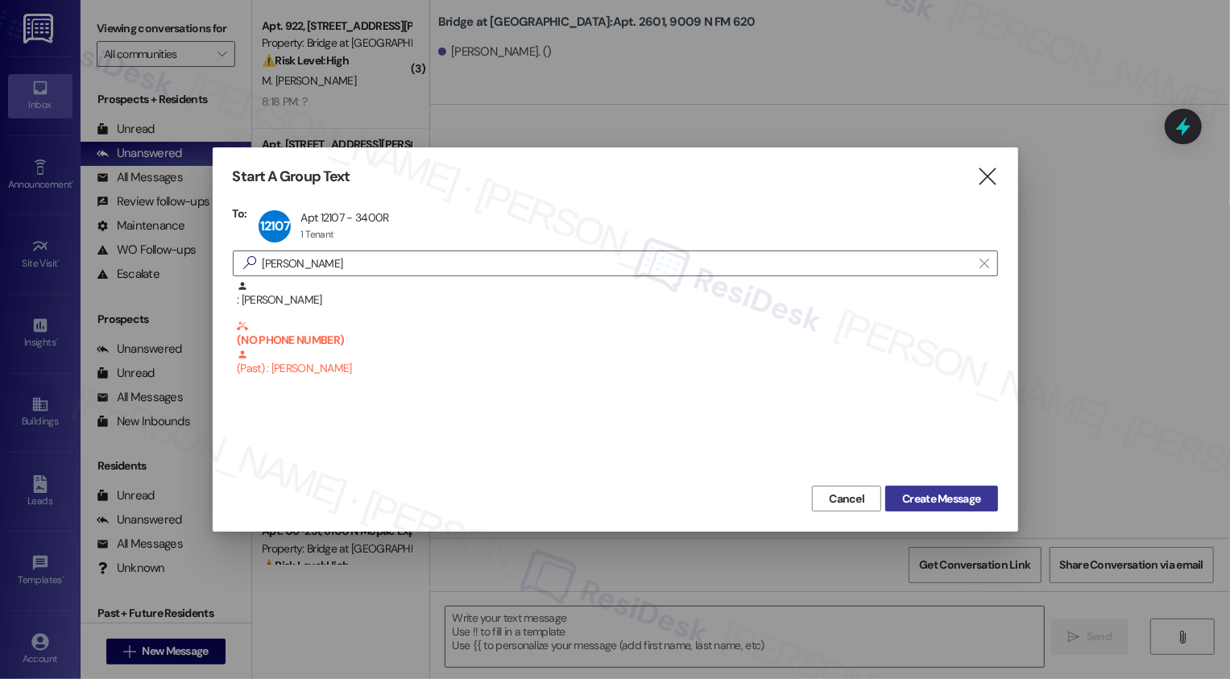
click at [941, 499] on span "Create Message" at bounding box center [941, 499] width 78 height 17
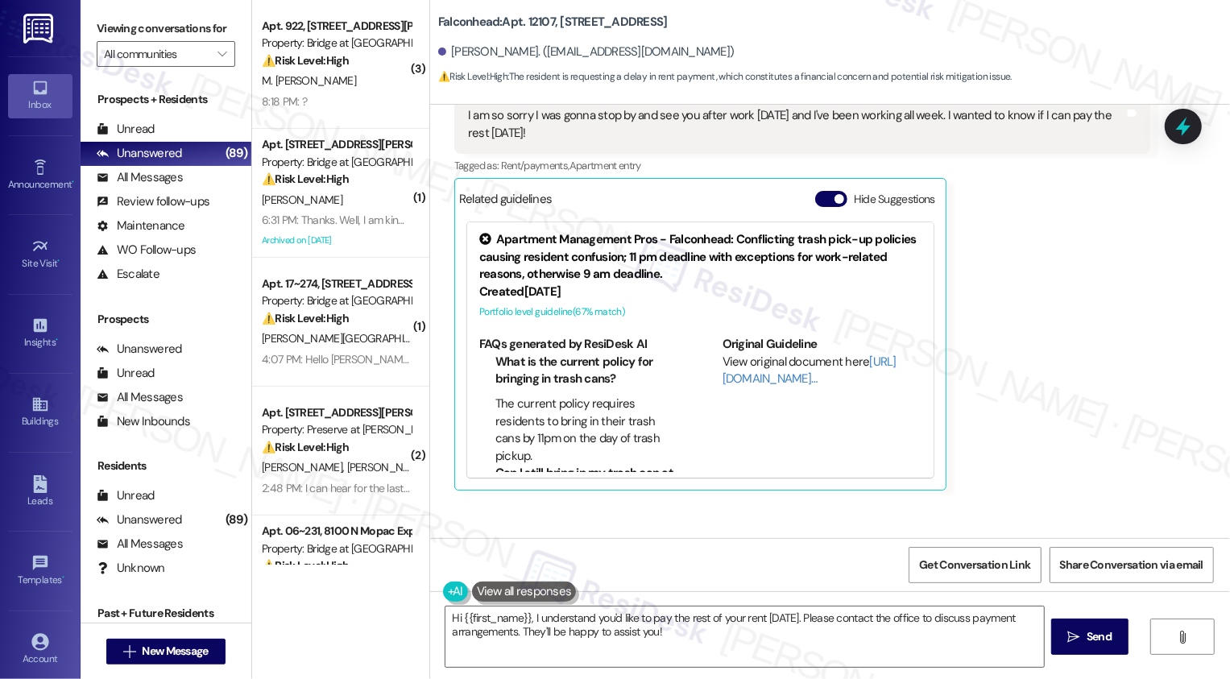
scroll to position [1023, 0]
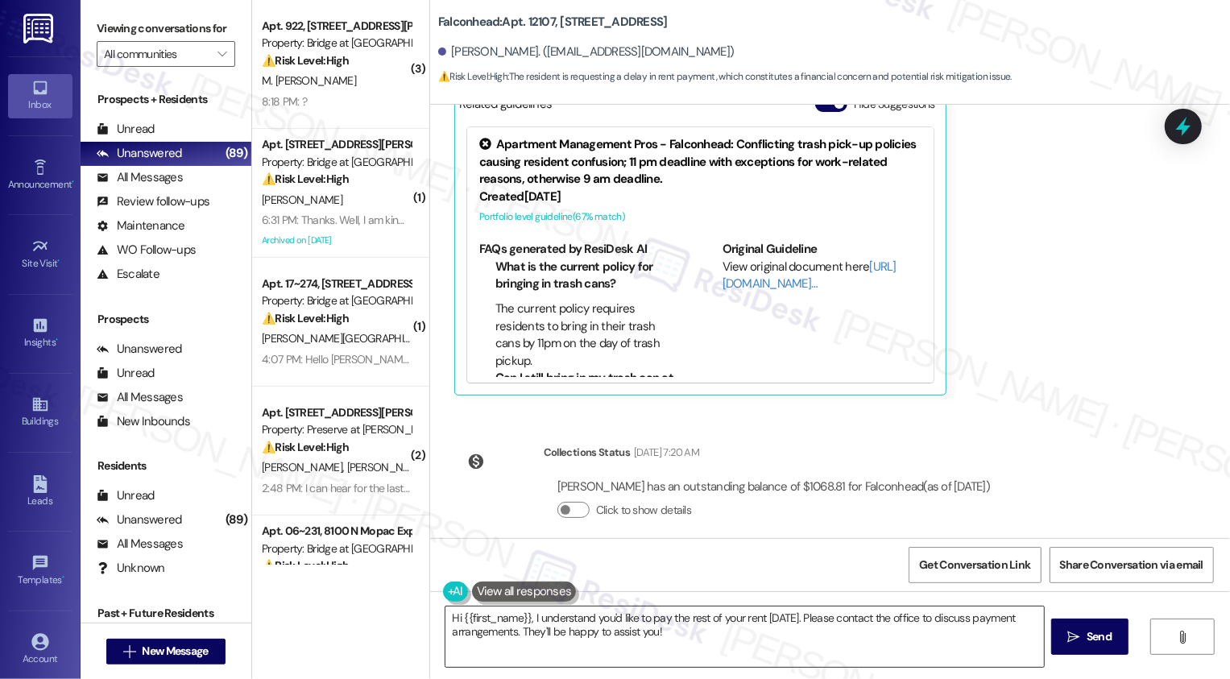
click at [632, 648] on textarea "Hi {{first_name}}, I understand you'd like to pay the rest of your rent tomorro…" at bounding box center [744, 637] width 599 height 60
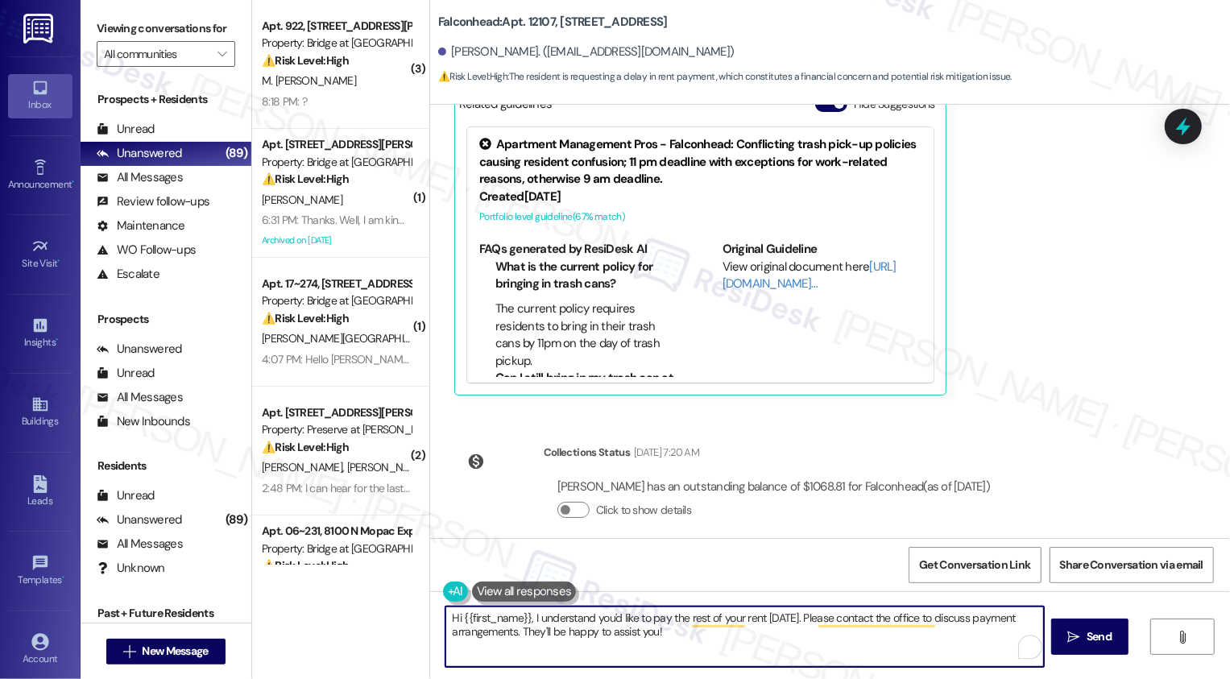
drag, startPoint x: 561, startPoint y: 623, endPoint x: 763, endPoint y: 654, distance: 203.8
click at [763, 654] on textarea "Hi {{first_name}}, I understand you'd like to pay the rest of your rent tomorro…" at bounding box center [744, 637] width 599 height 60
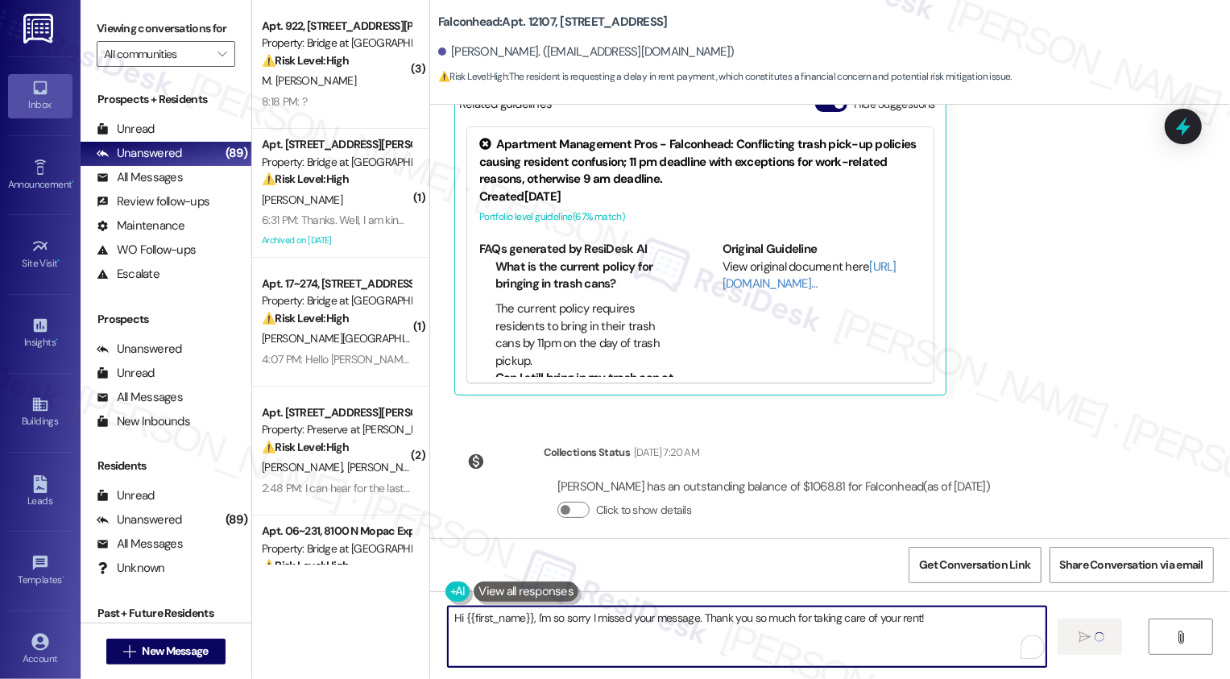
type textarea "Hi {{first_name}}, I'm so sorry I missed your message. Thank you so much for ta…"
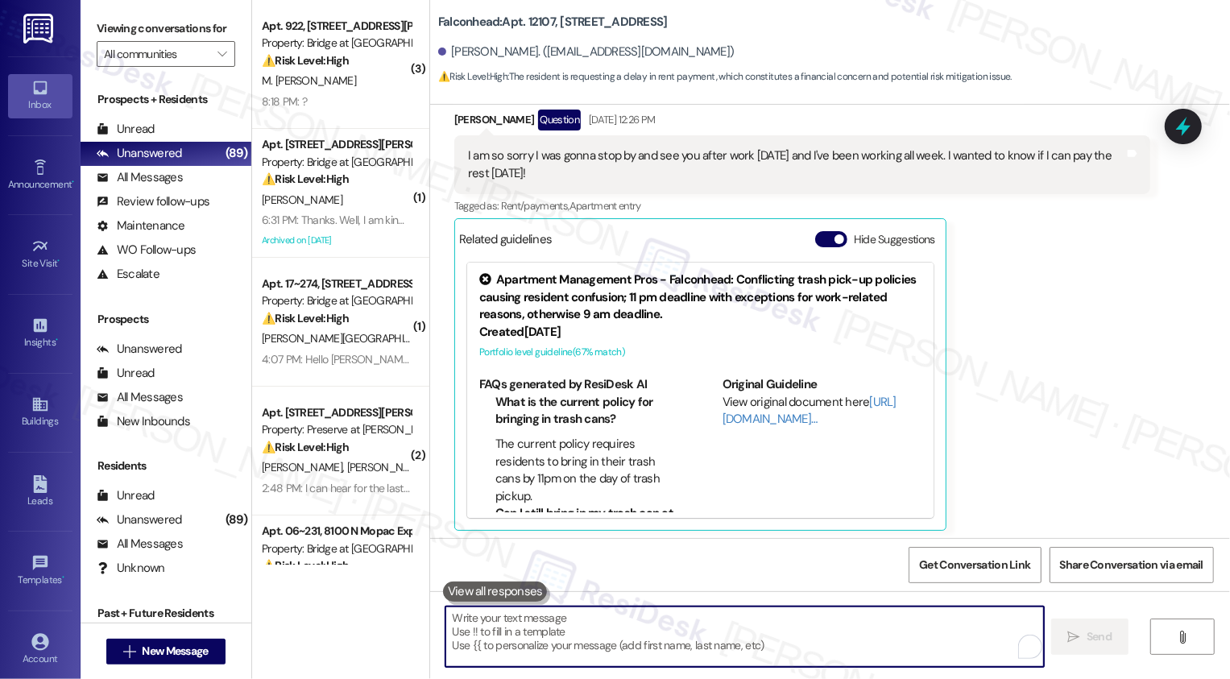
scroll to position [875, 0]
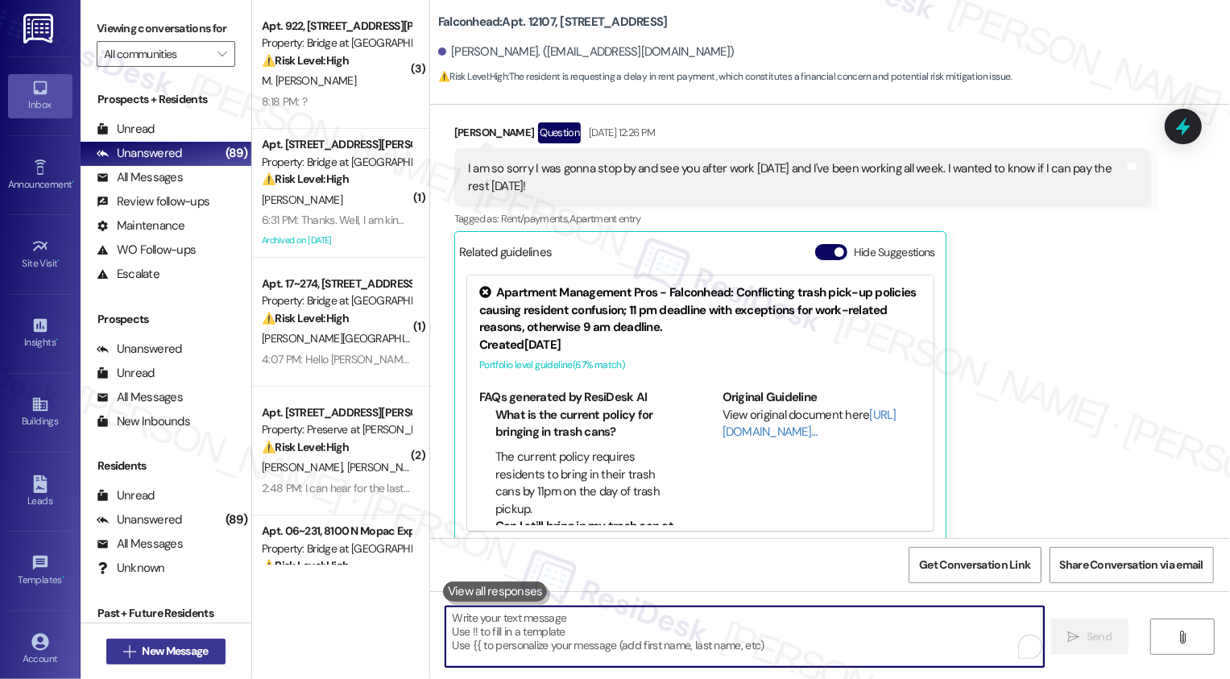
click at [176, 644] on span "New Message" at bounding box center [175, 651] width 66 height 17
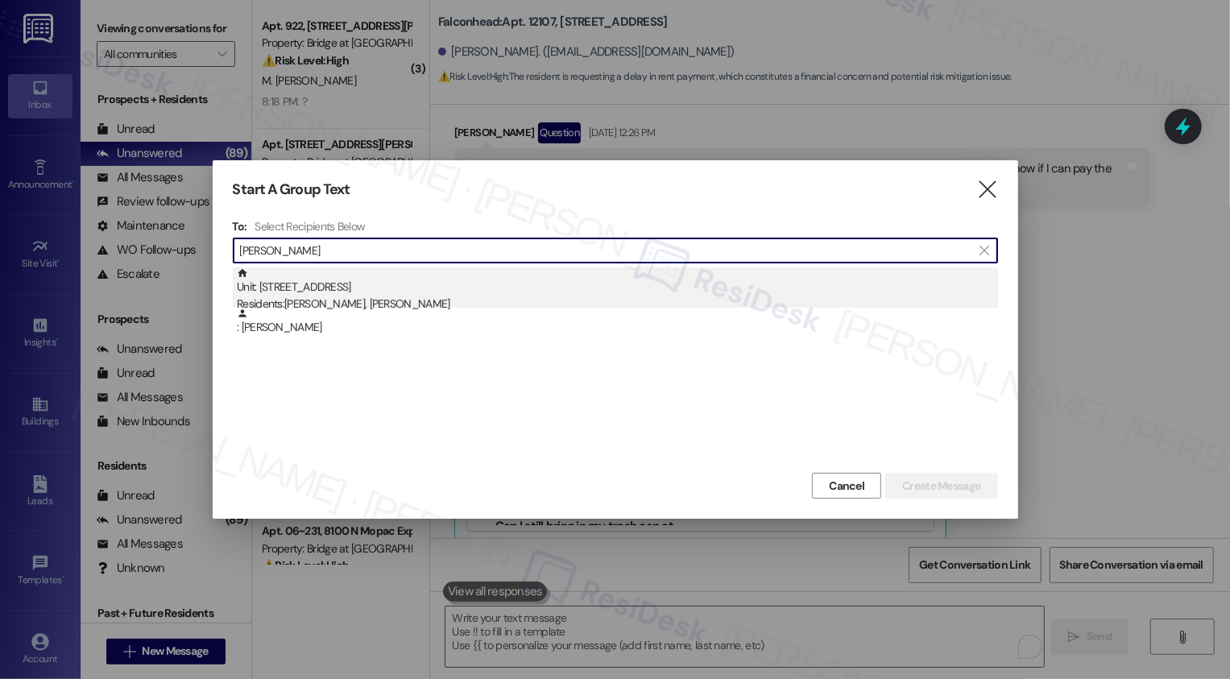
type input "Barnachea"
click at [438, 284] on div "Unit: 3104 - 3400 Ranch Rd 620 S Residents: Jenelle Barnachea, Camille Secretar…" at bounding box center [617, 290] width 761 height 46
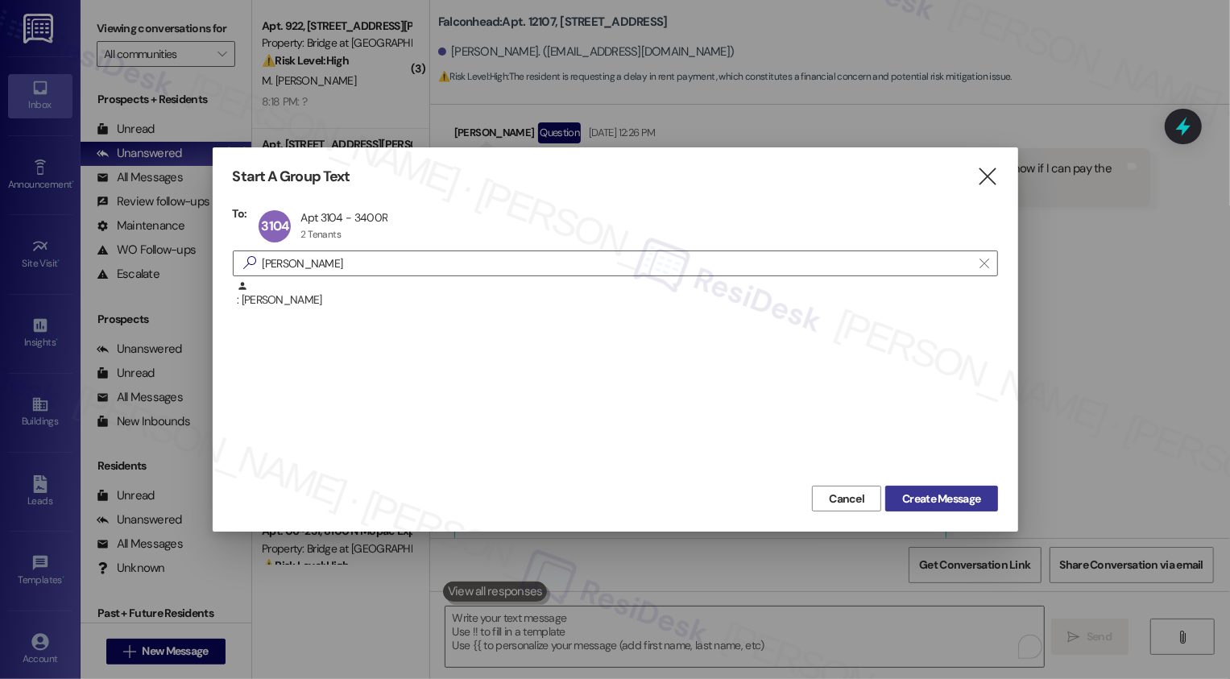
click at [941, 508] on button "Create Message" at bounding box center [941, 499] width 112 height 26
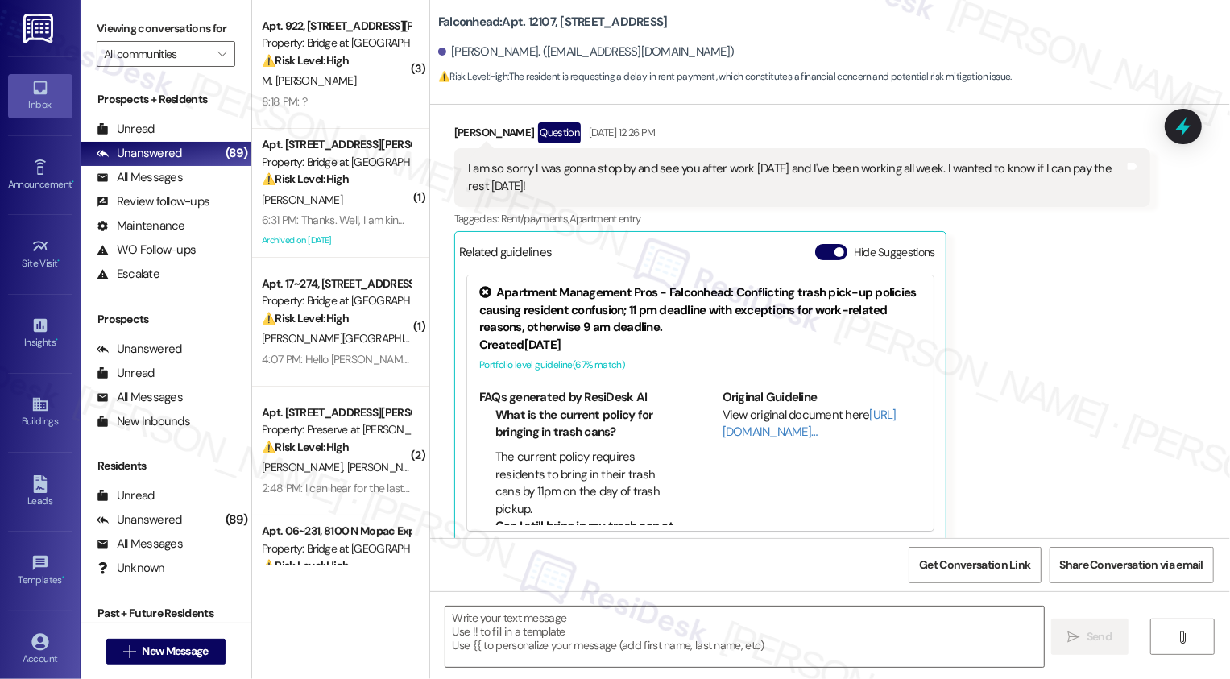
type textarea "Fetching suggested responses. Please feel free to read through the conversation…"
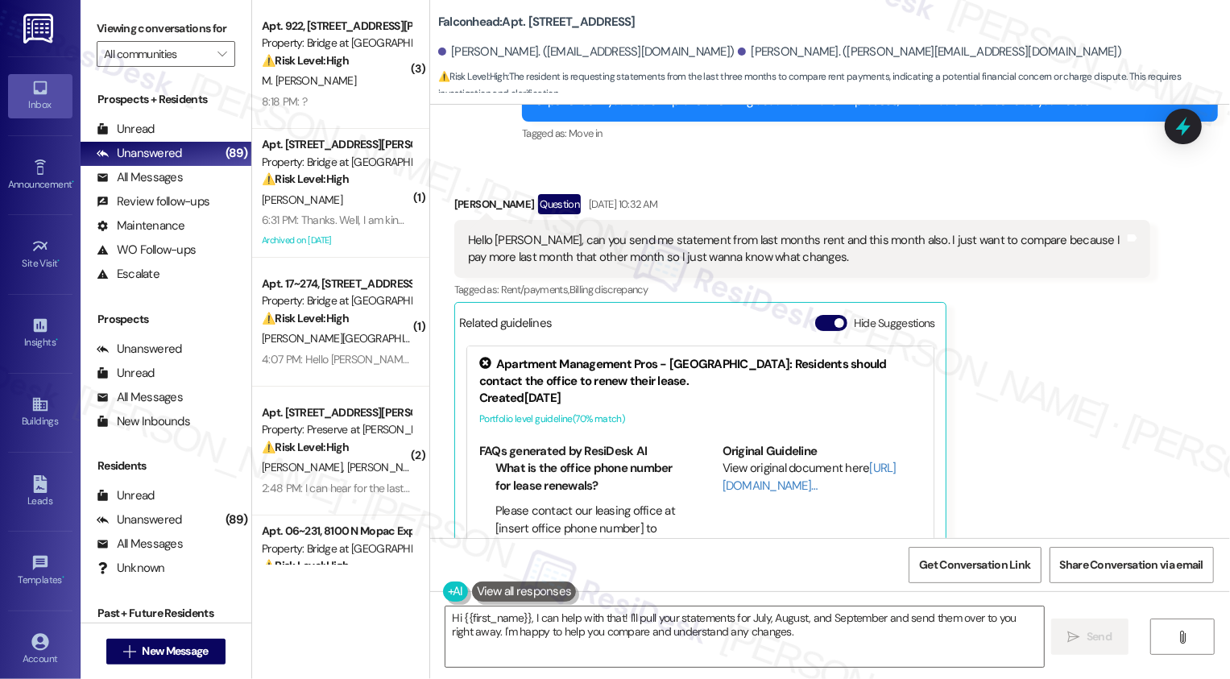
scroll to position [6456, 0]
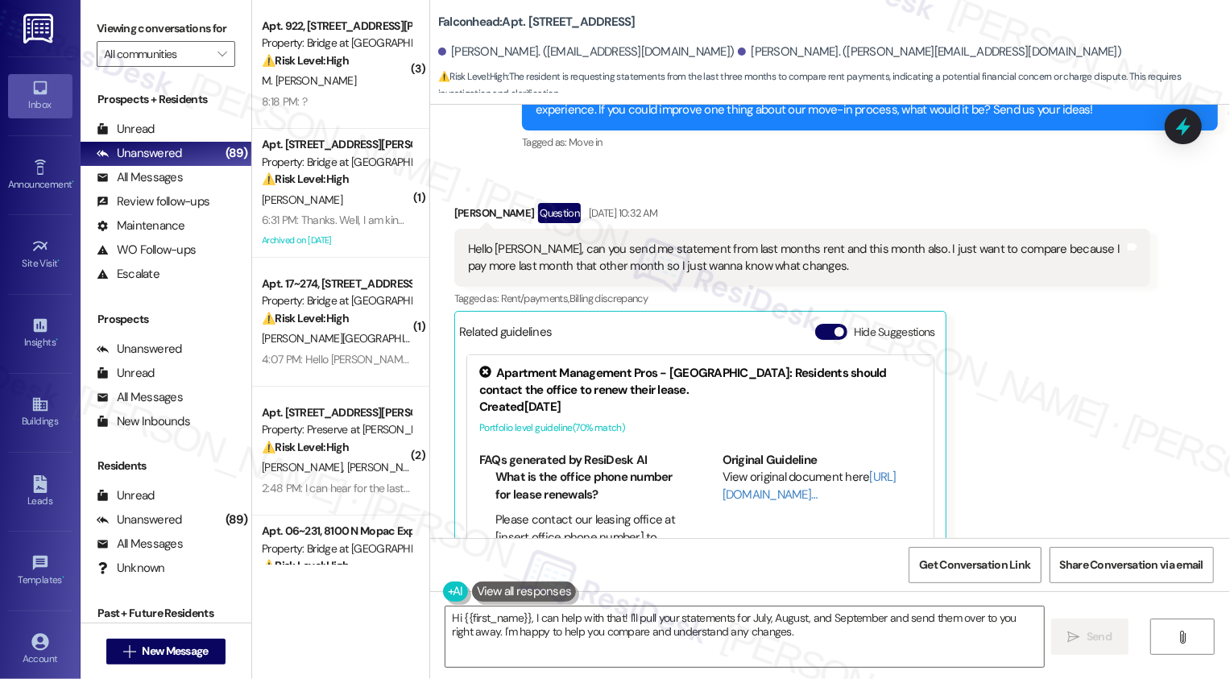
click at [455, 203] on div "Camille Secretario Question Sep 03, 2025 at 10:32 AM" at bounding box center [802, 216] width 696 height 26
copy div "Camille"
click at [535, 639] on textarea "Hi {{first_name}}, I can help with that! I'll pull your statements for July, Au…" at bounding box center [744, 637] width 599 height 60
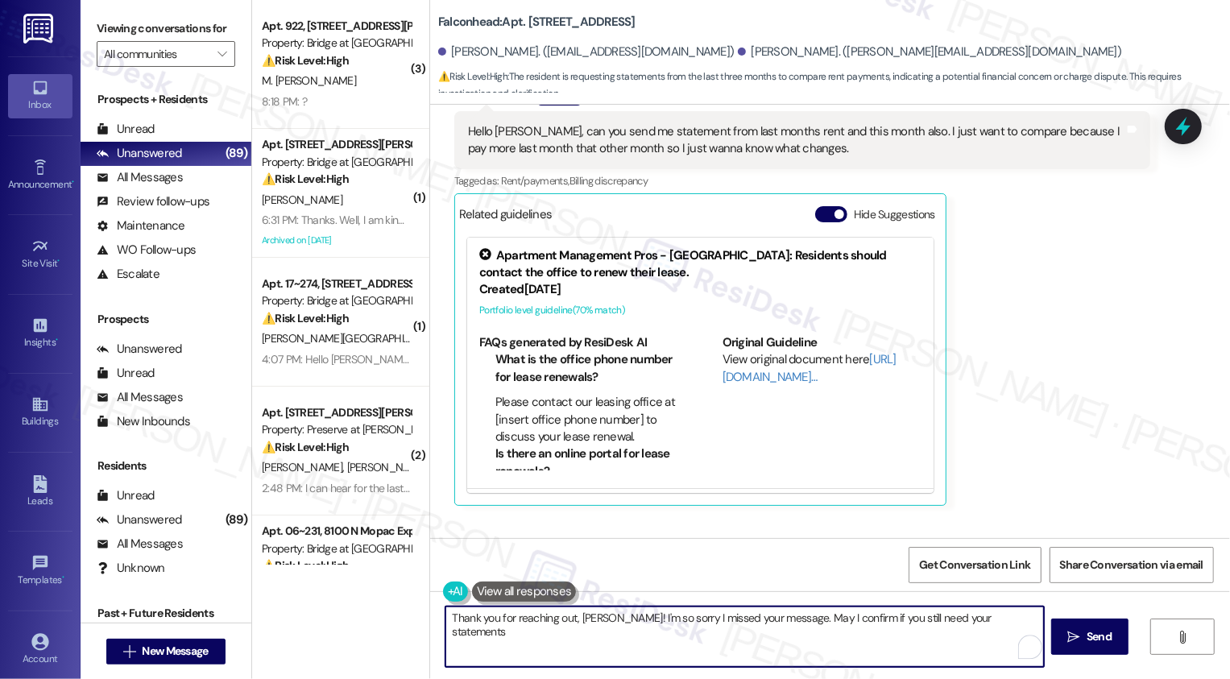
scroll to position [6727, 0]
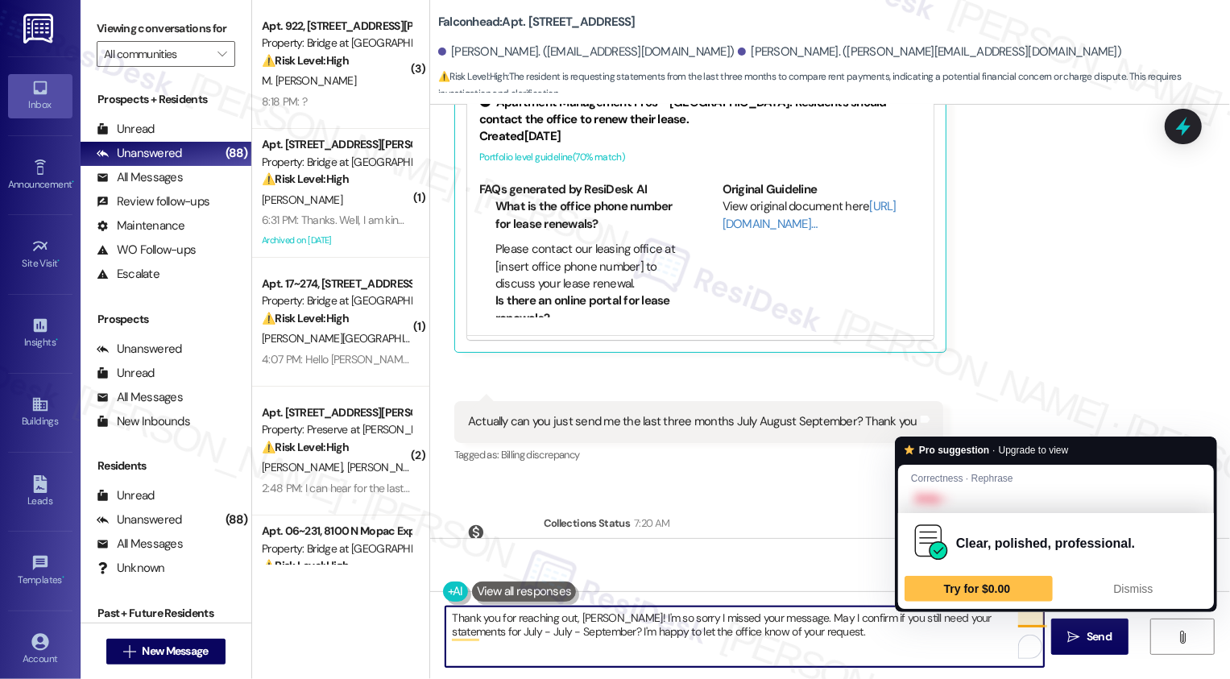
click at [1019, 619] on textarea "Thank you for reaching out, Camille! I'm so sorry I missed your message. May I …" at bounding box center [744, 637] width 599 height 60
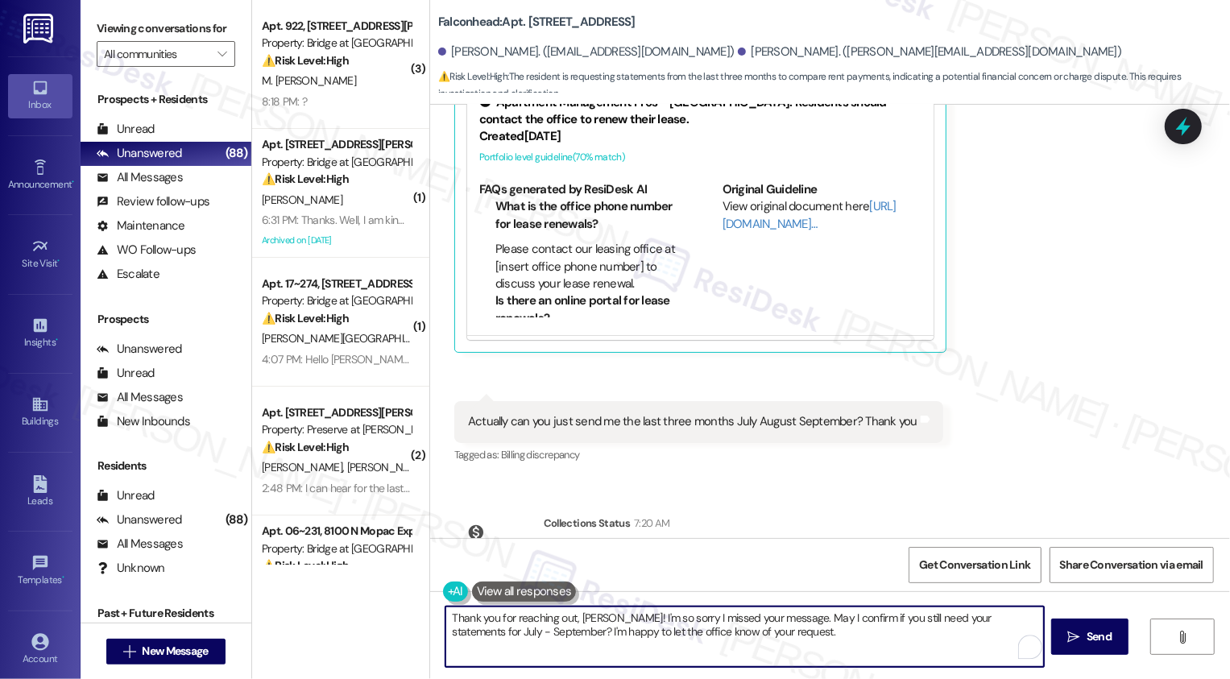
click at [748, 636] on textarea "Thank you for reaching out, Camille! I'm so sorry I missed your message. May I …" at bounding box center [744, 637] width 599 height 60
type textarea "Thank you for reaching out, Camille! I'm so sorry I missed your message. May I …"
click at [1079, 652] on button " Send" at bounding box center [1090, 637] width 78 height 36
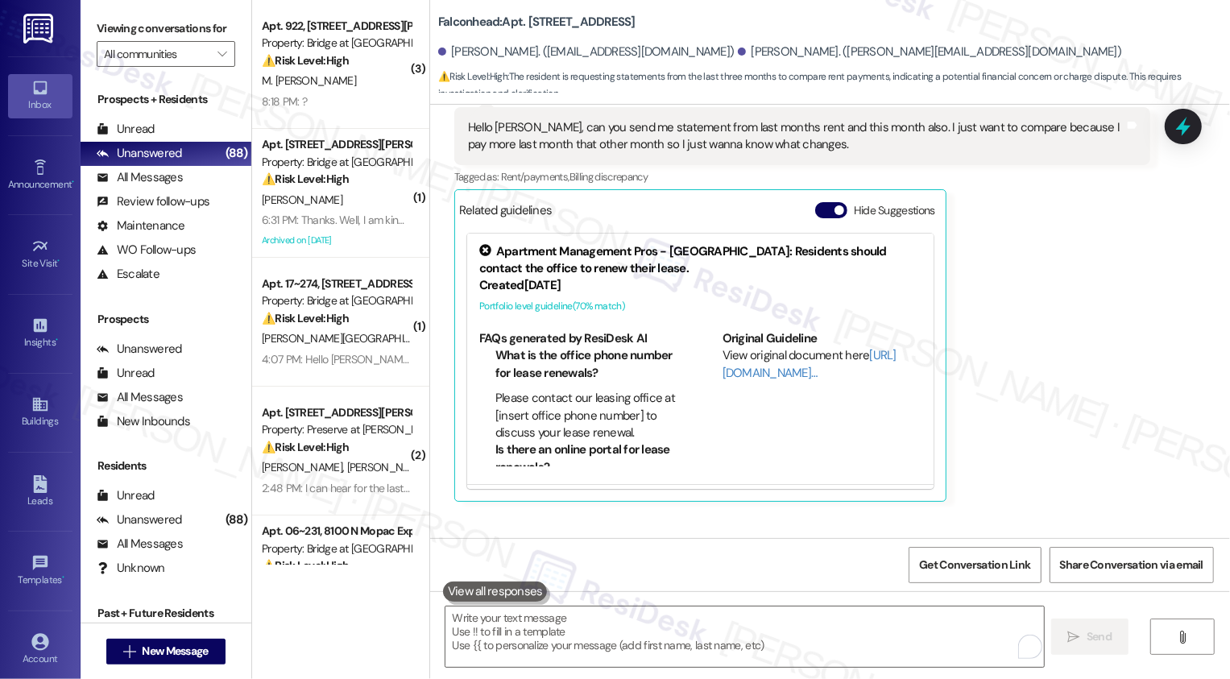
scroll to position [102, 0]
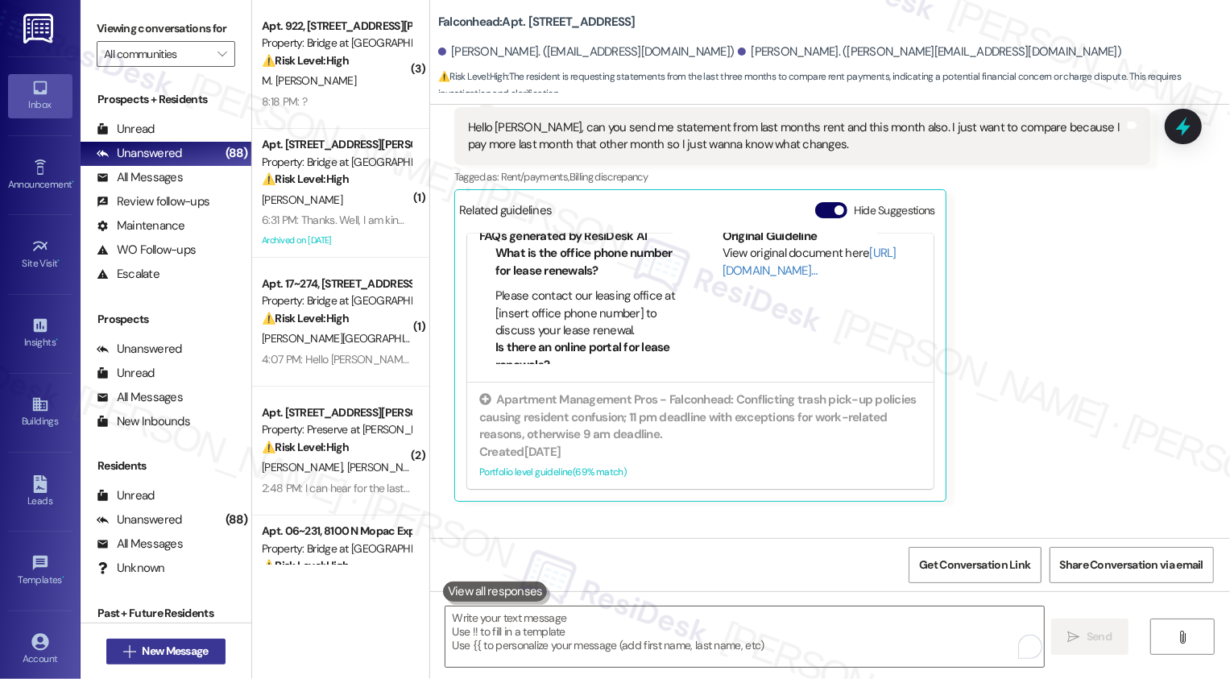
click at [169, 664] on button " New Message" at bounding box center [165, 652] width 119 height 26
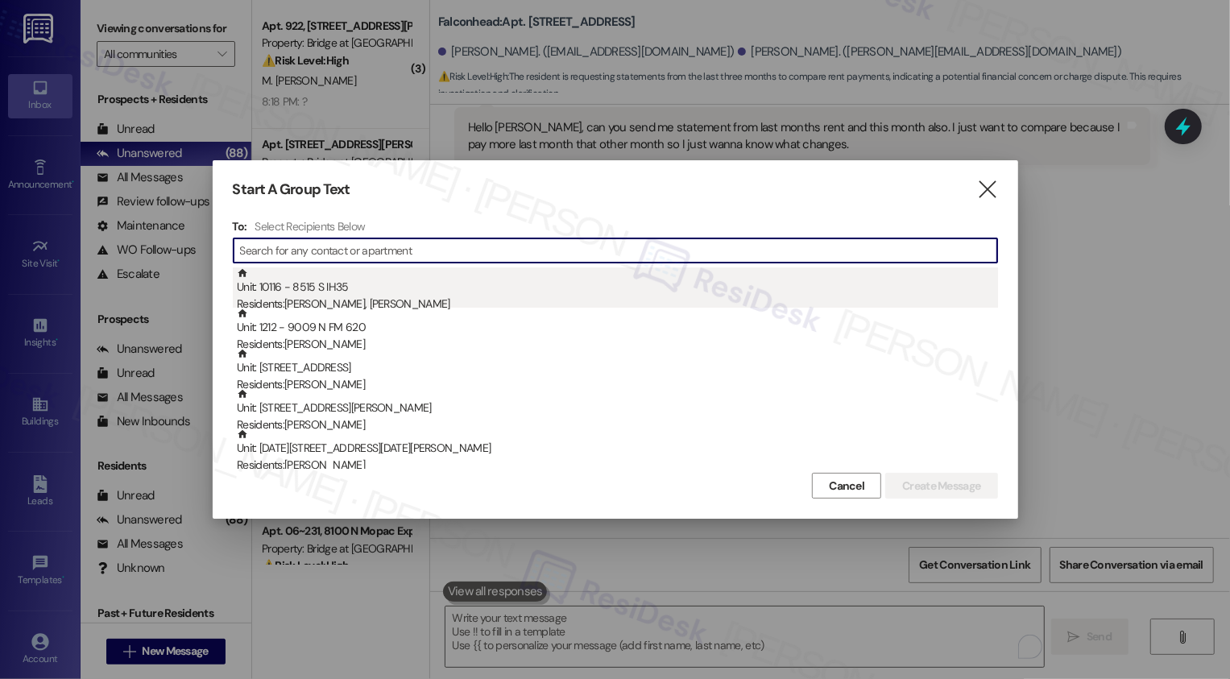
paste input "Meloche"
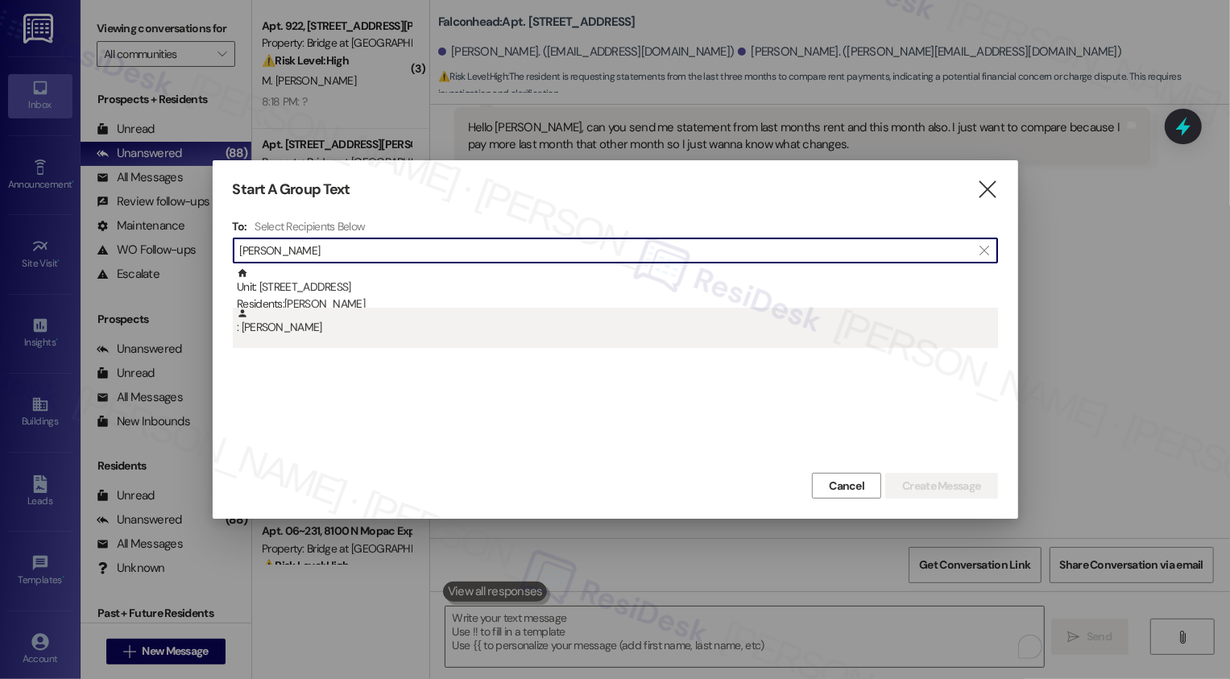
type input "Meloche"
click at [368, 308] on div ": Jeanette Meloche" at bounding box center [617, 322] width 761 height 28
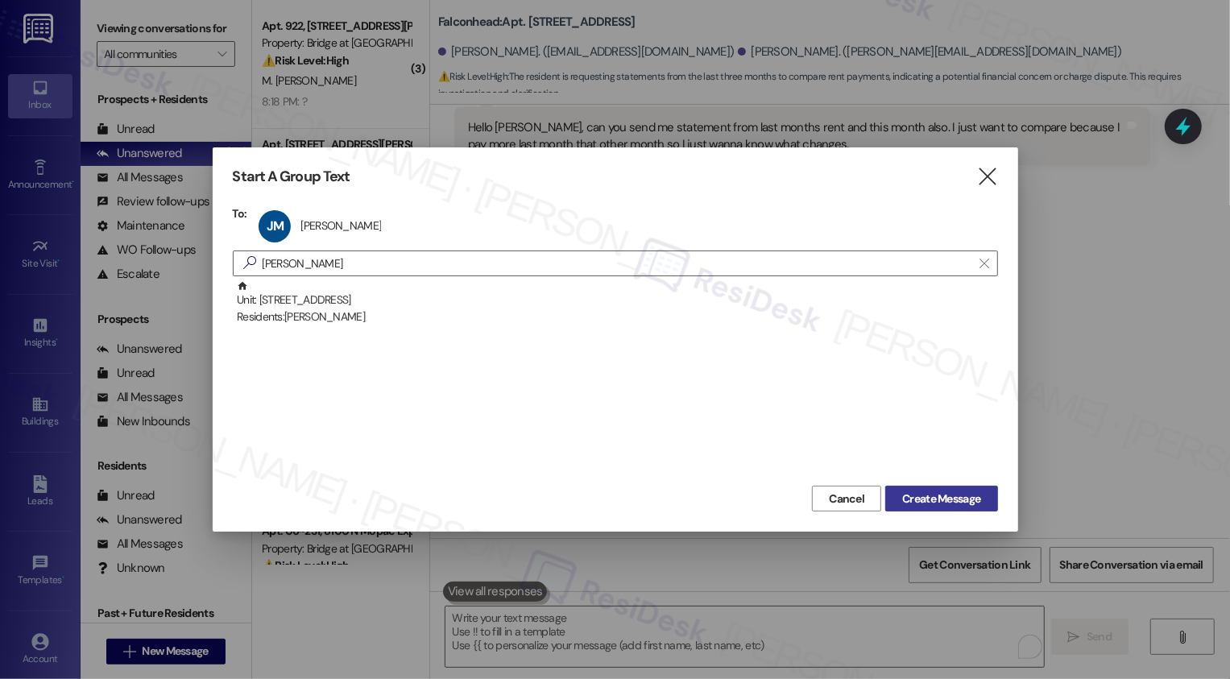
click at [934, 499] on span "Create Message" at bounding box center [941, 499] width 78 height 17
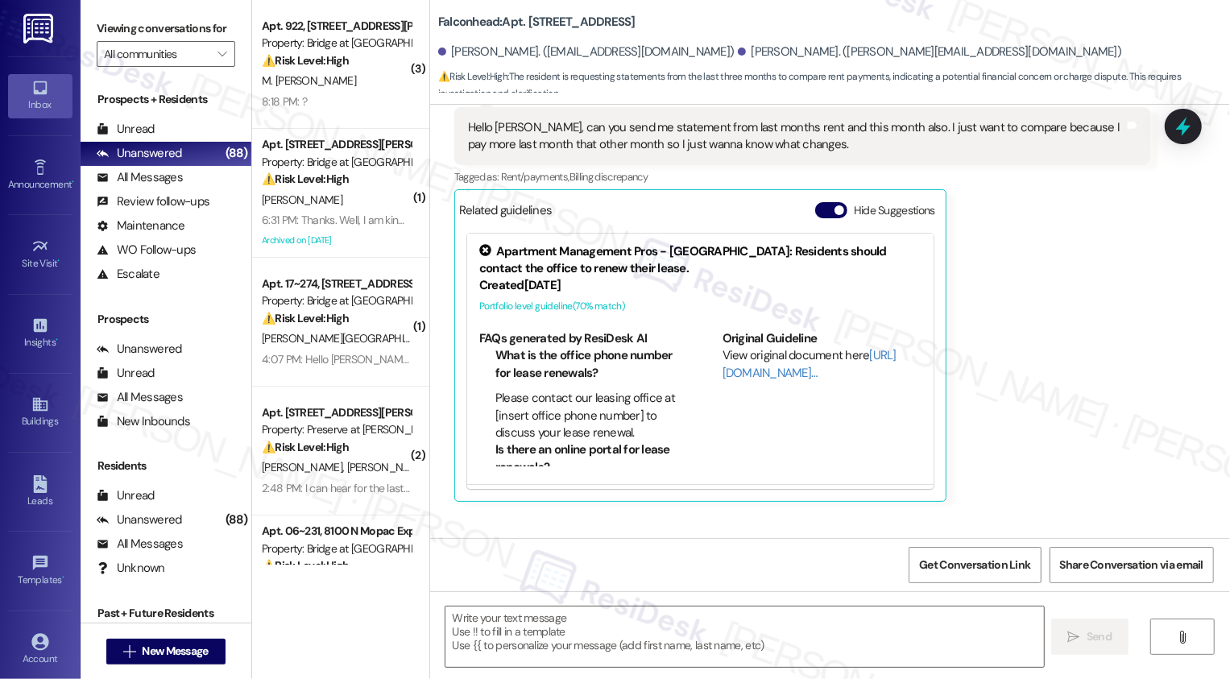
type textarea "Fetching suggested responses. Please feel free to read through the conversation…"
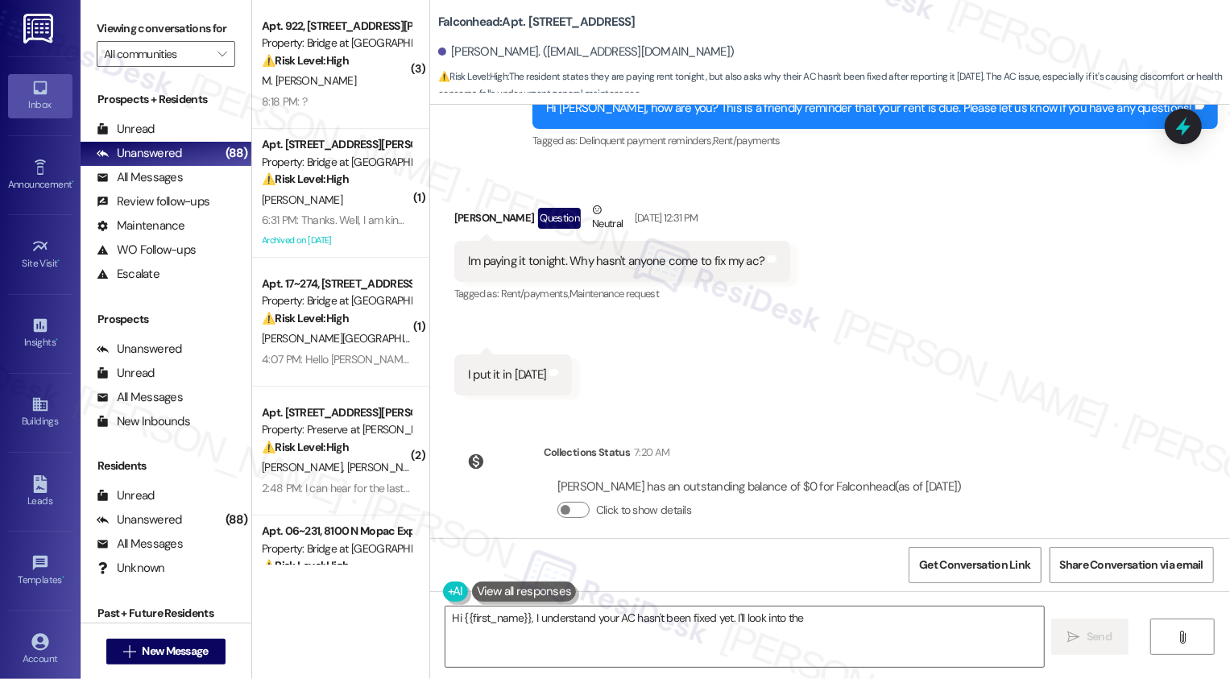
scroll to position [2458, 0]
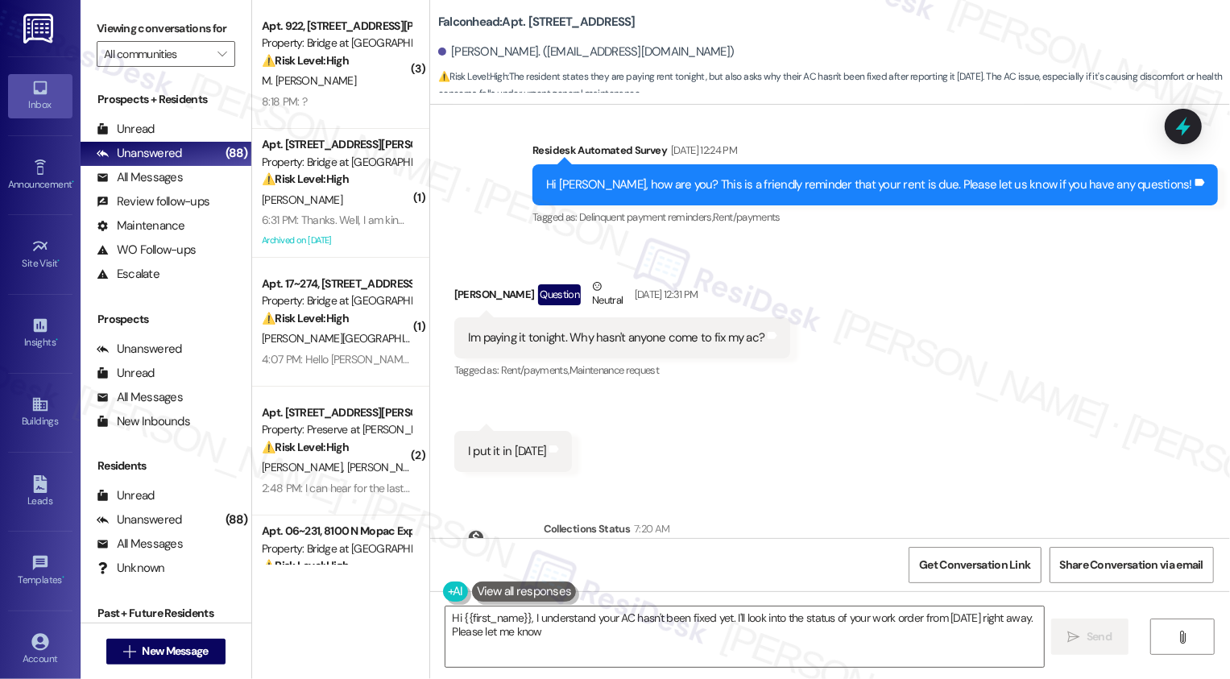
click at [537, 17] on b "Falconhead: Apt. 4309, 3400 Ranch Rd 620 S" at bounding box center [536, 22] width 197 height 17
type textarea "Hi {{first_name}}, I understand your AC hasn't been fixed yet. I'll look into t…"
copy b "4309"
